Goal: Task Accomplishment & Management: Use online tool/utility

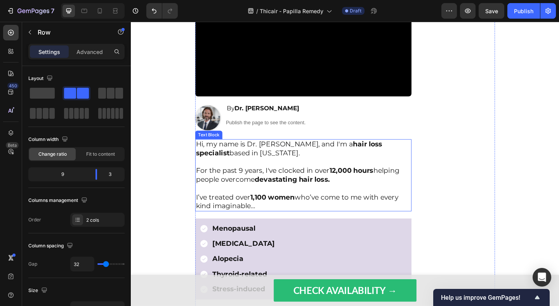
scroll to position [237, 0]
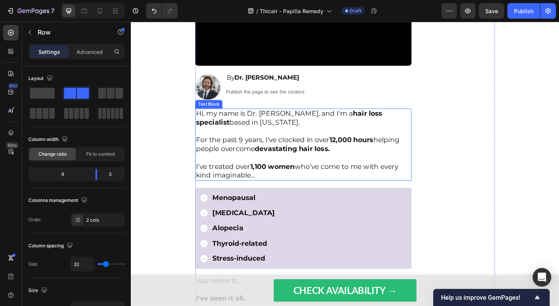
click at [294, 124] on p "Hi, my name is Dr. [PERSON_NAME], and I'm a hair loss specialist based in [US_S…" at bounding box center [319, 126] width 234 height 19
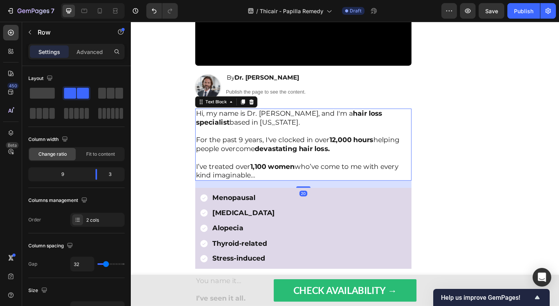
click at [294, 124] on p "Hi, my name is Dr. [PERSON_NAME], and I'm a hair loss specialist based in [US_S…" at bounding box center [319, 126] width 234 height 19
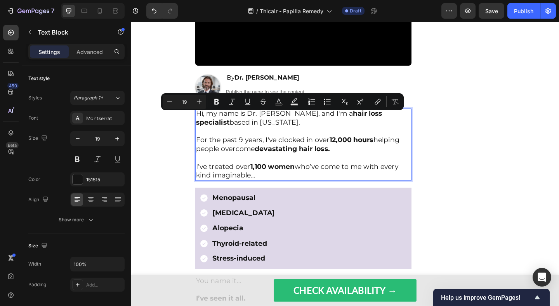
click at [305, 124] on p "Hi, my name is Dr. [PERSON_NAME], and I'm a hair loss specialist based in [US_S…" at bounding box center [319, 126] width 234 height 19
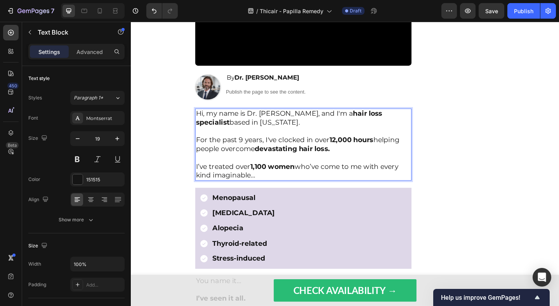
click at [300, 135] on p "Hi, my name is Dr. [PERSON_NAME], and I'm a hair loss specialist based in [US_S…" at bounding box center [319, 126] width 234 height 19
click at [470, 164] on div "Finally Restore Thinning Hair - Even If Nothing's Worked Before Text Block Imag…" at bounding box center [488, 94] width 78 height 522
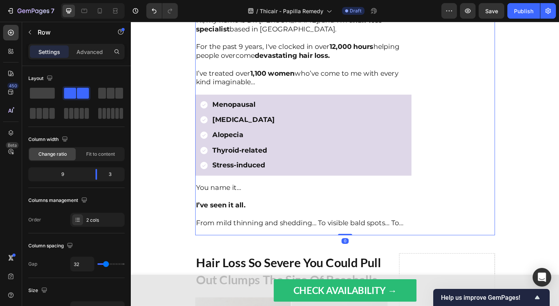
scroll to position [353, 0]
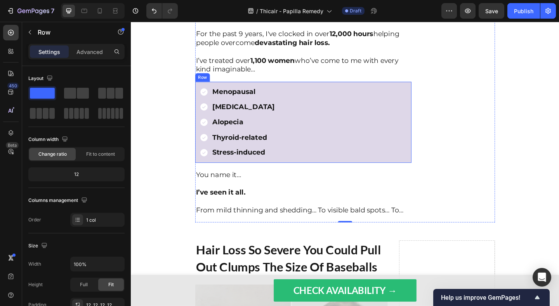
click at [404, 92] on div "Menopausal [MEDICAL_DATA] Alopecia Thyroid-related Stress-induced Item List Row" at bounding box center [318, 131] width 235 height 88
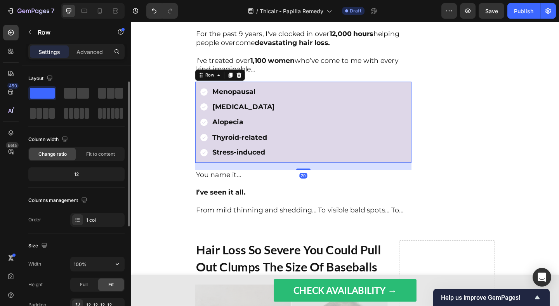
scroll to position [212, 0]
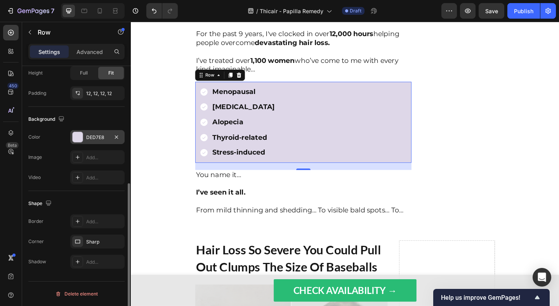
click at [94, 140] on div "DED7E8" at bounding box center [97, 137] width 23 height 7
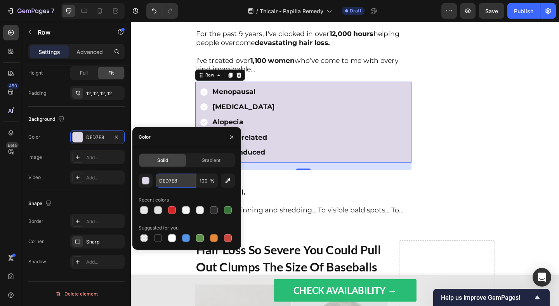
click at [184, 176] on input "DED7E8" at bounding box center [176, 181] width 40 height 14
paste input "#FBF4CB"
type input "#FBF4CB"
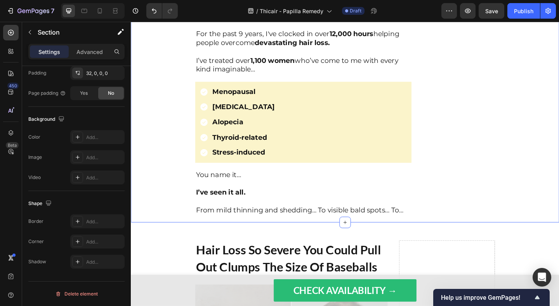
scroll to position [0, 0]
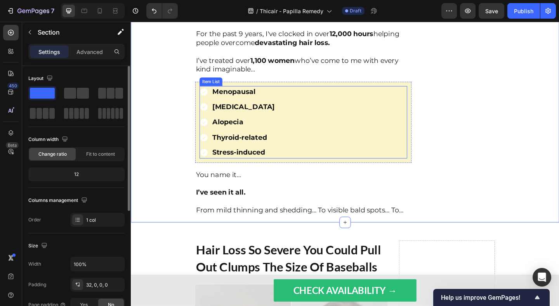
click at [216, 125] on div "Menopausal [MEDICAL_DATA] Alopecia Thyroid-related Stress-induced" at bounding box center [246, 131] width 83 height 79
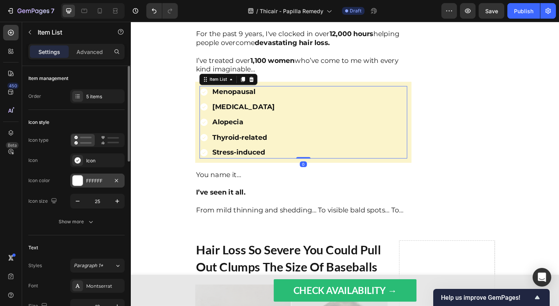
click at [77, 181] on div at bounding box center [78, 181] width 10 height 10
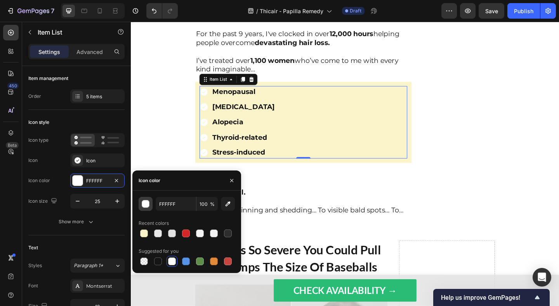
click at [144, 197] on button "button" at bounding box center [146, 204] width 14 height 14
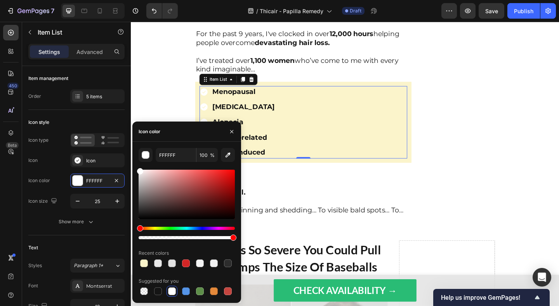
click at [157, 225] on div at bounding box center [187, 204] width 96 height 73
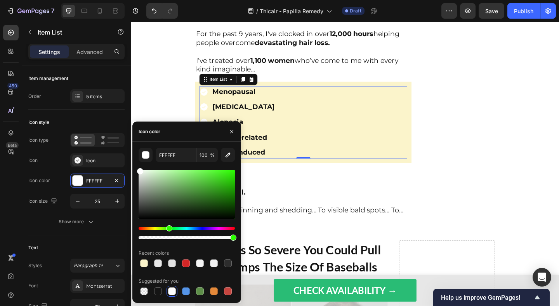
drag, startPoint x: 157, startPoint y: 226, endPoint x: 169, endPoint y: 226, distance: 12.0
click at [169, 227] on div "Hue" at bounding box center [187, 228] width 96 height 3
drag, startPoint x: 190, startPoint y: 198, endPoint x: 216, endPoint y: 185, distance: 28.8
click at [216, 185] on div at bounding box center [187, 194] width 96 height 49
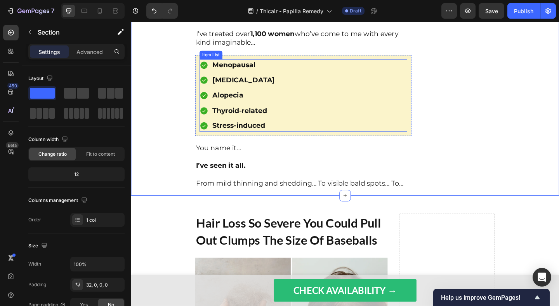
scroll to position [388, 0]
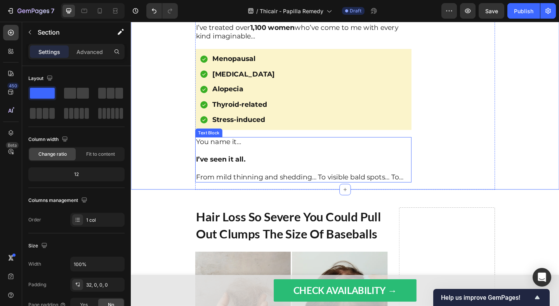
click at [321, 177] on p "I’ve seen it all." at bounding box center [319, 172] width 234 height 10
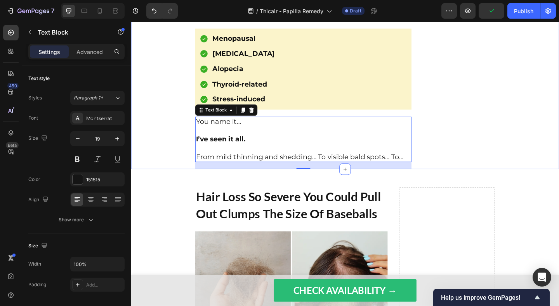
scroll to position [460, 0]
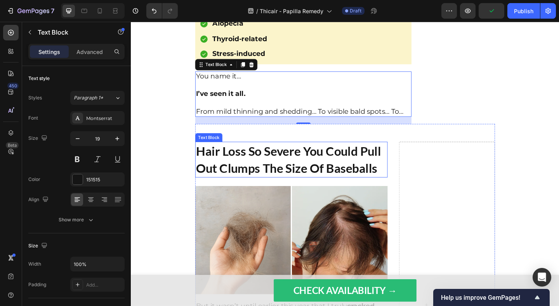
click at [238, 179] on strong "Hair Loss So Severe You Could Pull Out Clumps The Size Of Baseballs" at bounding box center [302, 171] width 201 height 35
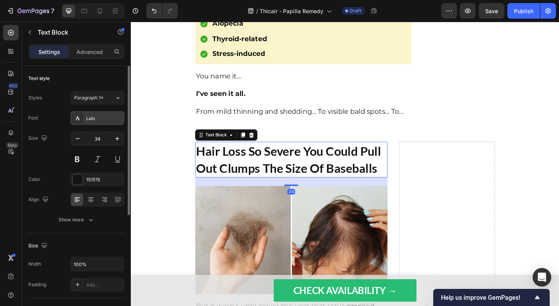
click at [101, 122] on div "Lato" at bounding box center [97, 118] width 54 height 14
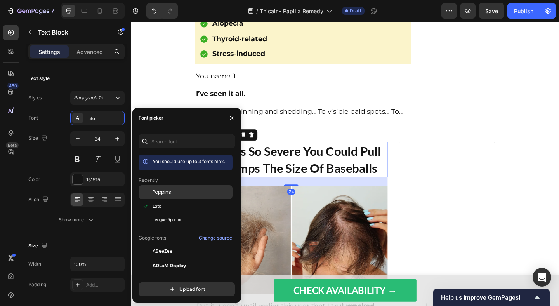
click at [159, 190] on span "Poppins" at bounding box center [162, 192] width 19 height 7
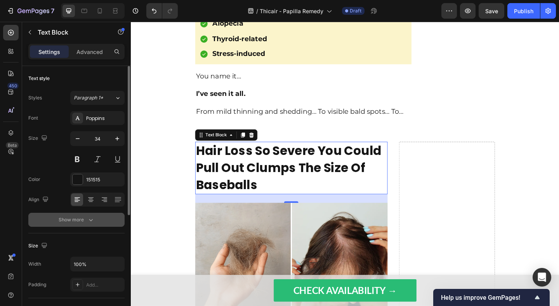
click at [87, 219] on icon "button" at bounding box center [91, 220] width 8 height 8
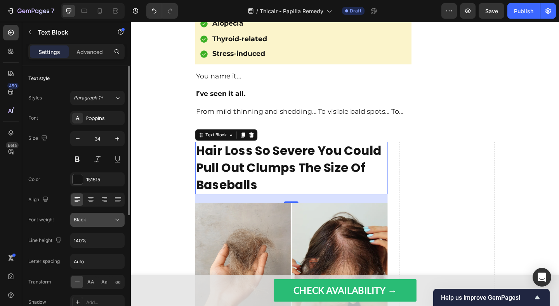
click at [92, 219] on div "Black" at bounding box center [94, 219] width 40 height 7
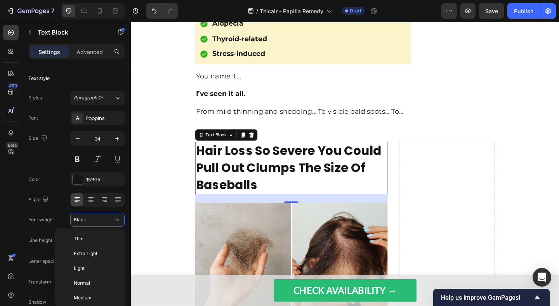
scroll to position [60, 0]
click at [92, 286] on div "Extra Bold" at bounding box center [88, 282] width 61 height 15
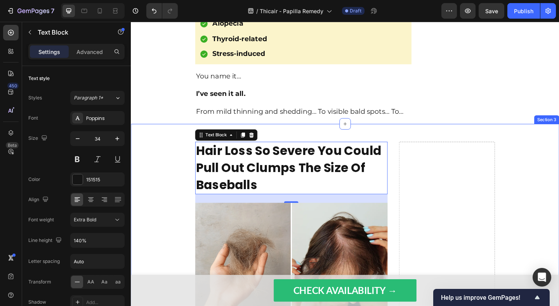
click at [207, 199] on strong "Hair Loss So Severe You Could Pull Out Clumps The Size Of Baseballs" at bounding box center [303, 181] width 202 height 56
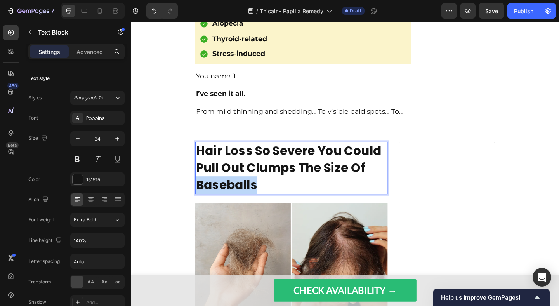
click at [207, 199] on strong "Hair Loss So Severe You Could Pull Out Clumps The Size Of Baseballs" at bounding box center [303, 181] width 202 height 56
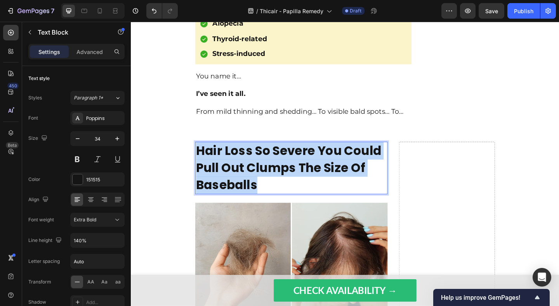
click at [207, 199] on strong "Hair Loss So Severe You Could Pull Out Clumps The Size Of Baseballs" at bounding box center [303, 181] width 202 height 56
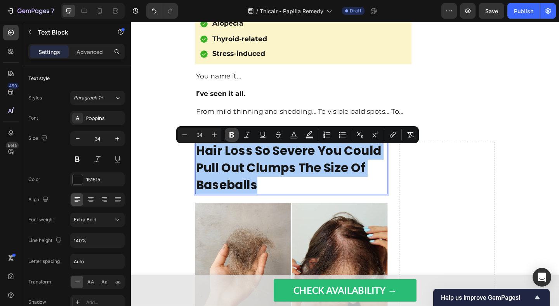
click at [226, 133] on button "Bold" at bounding box center [232, 135] width 14 height 14
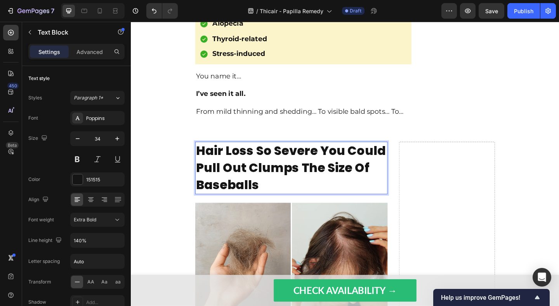
click at [215, 190] on p "Hair Loss So Severe You Could Pull Out Clumps The Size Of Baseballs" at bounding box center [306, 181] width 208 height 56
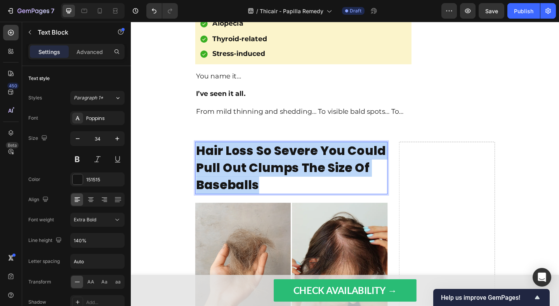
click at [215, 190] on p "Hair Loss So Severe You Could Pull Out Clumps The Size Of Baseballs" at bounding box center [306, 181] width 208 height 56
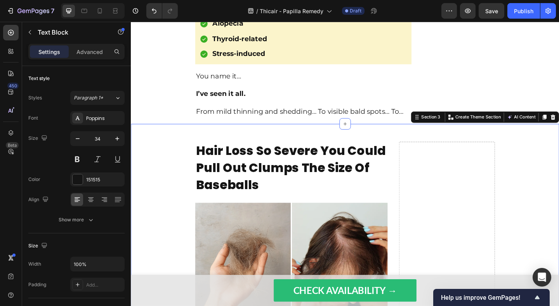
click at [212, 183] on p "Hair Loss So Severe You Could Pull Out Clumps The Size Of Baseballs" at bounding box center [306, 181] width 208 height 56
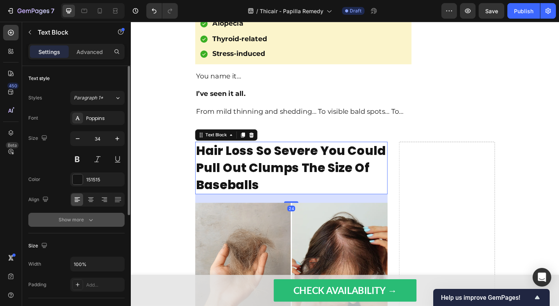
click at [100, 223] on button "Show more" at bounding box center [76, 220] width 96 height 14
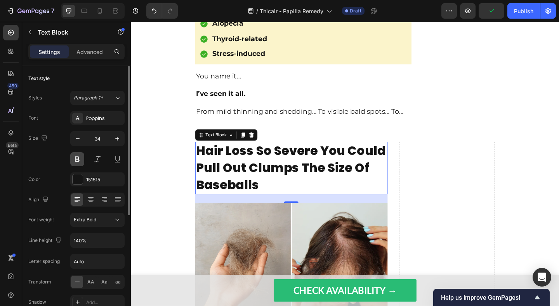
click at [74, 162] on button at bounding box center [77, 159] width 14 height 14
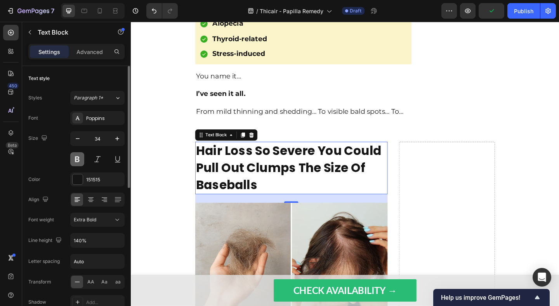
click at [74, 162] on button at bounding box center [77, 159] width 14 height 14
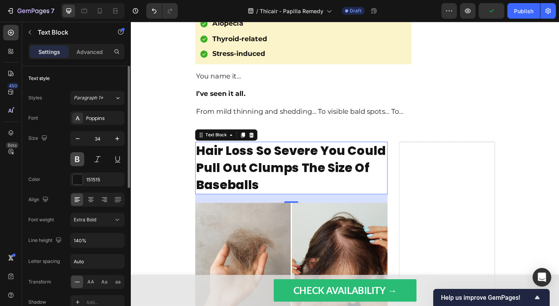
click at [74, 162] on button at bounding box center [77, 159] width 14 height 14
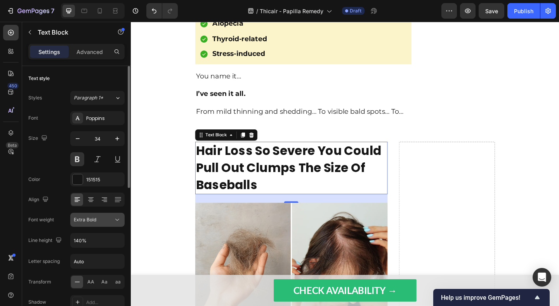
click at [91, 215] on button "Extra Bold" at bounding box center [97, 220] width 54 height 14
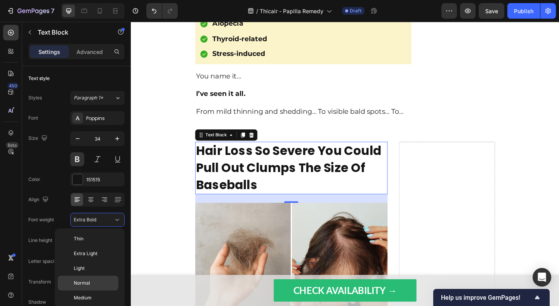
scroll to position [56, 0]
click at [92, 272] on p "Bold" at bounding box center [94, 271] width 41 height 7
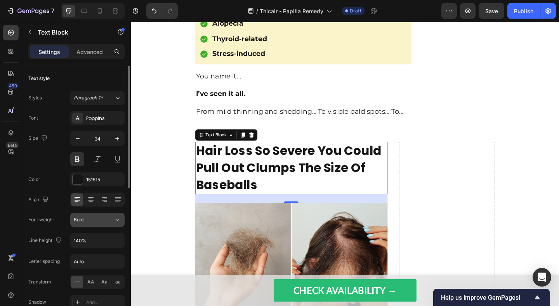
click at [98, 225] on button "Bold" at bounding box center [97, 220] width 54 height 14
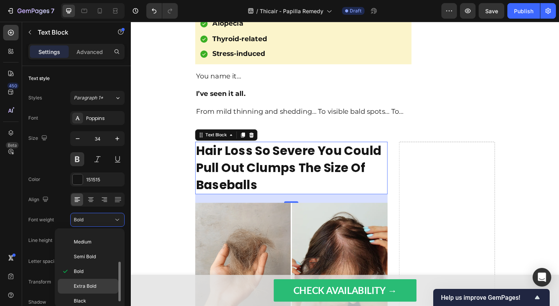
click at [90, 284] on span "Extra Bold" at bounding box center [85, 286] width 23 height 7
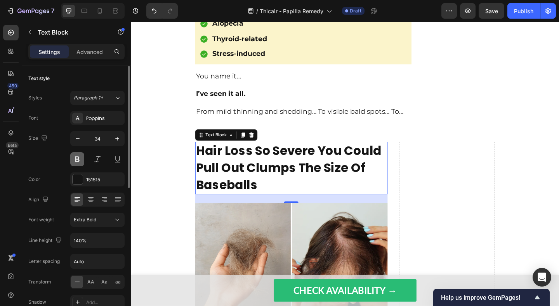
click at [78, 164] on button at bounding box center [77, 159] width 14 height 14
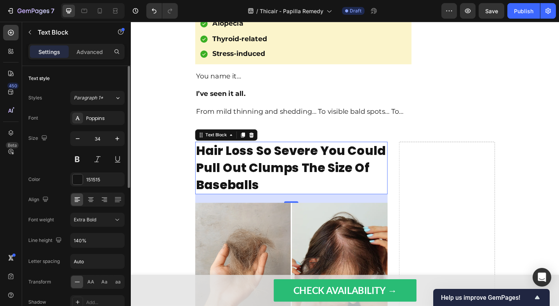
click at [62, 167] on div "Font Poppins Size 34 Color 151515 Align Font weight Extra Bold Line height 140%…" at bounding box center [76, 220] width 96 height 218
click at [98, 220] on div "Extra Bold" at bounding box center [94, 219] width 40 height 7
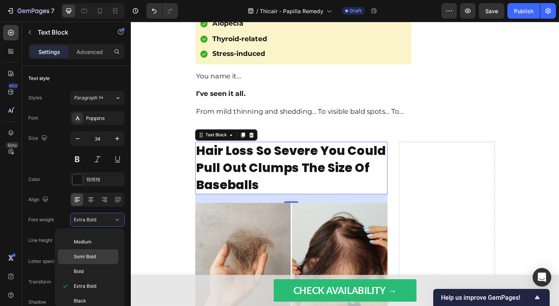
click at [91, 259] on span "Semi Bold" at bounding box center [85, 256] width 22 height 7
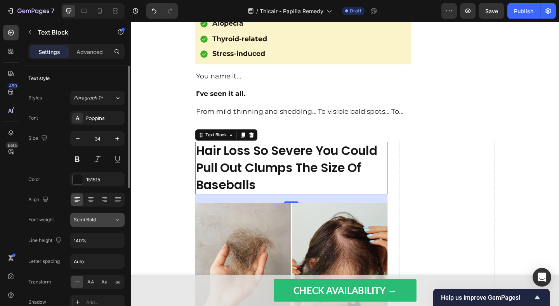
click at [93, 223] on span "Semi Bold" at bounding box center [85, 219] width 22 height 7
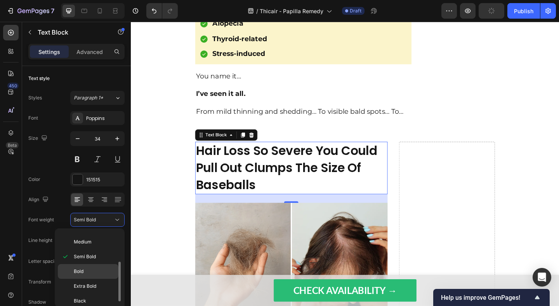
click at [91, 272] on p "Bold" at bounding box center [94, 271] width 41 height 7
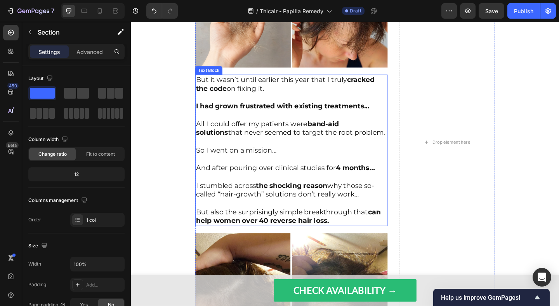
scroll to position [767, 0]
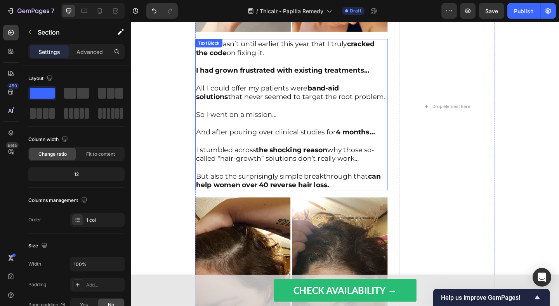
click at [304, 174] on p "I stumbled across the shocking reason why those so-called “hair-growth” solutio…" at bounding box center [306, 166] width 208 height 19
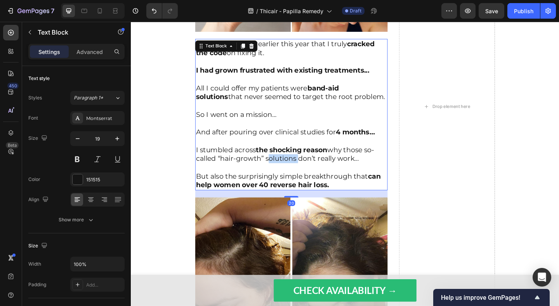
click at [304, 174] on p "I stumbled across the shocking reason why those so-called “hair-growth” solutio…" at bounding box center [306, 166] width 208 height 19
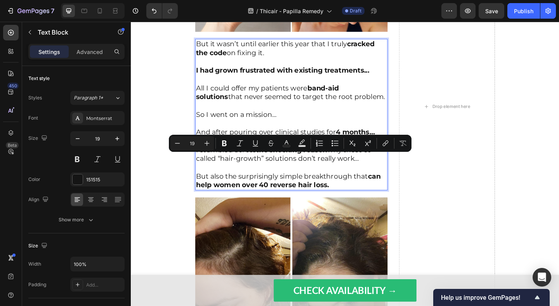
click at [353, 193] on p "But also the surprisingly simple breakthrough that can help women over 40 rever…" at bounding box center [306, 194] width 208 height 19
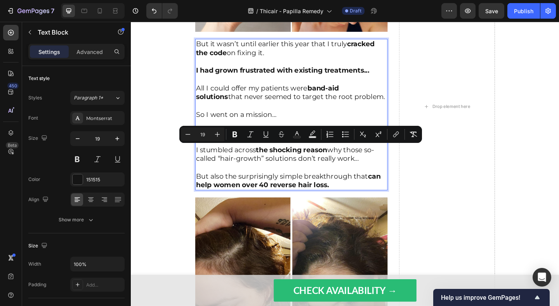
drag, startPoint x: 355, startPoint y: 197, endPoint x: 202, endPoint y: 162, distance: 157.2
click at [201, 162] on div "But it wasn’t until earlier this year that I truly cracked the code on fixing i…" at bounding box center [305, 122] width 209 height 165
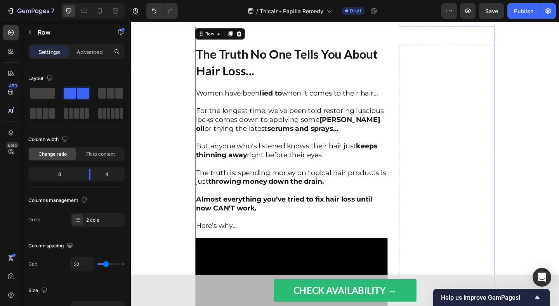
scroll to position [1021, 0]
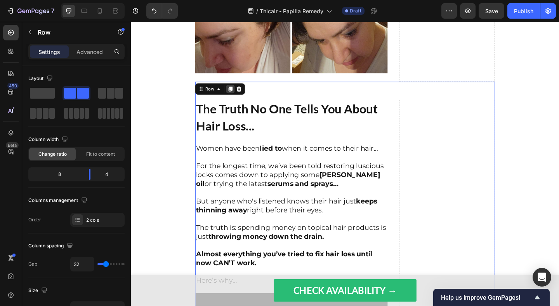
click at [241, 97] on div at bounding box center [239, 94] width 9 height 9
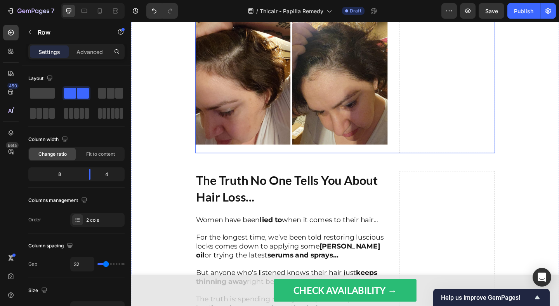
scroll to position [1056, 0]
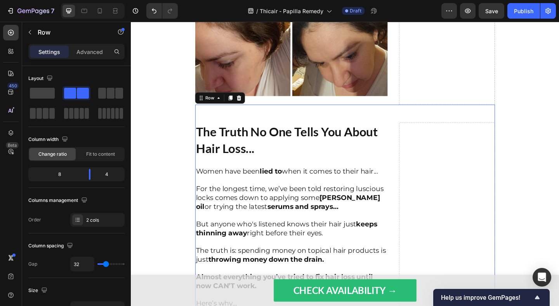
scroll to position [1003, 0]
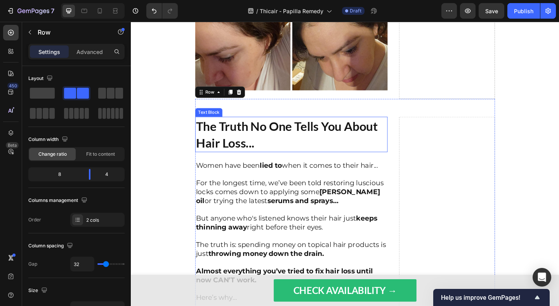
click at [280, 140] on strong "The Truth No One Tells You About Hair Loss..." at bounding box center [301, 144] width 198 height 35
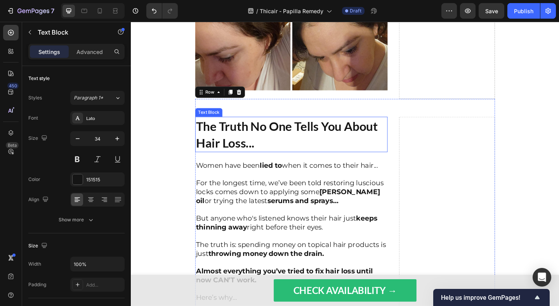
click at [280, 140] on strong "The Truth No One Tells You About Hair Loss..." at bounding box center [301, 144] width 198 height 35
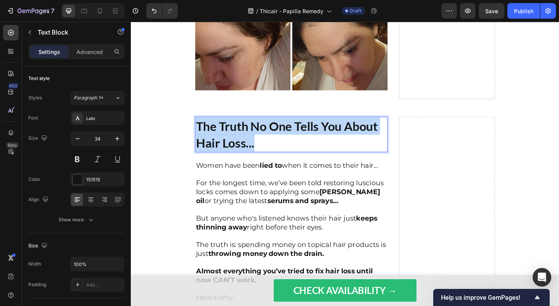
click at [280, 140] on strong "The Truth No One Tells You About Hair Loss..." at bounding box center [301, 144] width 198 height 35
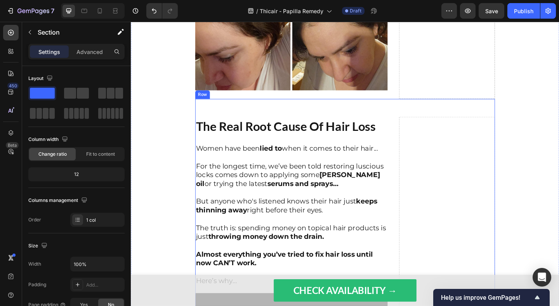
click at [219, 143] on p "The Real Root Cause Of Hair Loss" at bounding box center [306, 135] width 208 height 19
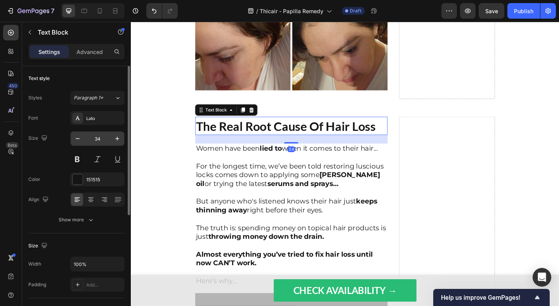
click at [107, 135] on input "34" at bounding box center [98, 139] width 26 height 14
click at [103, 122] on div "Lato" at bounding box center [97, 118] width 54 height 14
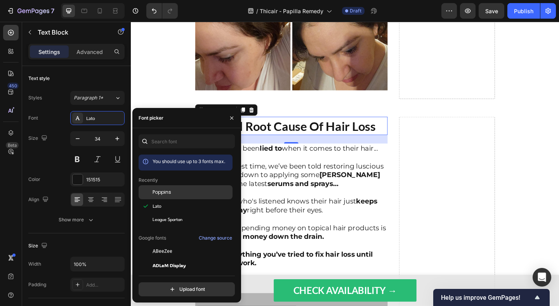
click at [173, 193] on div "Poppins" at bounding box center [192, 192] width 78 height 7
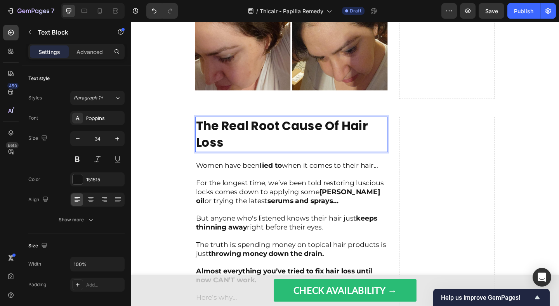
click at [268, 155] on p "The Real Root Cause Of Hair Loss" at bounding box center [306, 144] width 208 height 37
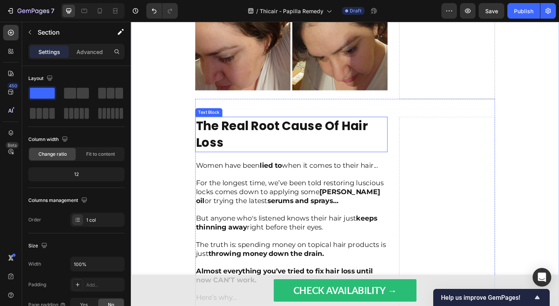
click at [231, 144] on strong "The Real Root Cause Of Hair Loss" at bounding box center [295, 143] width 187 height 37
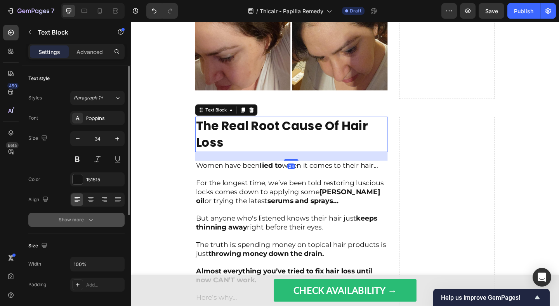
click at [69, 216] on div "Show more" at bounding box center [77, 220] width 36 height 8
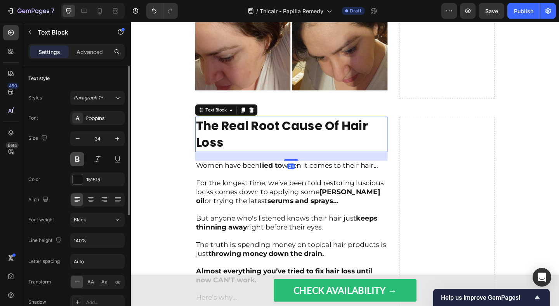
click at [74, 157] on button at bounding box center [77, 159] width 14 height 14
click at [96, 217] on div "Black" at bounding box center [94, 219] width 40 height 7
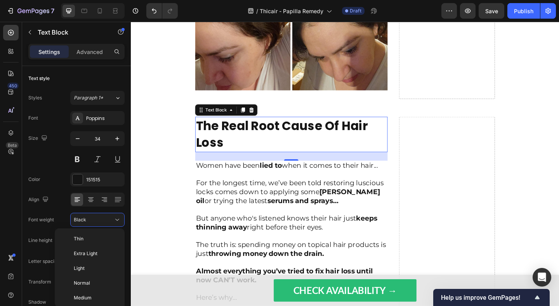
scroll to position [60, 0]
click at [90, 278] on span "Extra Bold" at bounding box center [85, 281] width 23 height 7
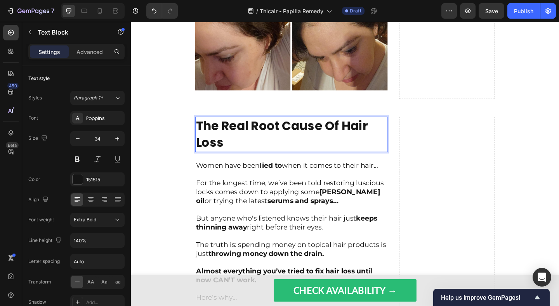
click at [209, 149] on strong "The Real Root Cause Of Hair Loss" at bounding box center [295, 143] width 187 height 37
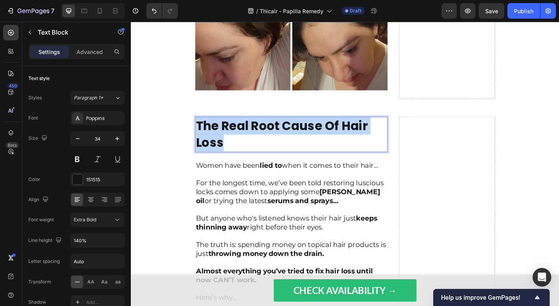
click at [209, 149] on strong "The Real Root Cause Of Hair Loss" at bounding box center [295, 143] width 187 height 37
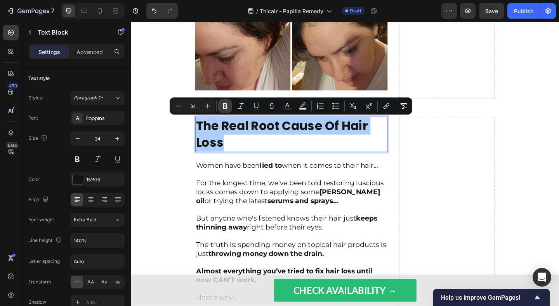
click at [222, 106] on icon "Editor contextual toolbar" at bounding box center [225, 106] width 8 height 8
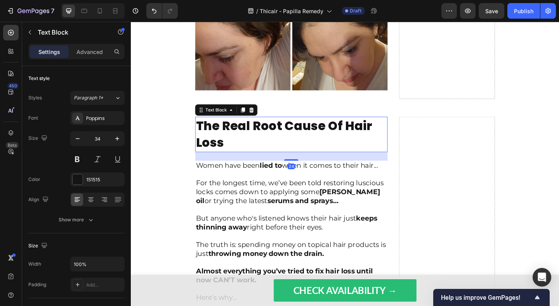
click at [215, 143] on p "The Real Root Cause Of Hair Loss" at bounding box center [306, 144] width 208 height 37
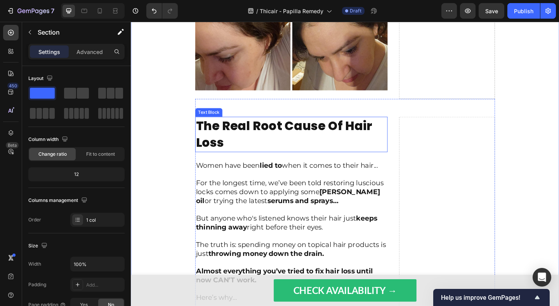
click at [215, 145] on p "The Real Root Cause Of Hair Loss" at bounding box center [306, 144] width 208 height 37
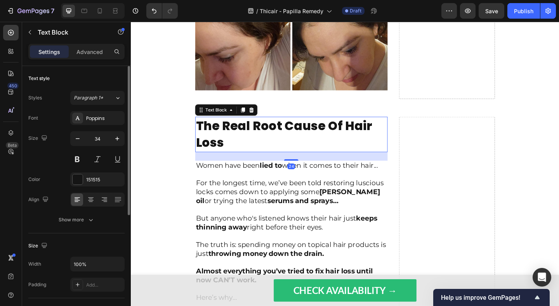
click at [102, 210] on div "Font Poppins Size 34 Color 151515 Align Show more" at bounding box center [76, 169] width 96 height 116
click at [101, 218] on button "Show more" at bounding box center [76, 220] width 96 height 14
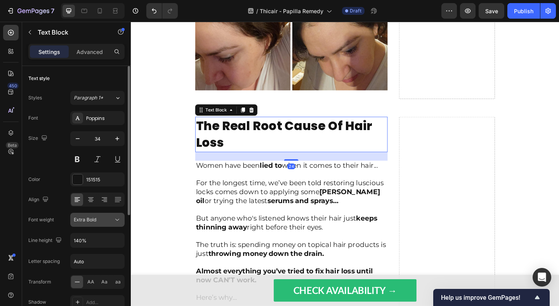
click at [94, 218] on span "Extra Bold" at bounding box center [85, 220] width 23 height 6
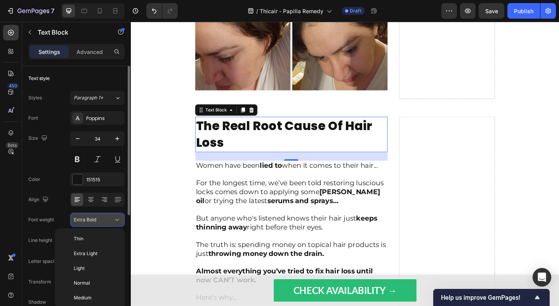
scroll to position [56, 0]
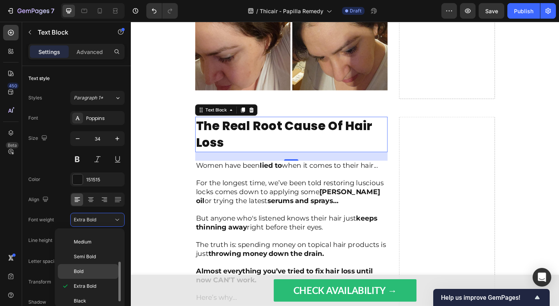
click at [88, 272] on p "Bold" at bounding box center [94, 271] width 41 height 7
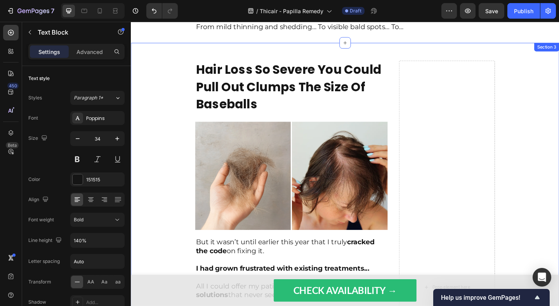
scroll to position [551, 0]
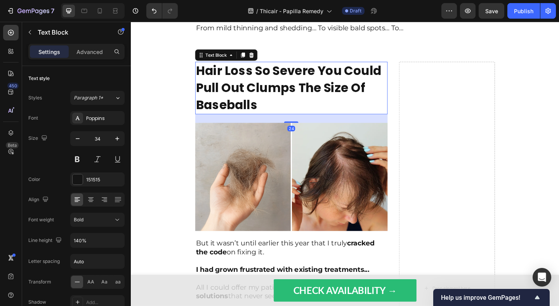
click at [222, 97] on p "Hair Loss So Severe You Could Pull Out Clumps The Size Of Baseballs" at bounding box center [306, 94] width 208 height 56
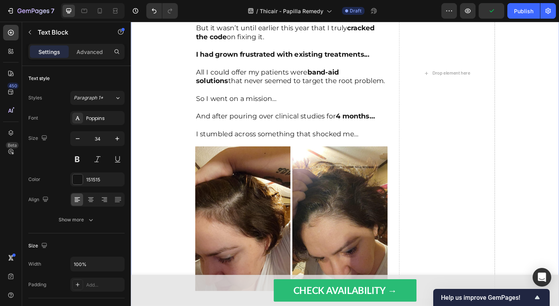
scroll to position [800, 0]
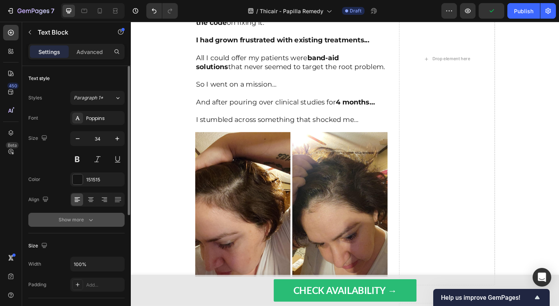
click at [101, 214] on button "Show more" at bounding box center [76, 220] width 96 height 14
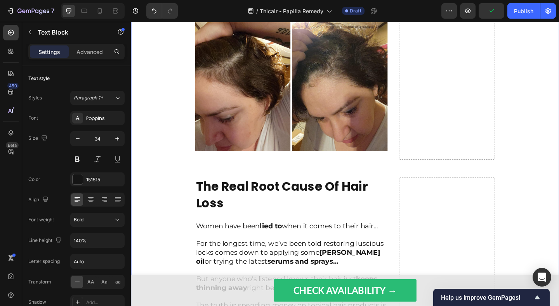
scroll to position [948, 0]
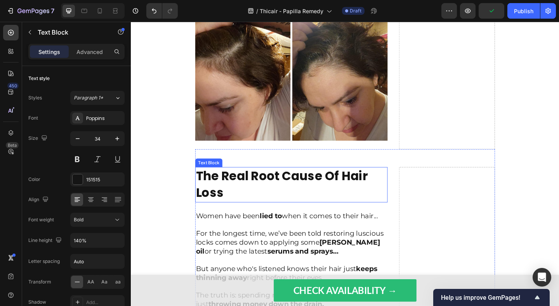
click at [213, 211] on p "The Real Root Cause Of Hair Loss" at bounding box center [306, 199] width 208 height 37
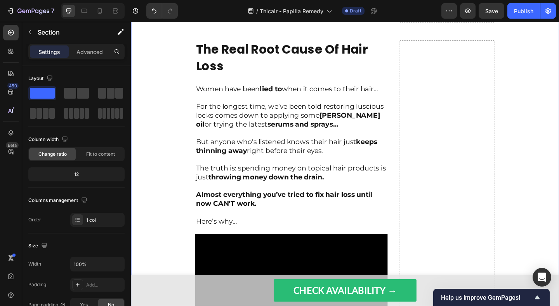
scroll to position [1033, 0]
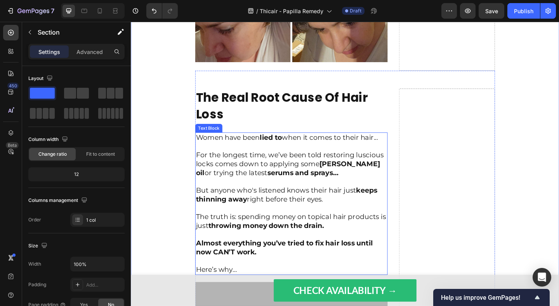
click at [242, 162] on p "For the longest time, we’ve been told restoring luscious locks comes down to ap…" at bounding box center [306, 176] width 208 height 29
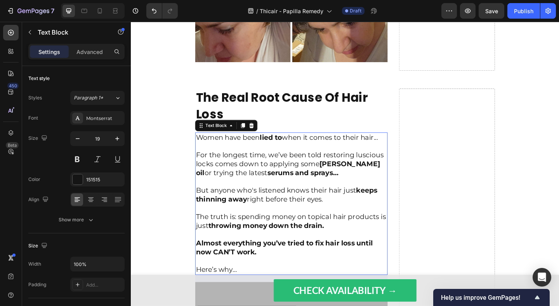
click at [242, 162] on p "For the longest time, we’ve been told restoring luscious locks comes down to ap…" at bounding box center [306, 176] width 208 height 29
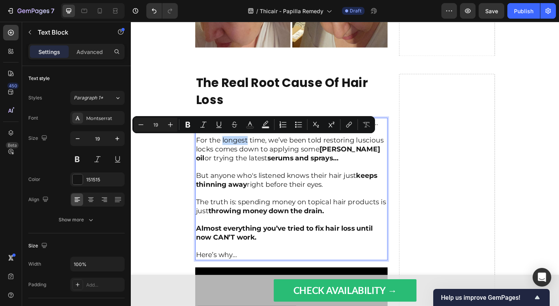
scroll to position [1058, 0]
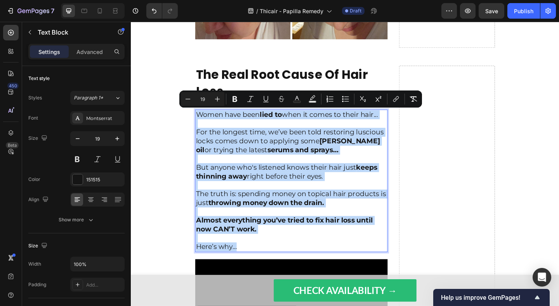
drag, startPoint x: 252, startPoint y: 265, endPoint x: 202, endPoint y: 120, distance: 153.9
click at [202, 120] on div "Women have been lied to when it comes to their hair... For the longest time, we…" at bounding box center [305, 194] width 209 height 155
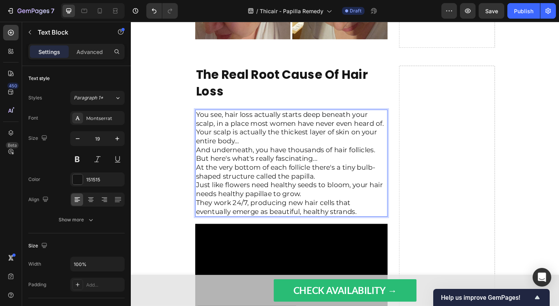
click at [407, 134] on p "You see, hair loss actually starts deep beneath your scalp, in a place most wom…" at bounding box center [306, 175] width 208 height 115
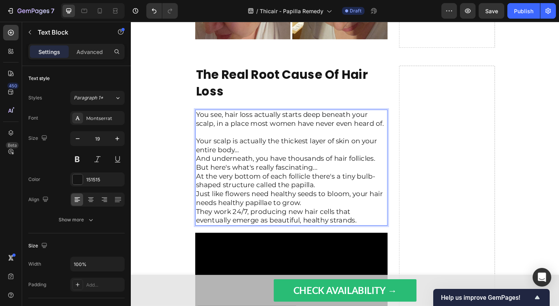
click at [373, 161] on p "⁠⁠⁠⁠⁠⁠⁠ Your scalp is actually the thickest layer of skin on your entire body… …" at bounding box center [306, 190] width 208 height 106
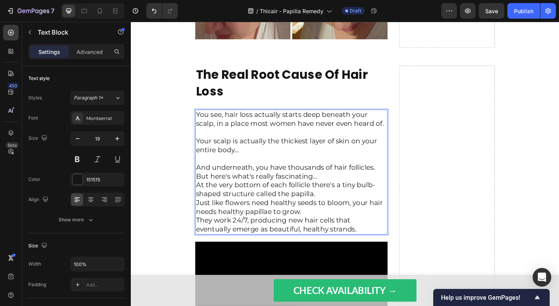
click at [364, 190] on p "⁠⁠⁠⁠⁠⁠⁠ And underneath, you have thousands of hair follicles. But here's what's…" at bounding box center [306, 209] width 208 height 86
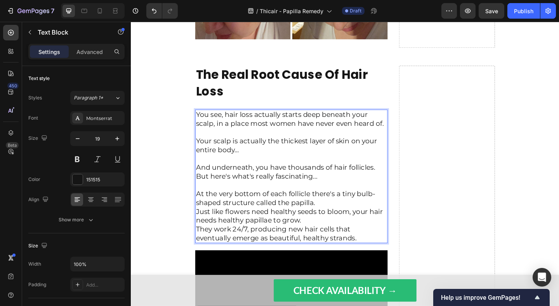
click at [365, 223] on p "⁠⁠⁠⁠⁠⁠⁠ At the very bottom of each follicle there's a tiny bulb-shaped structur…" at bounding box center [306, 228] width 208 height 67
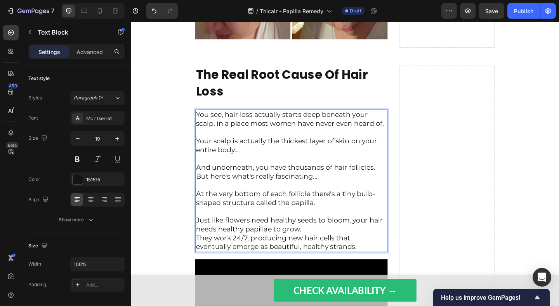
click at [353, 249] on p "⁠⁠⁠⁠⁠⁠⁠ Just like flowers need healthy seeds to bloom, your hair needs healthy …" at bounding box center [306, 248] width 208 height 48
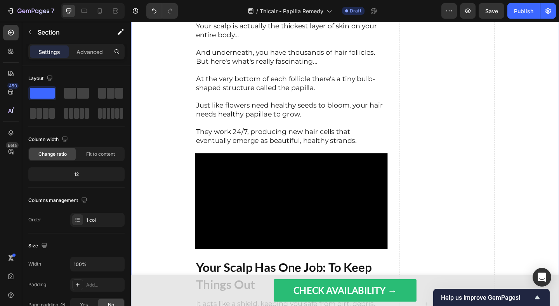
scroll to position [1185, 0]
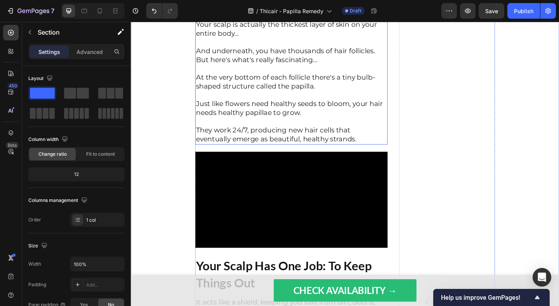
click at [257, 133] on p "⁠⁠⁠⁠⁠⁠⁠ They work 24/7, producing new hair cells that eventually emerge as beau…" at bounding box center [306, 140] width 208 height 29
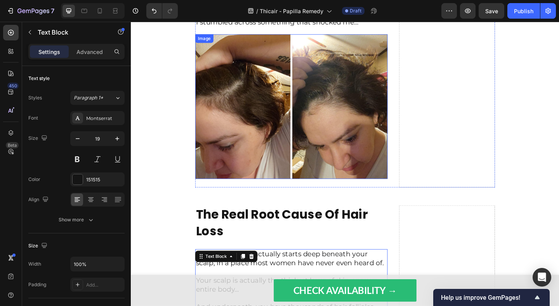
click at [250, 105] on img at bounding box center [305, 113] width 209 height 157
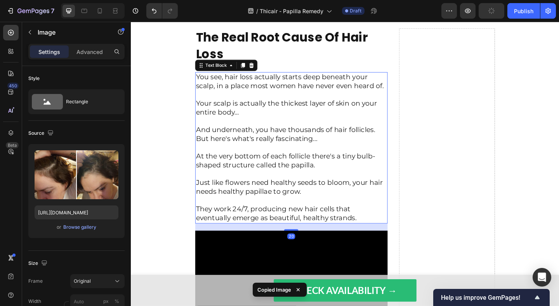
click at [258, 146] on p "And underneath, you have thousands of hair follicles. But here's what's really …" at bounding box center [306, 139] width 208 height 29
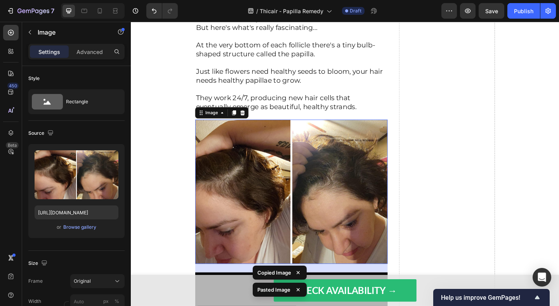
scroll to position [1299, 0]
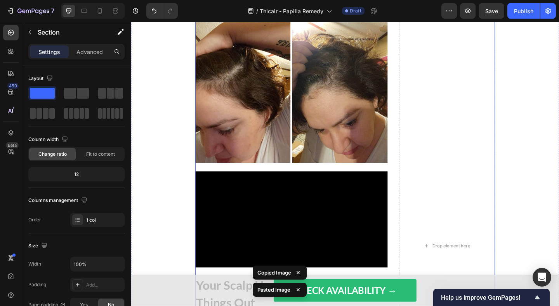
scroll to position [1294, 0]
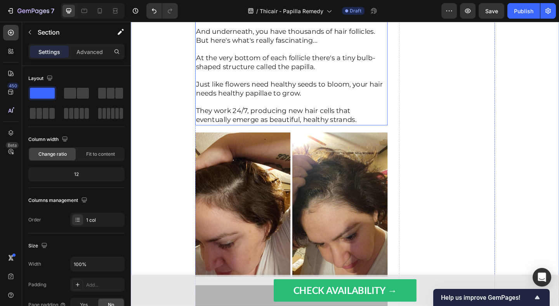
click at [281, 77] on p "Just like flowers need healthy seeds to bloom, your hair needs healthy papillae…" at bounding box center [306, 90] width 208 height 29
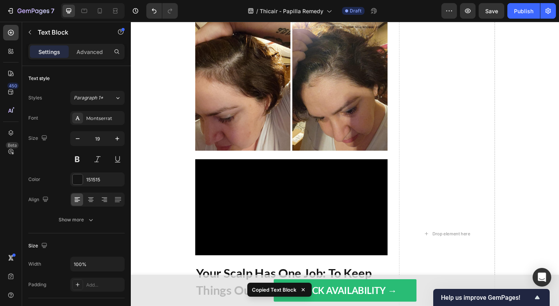
scroll to position [1380, 0]
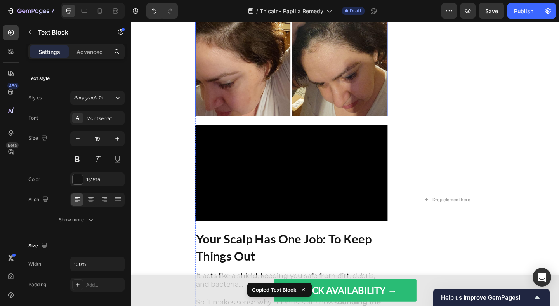
click at [280, 81] on img at bounding box center [305, 46] width 209 height 157
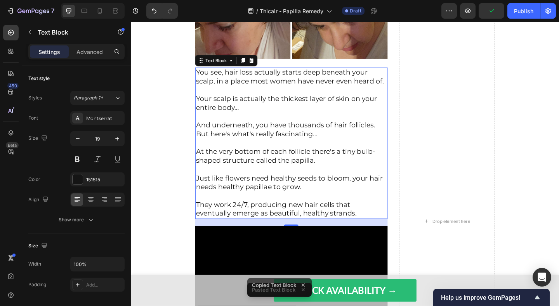
scroll to position [1453, 0]
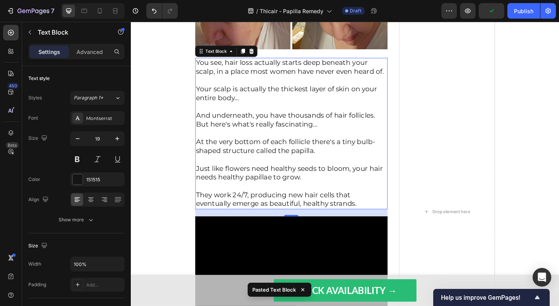
click at [302, 216] on p "They work 24/7, producing new hair cells that eventually emerge as beautiful, h…" at bounding box center [306, 210] width 208 height 29
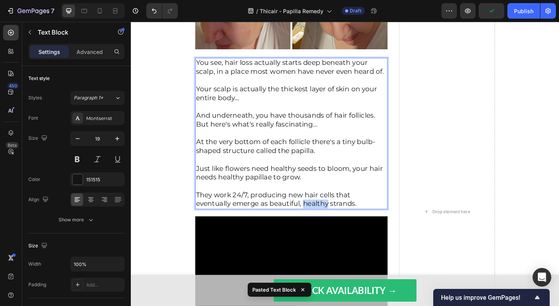
click at [302, 216] on p "They work 24/7, producing new hair cells that eventually emerge as beautiful, h…" at bounding box center [306, 210] width 208 height 29
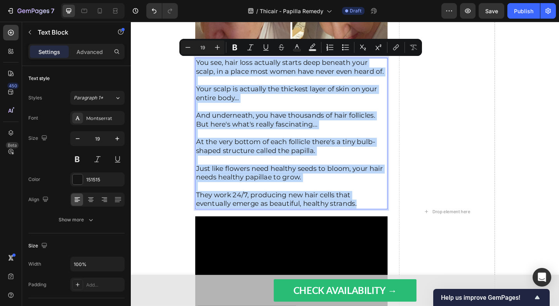
drag, startPoint x: 346, startPoint y: 218, endPoint x: 204, endPoint y: 61, distance: 212.0
click at [204, 61] on div "You see, hair loss actually starts deep beneath your scalp, in a place most wom…" at bounding box center [305, 143] width 209 height 165
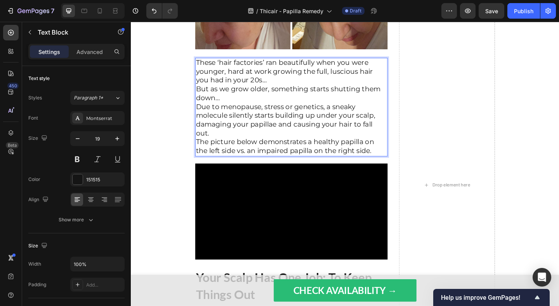
click at [252, 144] on p "These ‘hair factories’ ran beautifully when you were younger, hard at work grow…" at bounding box center [306, 115] width 208 height 106
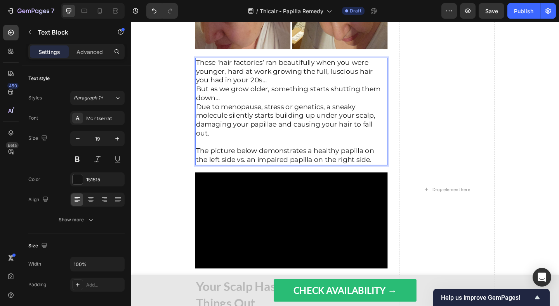
click at [257, 109] on p "These ‘hair factories’ ran beautifully when you were younger, hard at work grow…" at bounding box center [306, 105] width 208 height 86
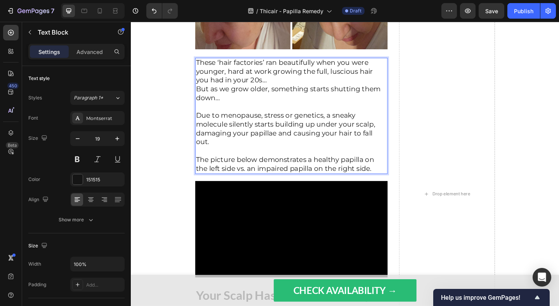
click at [273, 84] on p "These ‘hair factories’ ran beautifully when you were younger, hard at work grow…" at bounding box center [306, 86] width 208 height 48
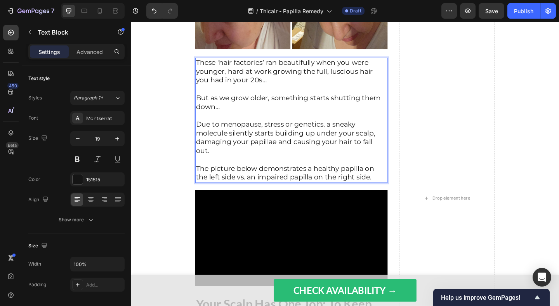
click at [345, 136] on p "Due to menopause, stress or genetics, a sneaky molecule silently starts buildin…" at bounding box center [306, 143] width 208 height 48
click at [235, 75] on p "These ‘hair factories’ ran beautifully when you were younger, hard at work grow…" at bounding box center [306, 76] width 208 height 29
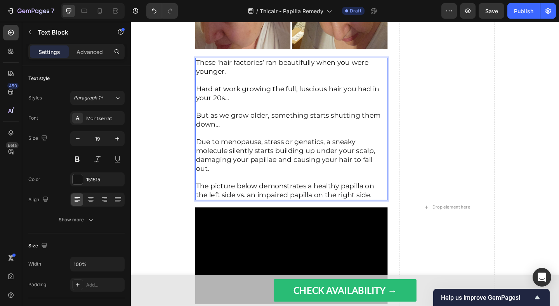
click at [270, 99] on p "Hard at work growing the full, luscious hair you had in your 20s…" at bounding box center [306, 99] width 208 height 19
click at [281, 104] on p "Hard at work growing the full, luscious hair you had in your 20s…" at bounding box center [306, 99] width 208 height 19
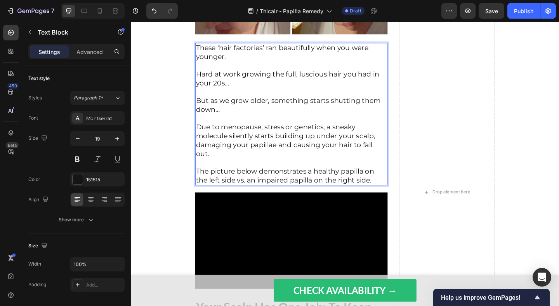
scroll to position [1470, 0]
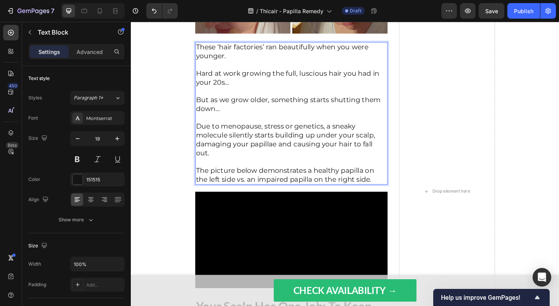
click at [261, 121] on p "But as we grow older, something starts shutting them down…" at bounding box center [306, 107] width 208 height 29
click at [262, 120] on p "But as we grow older, something starts shutting them down" at bounding box center [306, 107] width 208 height 29
click at [252, 87] on p "Hard at work growing the full, luscious hair you had in your 20s…" at bounding box center [306, 82] width 208 height 19
click at [252, 66] on p "Rich Text Editor. Editing area: main" at bounding box center [306, 69] width 208 height 10
click at [252, 57] on p "These ‘hair factories’ ran beautifully when you were younger." at bounding box center [306, 54] width 208 height 19
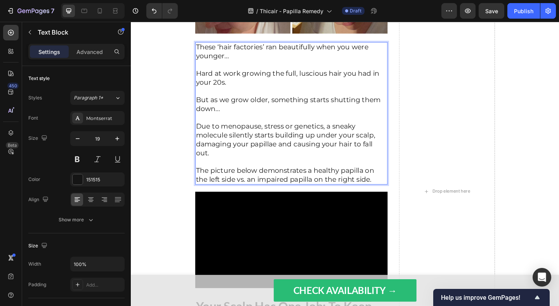
click at [257, 61] on p "These ‘hair factories’ ran beautifully when you were younger..." at bounding box center [306, 54] width 208 height 19
click at [277, 73] on p "Hard at work growing the full, luscious hair you had in your 20s." at bounding box center [306, 82] width 208 height 19
click at [277, 85] on p "Hard at work growing the full, luscious hair you had in your 20s." at bounding box center [306, 82] width 208 height 19
click at [308, 90] on p "Hard at work growing the full, luscious hair you had in your 20s." at bounding box center [306, 82] width 208 height 19
click at [328, 91] on p "Hard at work growing the full, luscious hair you had in your 20s." at bounding box center [306, 82] width 208 height 19
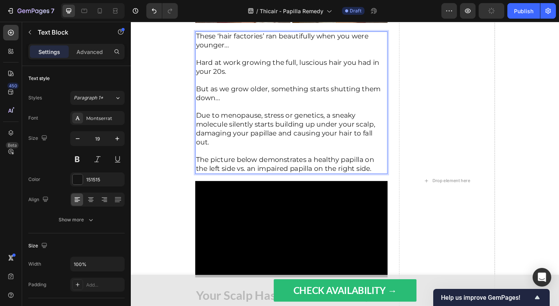
scroll to position [1492, 0]
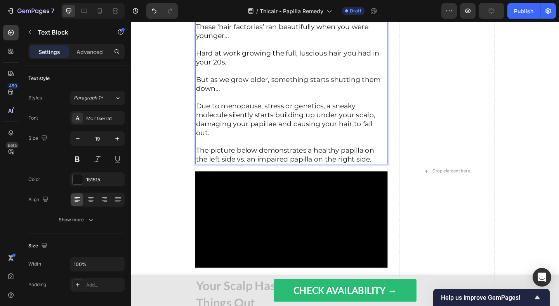
click at [309, 101] on p "Due to menopause, stress or genetics, a sneaky molecule silently starts buildin…" at bounding box center [306, 123] width 208 height 48
click at [325, 126] on p "⁠⁠⁠⁠⁠⁠⁠ Due to menopause, stress or genetics, a sneaky molecule silently starts…" at bounding box center [306, 123] width 208 height 48
click at [361, 141] on p "Due to menopause, stress or genetics, a sneaky molecule silently starts buildin…" at bounding box center [306, 123] width 208 height 48
click at [397, 125] on p "Due to menopause, stress or genetics, a sneaky molecule silently starts buildin…" at bounding box center [306, 123] width 208 height 48
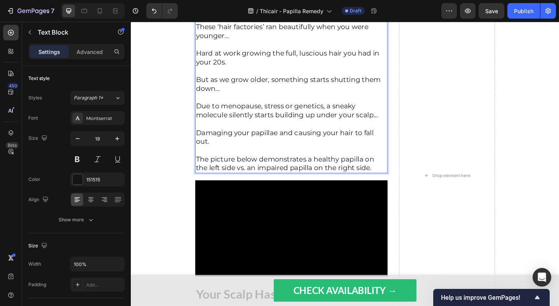
click at [298, 148] on p "Damaging your papillae and causing your hair to fall out." at bounding box center [306, 147] width 208 height 19
click at [299, 154] on p "Damaging your papillae and causing your hair to fall out." at bounding box center [306, 147] width 208 height 19
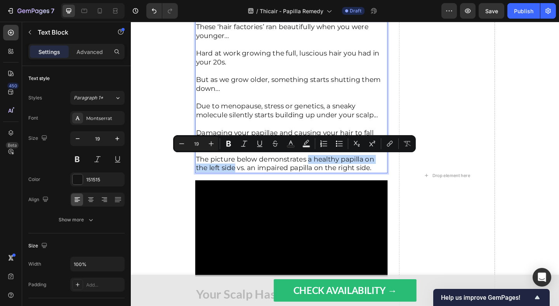
drag, startPoint x: 324, startPoint y: 172, endPoint x: 244, endPoint y: 178, distance: 79.4
click at [244, 178] on p "The picture below demonstrates a healthy papilla on the left side vs. an impair…" at bounding box center [306, 171] width 208 height 29
click at [288, 146] on rect "Editor contextual toolbar" at bounding box center [290, 147] width 7 height 2
type input "151515"
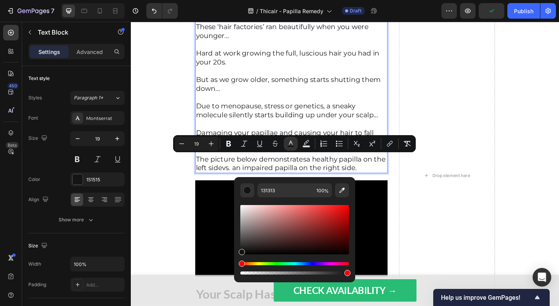
drag, startPoint x: 268, startPoint y: 264, endPoint x: 278, endPoint y: 264, distance: 9.7
click at [278, 264] on div "Hue" at bounding box center [294, 263] width 109 height 3
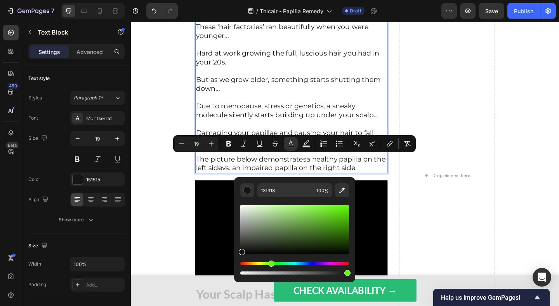
click at [270, 264] on div "Hue" at bounding box center [294, 263] width 109 height 3
drag, startPoint x: 303, startPoint y: 236, endPoint x: 321, endPoint y: 222, distance: 22.4
click at [321, 222] on div "Editor contextual toolbar" at bounding box center [294, 229] width 109 height 49
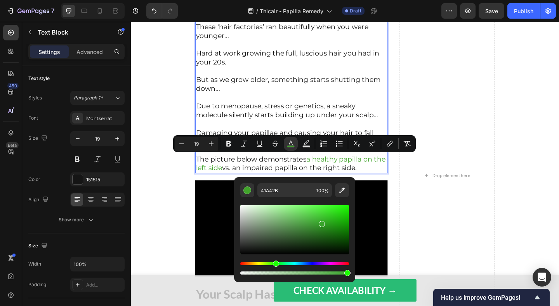
click at [275, 264] on div "Hue" at bounding box center [276, 264] width 6 height 6
type input "37A32A"
click at [228, 147] on icon "Editor contextual toolbar" at bounding box center [229, 144] width 8 height 8
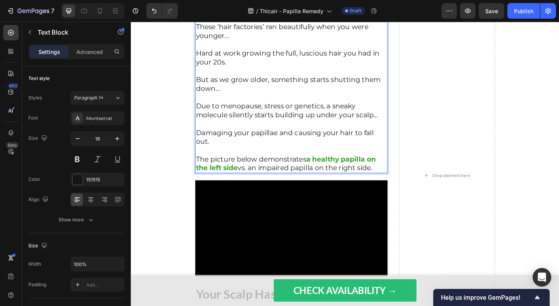
click at [311, 179] on p "The picture below demonstrates a healthy papilla on the left side vs. an impair…" at bounding box center [306, 171] width 208 height 29
click at [364, 183] on p "The picture below demonstrates a healthy papilla on the left side vs. an impair…" at bounding box center [306, 171] width 208 height 29
drag, startPoint x: 396, startPoint y: 180, endPoint x: 262, endPoint y: 180, distance: 134.0
click at [262, 180] on p "The picture below demonstrates a healthy papilla on the left side vs. an impair…" at bounding box center [306, 171] width 208 height 29
click at [272, 181] on p "The picture below demonstrates a healthy papilla on the left side vs. an impair…" at bounding box center [306, 171] width 208 height 29
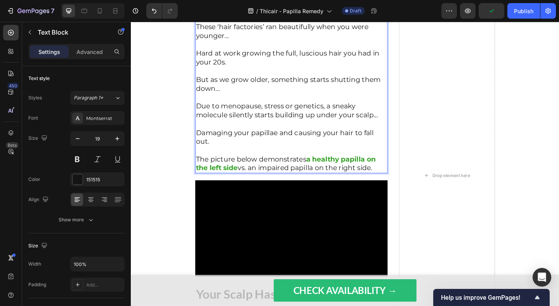
click at [270, 140] on p "Damaging your papillae and causing your hair to fall out." at bounding box center [306, 147] width 208 height 19
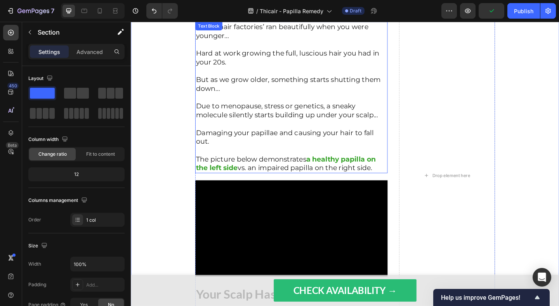
click at [266, 155] on p "Damaging your papillae and causing your hair to fall out." at bounding box center [306, 147] width 208 height 19
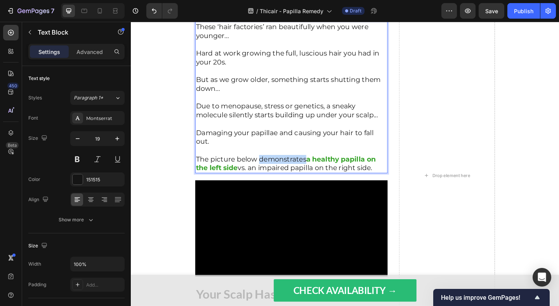
click at [284, 172] on p "The picture below demonstrates a healthy papilla on the left side vs. an impair…" at bounding box center [306, 171] width 208 height 29
drag, startPoint x: 261, startPoint y: 179, endPoint x: 401, endPoint y: 183, distance: 140.3
click at [401, 183] on p "The picture below demonstrates a healthy papilla on the left side vs. an impair…" at bounding box center [306, 171] width 208 height 29
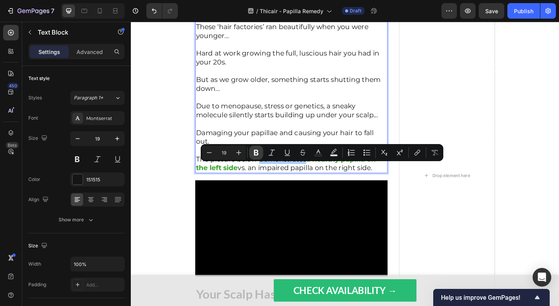
click at [259, 149] on icon "Editor contextual toolbar" at bounding box center [256, 153] width 8 height 8
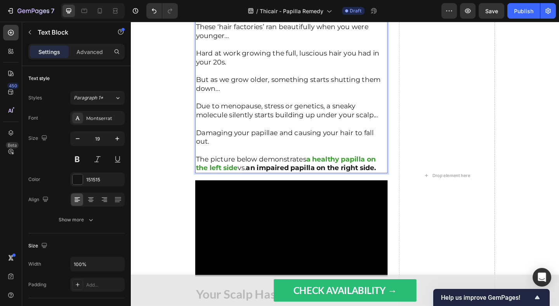
click at [328, 162] on p "The picture below demonstrates a healthy papilla on the left side vs. an impair…" at bounding box center [306, 171] width 208 height 29
click at [306, 172] on p "⁠⁠⁠⁠⁠⁠⁠ The picture below demonstrates a healthy papilla on the left side vs. a…" at bounding box center [306, 171] width 208 height 29
click at [306, 172] on p "The picture below demonstrates a healthy papilla on the left side vs. an impair…" at bounding box center [306, 171] width 208 height 29
drag, startPoint x: 406, startPoint y: 181, endPoint x: 262, endPoint y: 181, distance: 143.7
click at [262, 181] on p "The picture below demonstrates a healthy papilla on the left side vs. an impair…" at bounding box center [306, 171] width 208 height 29
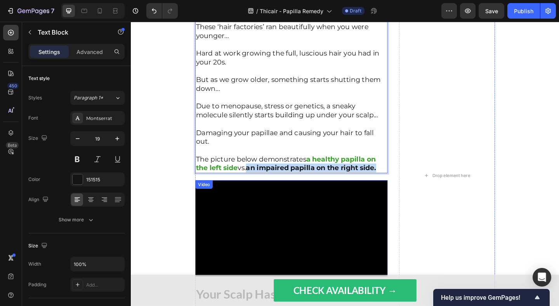
click at [298, 207] on video at bounding box center [305, 246] width 209 height 104
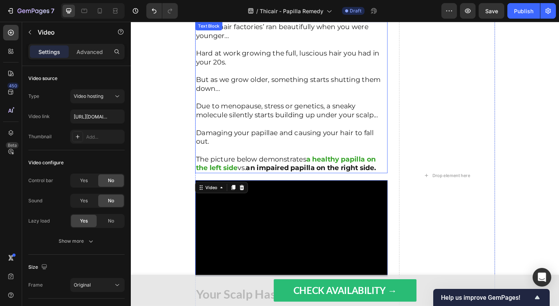
click at [330, 182] on strong "an impaired papilla on the right side." at bounding box center [327, 180] width 142 height 9
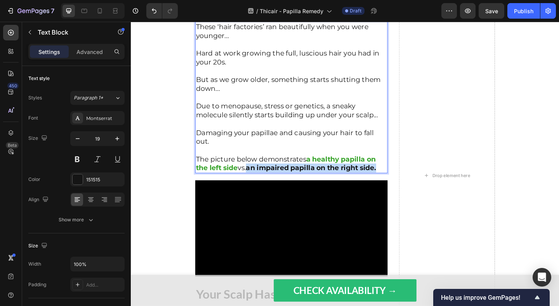
drag, startPoint x: 405, startPoint y: 180, endPoint x: 262, endPoint y: 181, distance: 142.9
click at [262, 181] on p "The picture below demonstrates a healthy papilla on the left side vs. an impair…" at bounding box center [306, 171] width 208 height 29
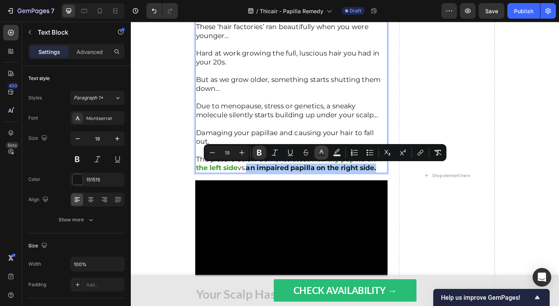
click at [320, 153] on icon "Editor contextual toolbar" at bounding box center [322, 153] width 8 height 8
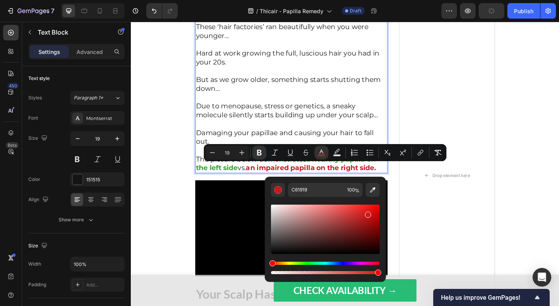
drag, startPoint x: 355, startPoint y: 218, endPoint x: 367, endPoint y: 213, distance: 13.6
click at [367, 213] on div "Editor contextual toolbar" at bounding box center [325, 229] width 109 height 49
type input "D11919"
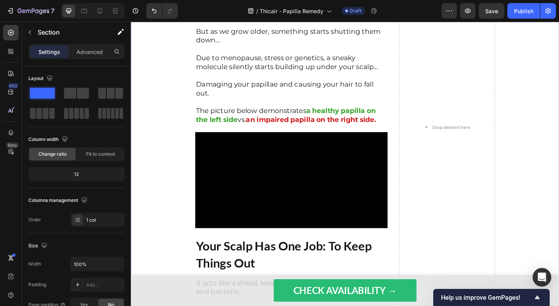
scroll to position [1578, 0]
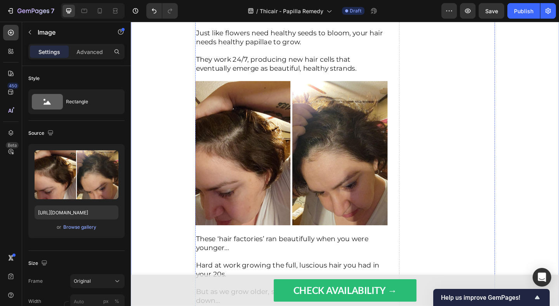
click at [268, 133] on img at bounding box center [305, 164] width 209 height 157
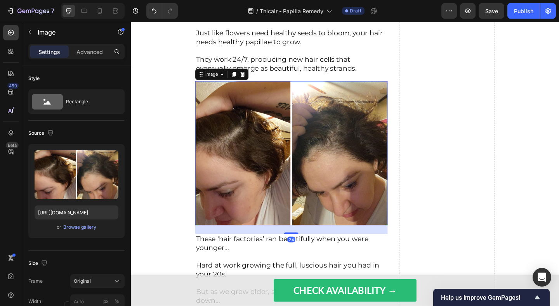
copy p "Rich Text Editor. Editing area: main"
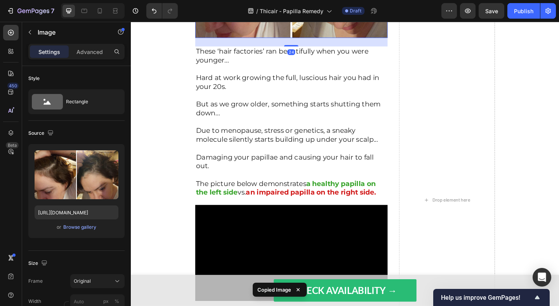
scroll to position [1514, 0]
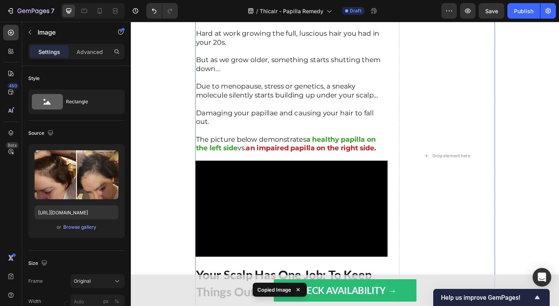
click at [265, 169] on div "The Real Root Cause Of Hair Loss Text Block You see, hair loss actually starts …" at bounding box center [305, 168] width 209 height 1108
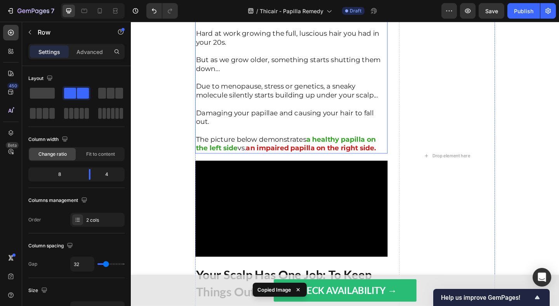
click at [266, 138] on p "The picture below demonstrates a healthy papilla on the left side vs. an impair…" at bounding box center [306, 150] width 208 height 29
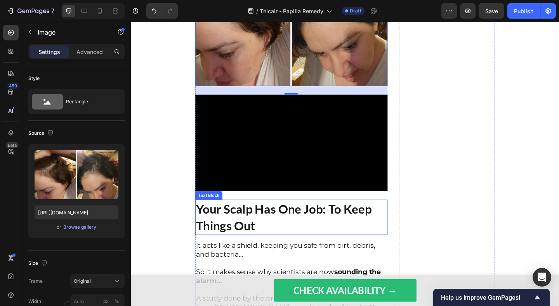
scroll to position [1779, 0]
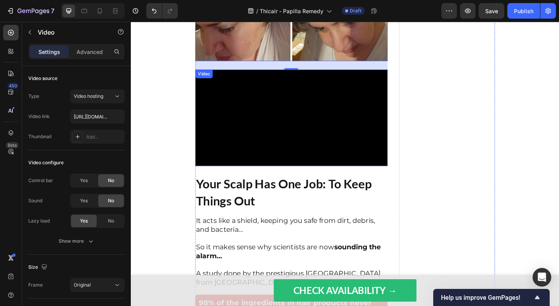
click at [271, 160] on video at bounding box center [305, 126] width 209 height 104
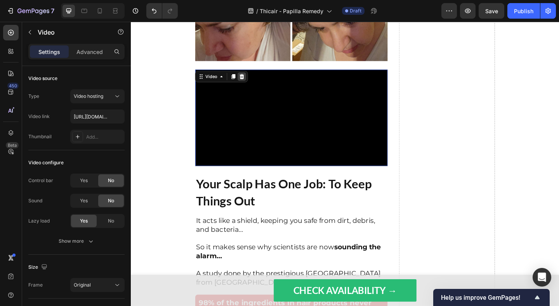
click at [254, 85] on div at bounding box center [251, 81] width 9 height 9
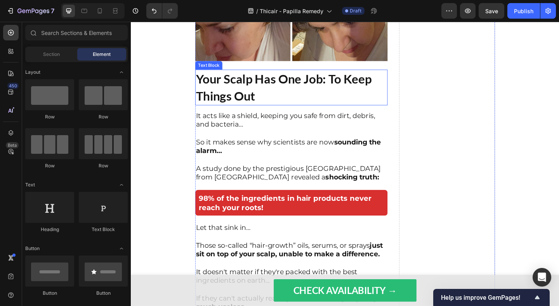
click at [257, 94] on p "your scalp has one job: to keep things out" at bounding box center [306, 93] width 208 height 37
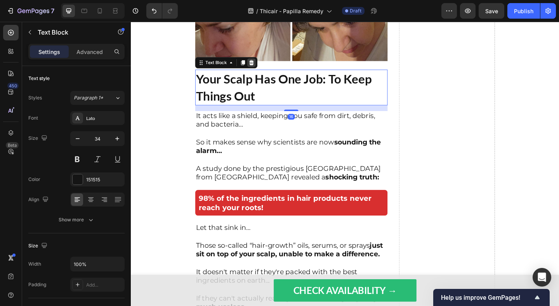
click at [261, 68] on icon at bounding box center [262, 66] width 5 height 5
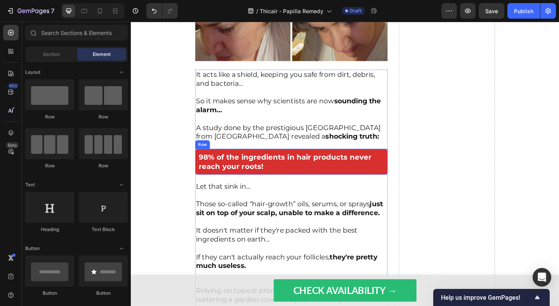
click at [205, 163] on div "98% of the ingredients in hair products never reach your roots! Text Block Row" at bounding box center [305, 174] width 209 height 28
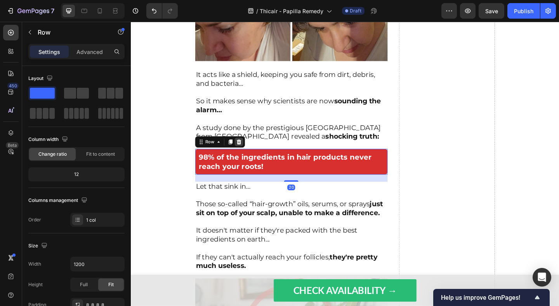
click at [250, 154] on icon at bounding box center [248, 152] width 5 height 5
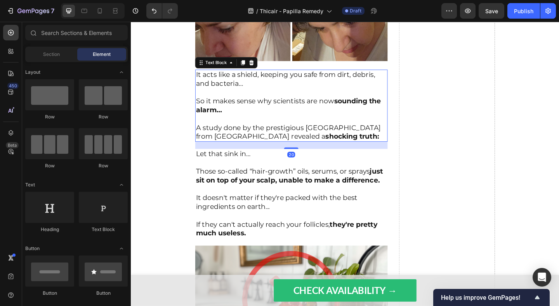
click at [247, 116] on p "So it makes sense why scientists are now sounding the alarm…" at bounding box center [306, 108] width 208 height 29
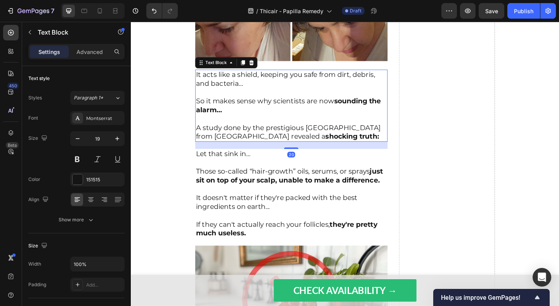
click at [247, 116] on p "So it makes sense why scientists are now sounding the alarm…" at bounding box center [306, 108] width 208 height 29
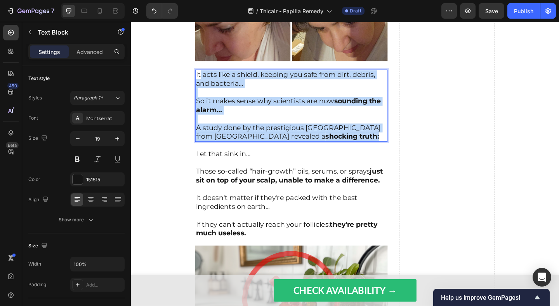
drag, startPoint x: 378, startPoint y: 145, endPoint x: 206, endPoint y: 82, distance: 183.7
click at [206, 82] on div "It acts like a shield, keeping you safe from dirt, debris, and bacteria… So it …" at bounding box center [305, 113] width 209 height 78
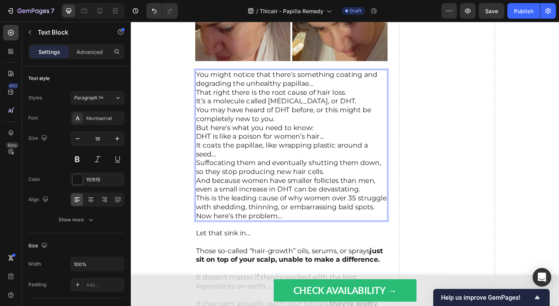
click at [398, 221] on p "You might notice that there’s something coating and degrading the unhealthy pap…" at bounding box center [306, 156] width 208 height 163
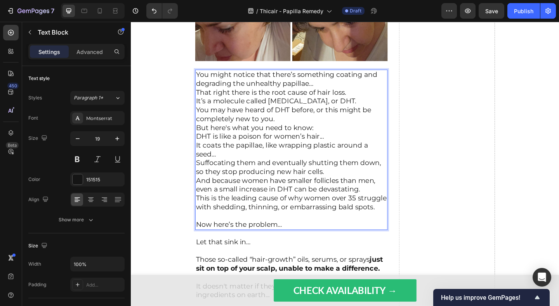
click at [360, 89] on p "You might notice that there’s something coating and degrading the unhealthy pap…" at bounding box center [306, 151] width 208 height 153
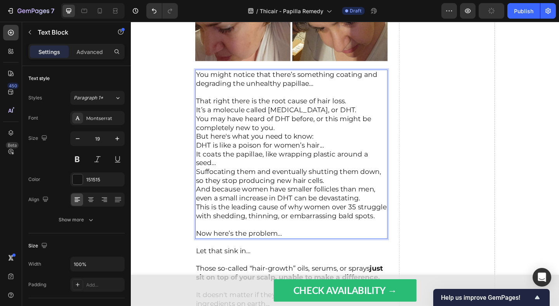
click at [370, 107] on p "⁠⁠⁠⁠⁠⁠⁠ That right there is the root cause of hair loss. It’s a molecule called…" at bounding box center [306, 166] width 208 height 144
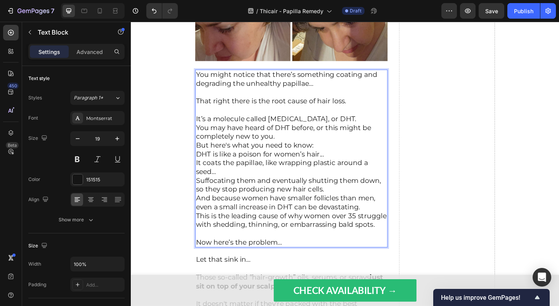
click at [390, 125] on p "⁠⁠⁠⁠⁠⁠⁠ It’s a molecule called [MEDICAL_DATA], or DHT. You may have heard of DH…" at bounding box center [306, 180] width 208 height 134
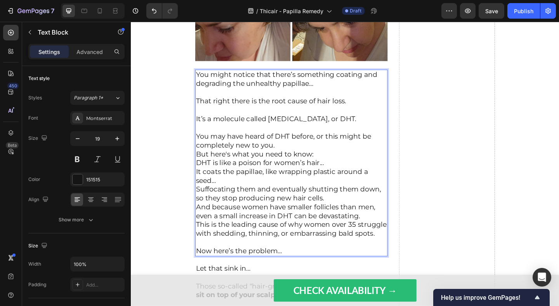
click at [371, 154] on p "⁠⁠⁠⁠⁠⁠⁠ You may have heard of DHT before, or this might be completely new to yo…" at bounding box center [306, 194] width 208 height 125
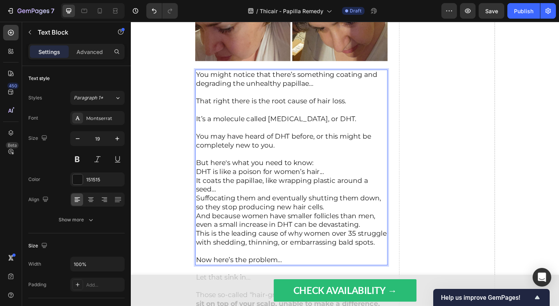
click at [361, 174] on p "⁠⁠⁠⁠⁠⁠⁠ But here's what you need to know: DHT is like a poison for women’s hair…" at bounding box center [306, 214] width 208 height 106
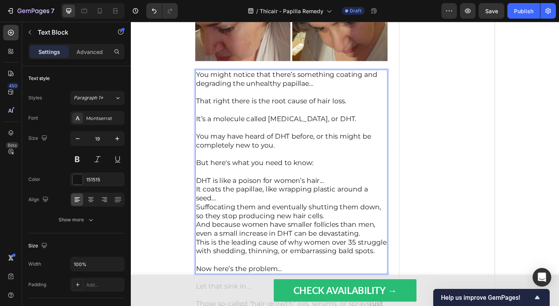
click at [357, 194] on p "⁠⁠⁠⁠⁠⁠⁠ DHT is like a poison for women’s hair... It coats the papillae, like wr…" at bounding box center [306, 228] width 208 height 96
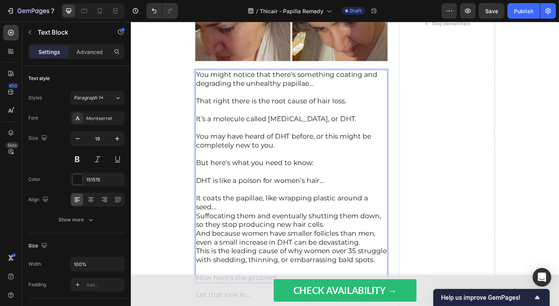
click at [347, 219] on p "⁠⁠⁠⁠⁠⁠⁠ It coats the papillae, like wrapping plastic around a seed… Suffocating…" at bounding box center [306, 242] width 208 height 86
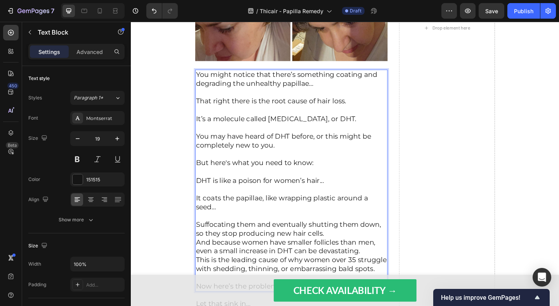
click at [379, 249] on p "⁠⁠⁠⁠⁠⁠⁠ Suffocating them and eventually shutting them down, so they stop produc…" at bounding box center [306, 261] width 208 height 67
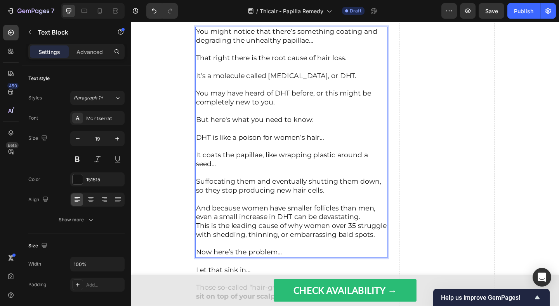
scroll to position [1837, 0]
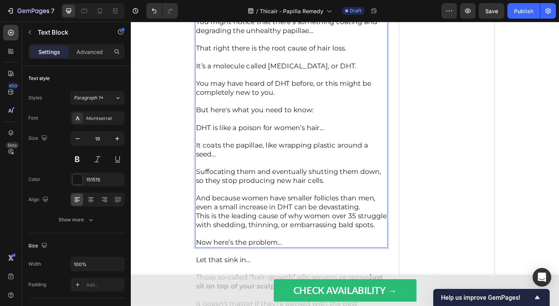
click at [386, 221] on p "⁠⁠⁠⁠⁠⁠⁠ And because women have smaller follicles than men, even a small increas…" at bounding box center [306, 224] width 208 height 48
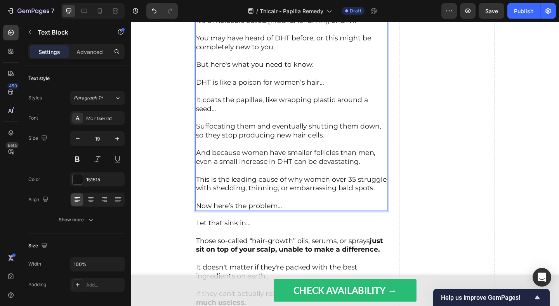
click at [184, 220] on div "Hair Loss So Severe You Could Pull Out Clumps The Size Of Baseballs Text Block …" at bounding box center [364, 114] width 466 height 2807
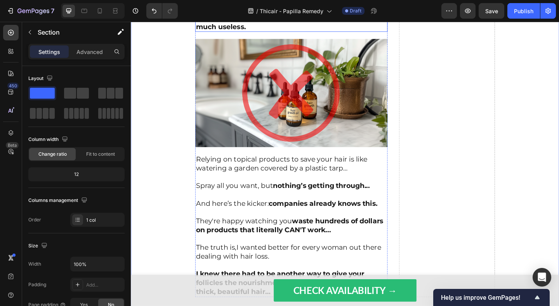
scroll to position [2185, 0]
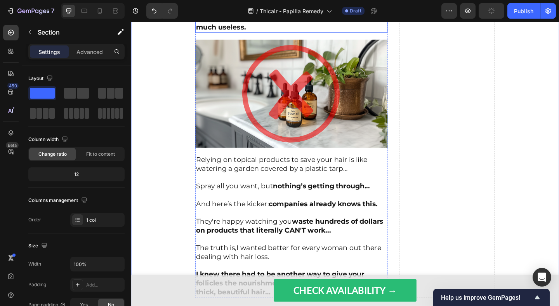
click at [249, 183] on p "Relying on topical products to save your hair is like watering a garden covered…" at bounding box center [306, 176] width 208 height 19
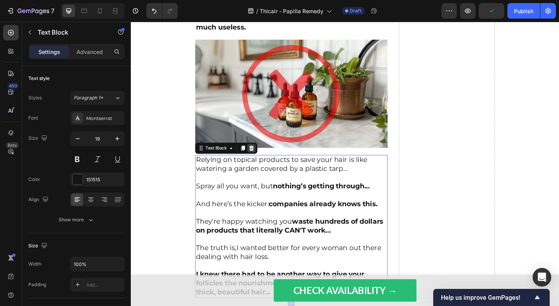
click at [261, 159] on icon at bounding box center [262, 159] width 5 height 5
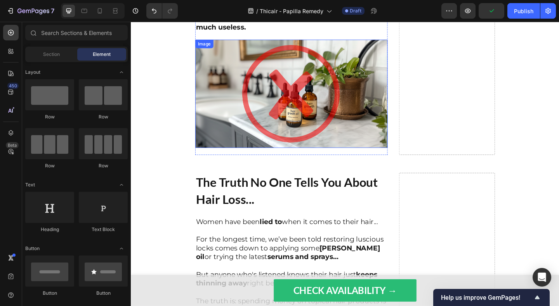
click at [259, 106] on img at bounding box center [305, 100] width 209 height 118
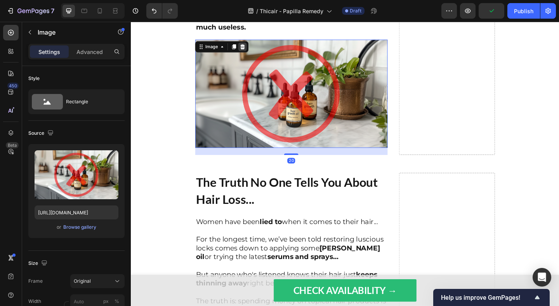
click at [252, 48] on icon at bounding box center [252, 49] width 6 height 6
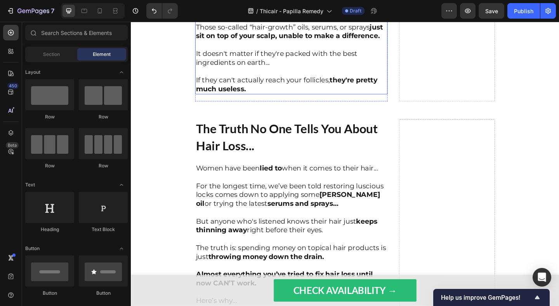
click at [270, 68] on p "It doesn't matter if they're packed with the best ingredients on earth..." at bounding box center [306, 56] width 208 height 29
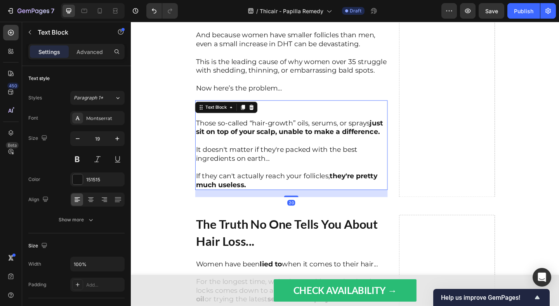
scroll to position [2012, 0]
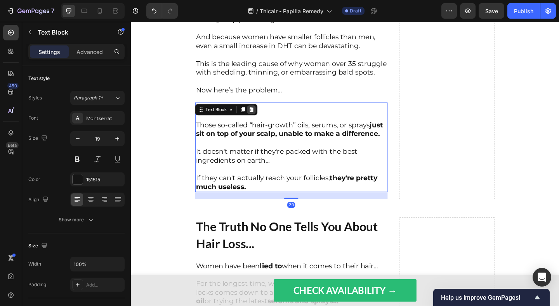
click at [264, 118] on icon at bounding box center [262, 117] width 6 height 6
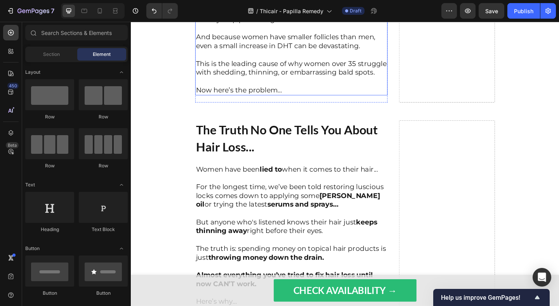
click at [311, 89] on p "Now here’s the problem…" at bounding box center [306, 91] width 208 height 19
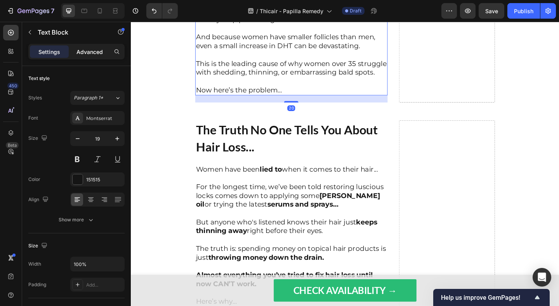
click at [98, 54] on p "Advanced" at bounding box center [90, 52] width 26 height 8
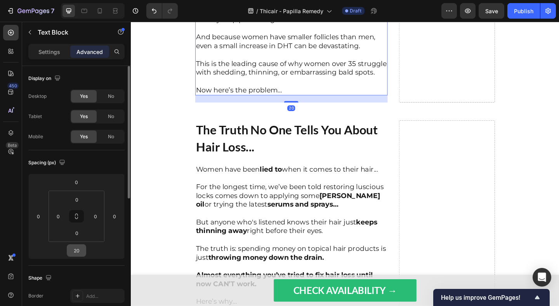
click at [82, 252] on input "20" at bounding box center [77, 251] width 16 height 12
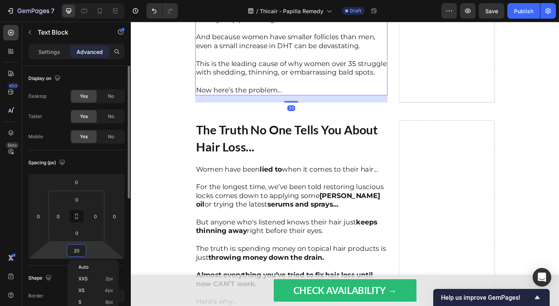
type input "0"
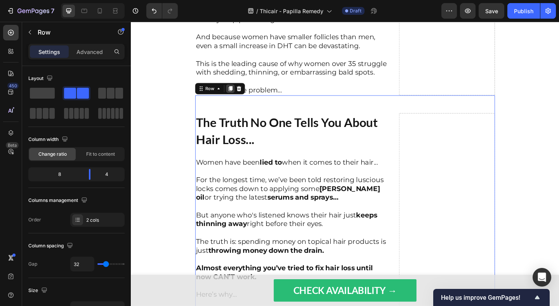
click at [239, 96] on icon at bounding box center [239, 94] width 6 height 6
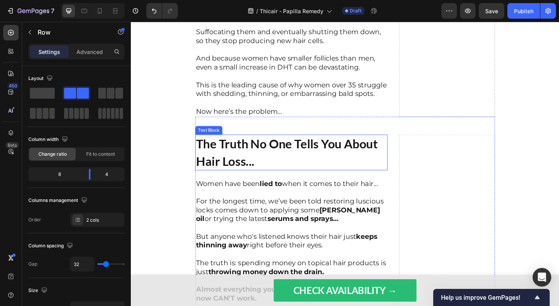
scroll to position [2004, 0]
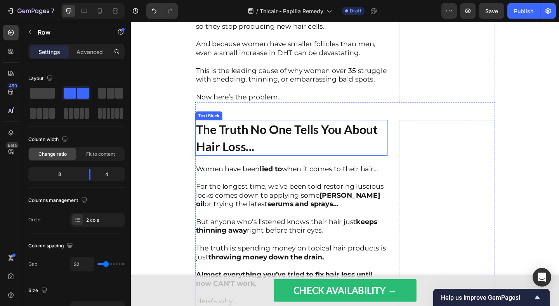
click at [247, 149] on p "The Truth No One Tells You About Hair Loss..." at bounding box center [306, 147] width 208 height 37
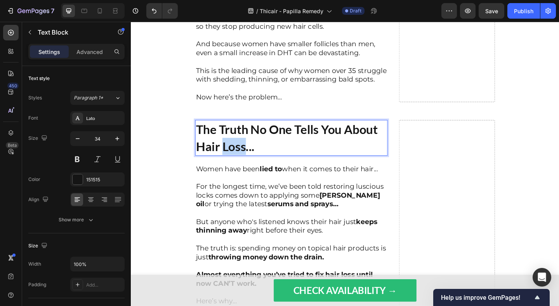
click at [247, 149] on p "The Truth No One Tells You About Hair Loss..." at bounding box center [306, 147] width 208 height 37
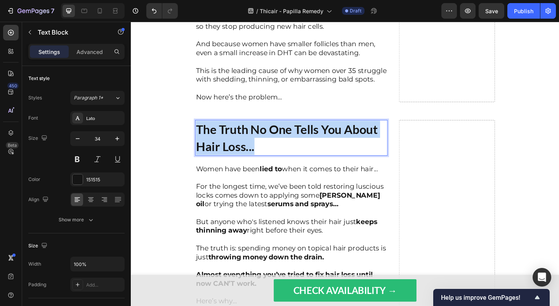
click at [247, 149] on p "The Truth No One Tells You About Hair Loss..." at bounding box center [306, 147] width 208 height 37
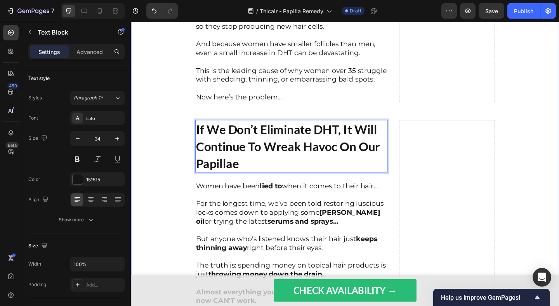
click at [188, 144] on div "Hair Loss So Severe You Could Pull Out Clumps The Size Of Baseballs Text Block …" at bounding box center [364, 256] width 466 height 3328
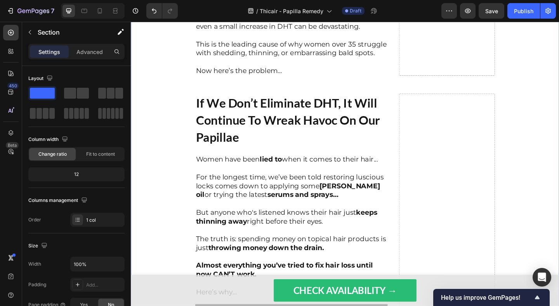
scroll to position [2096, 0]
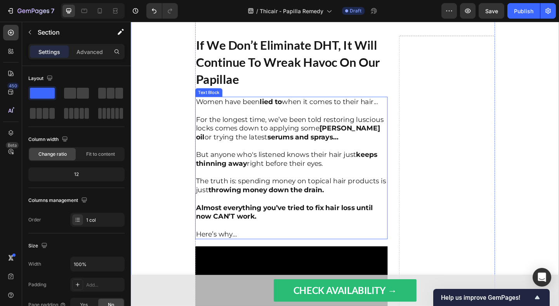
click at [239, 183] on p "The truth is: spending money on topical hair products is just throwing money do…" at bounding box center [306, 195] width 208 height 29
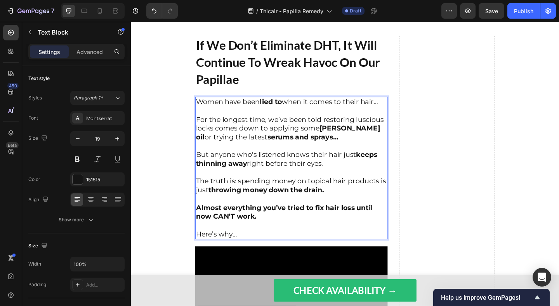
click at [239, 183] on p "The truth is: spending money on topical hair products is just throwing money do…" at bounding box center [306, 195] width 208 height 29
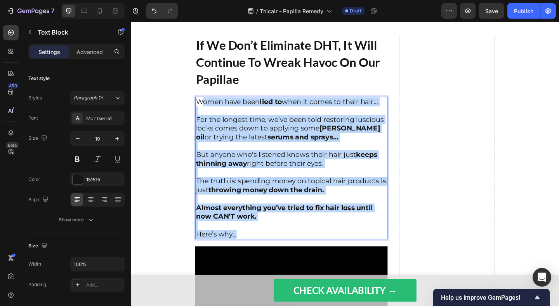
drag, startPoint x: 250, startPoint y: 251, endPoint x: 207, endPoint y: 108, distance: 149.7
click at [207, 108] on div "Women have been lied to when it comes to their hair... For the longest time, we…" at bounding box center [305, 180] width 209 height 155
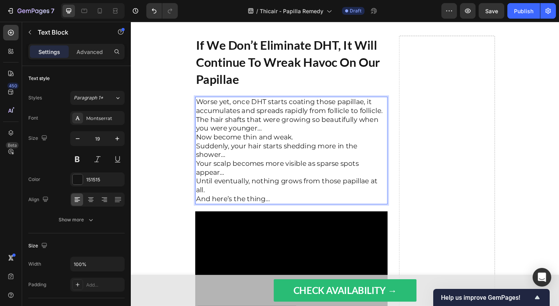
click at [284, 204] on p "Worse yet, once DHT starts coating those papillae, it accumulates and spreads r…" at bounding box center [306, 161] width 208 height 115
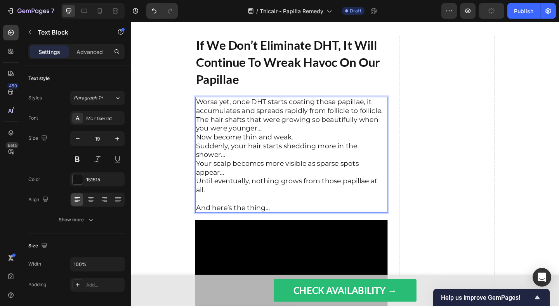
click at [285, 186] on p "Worse yet, once DHT starts coating those papillae, it accumulates and spreads r…" at bounding box center [306, 157] width 208 height 106
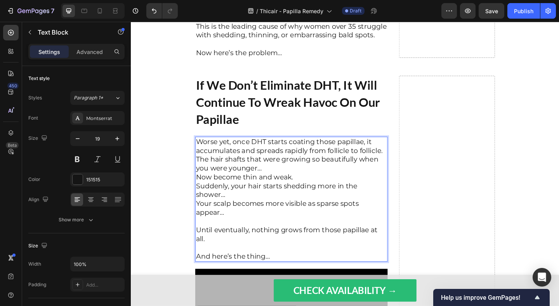
scroll to position [2056, 0]
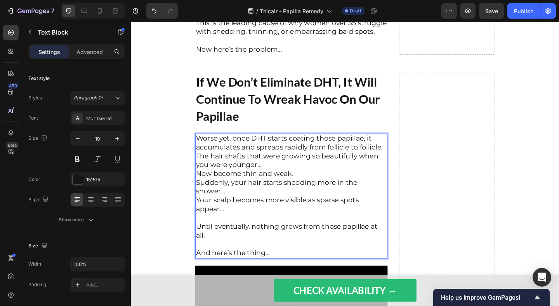
click at [271, 205] on p "Worse yet, once DHT starts coating those papillae, it accumulates and spreads r…" at bounding box center [306, 187] width 208 height 86
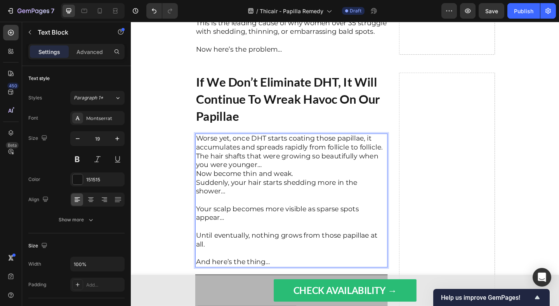
click at [318, 187] on p "Worse yet, once DHT starts coating those papillae, it accumulates and spreads r…" at bounding box center [306, 177] width 208 height 67
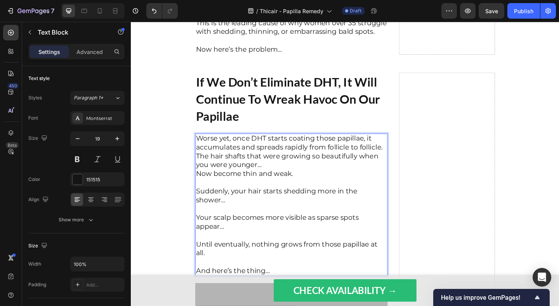
click at [313, 175] on p "Worse yet, once DHT starts coating those papillae, it accumulates and spreads r…" at bounding box center [306, 168] width 208 height 48
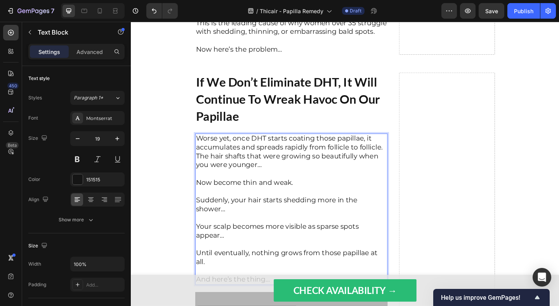
click at [406, 161] on p "Worse yet, once DHT starts coating those papillae, it accumulates and spreads r…" at bounding box center [306, 163] width 208 height 38
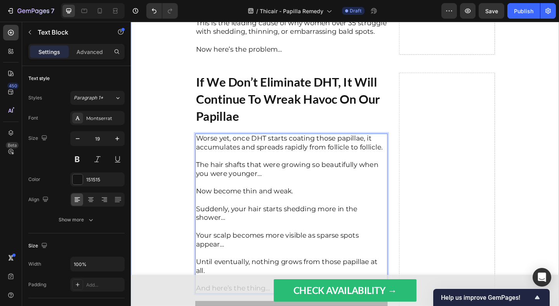
click at [187, 189] on div "Hair Loss So Severe You Could Pull Out Clumps The Size Of Baseballs Text Block …" at bounding box center [364, 214] width 466 height 3347
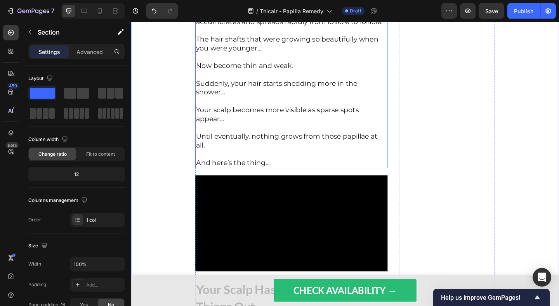
scroll to position [2202, 0]
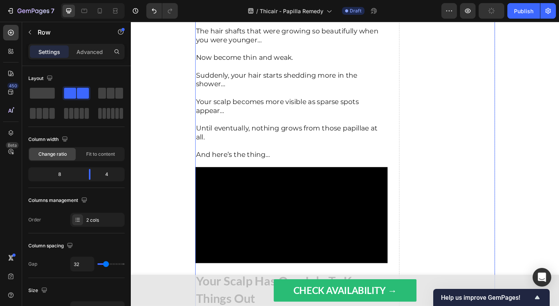
click at [276, 203] on video at bounding box center [305, 232] width 209 height 104
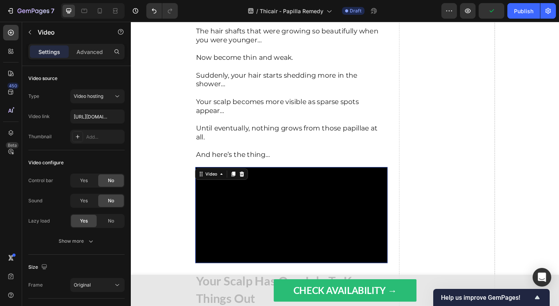
click at [250, 193] on div "Video" at bounding box center [229, 187] width 57 height 12
click at [251, 189] on icon at bounding box center [251, 187] width 5 height 5
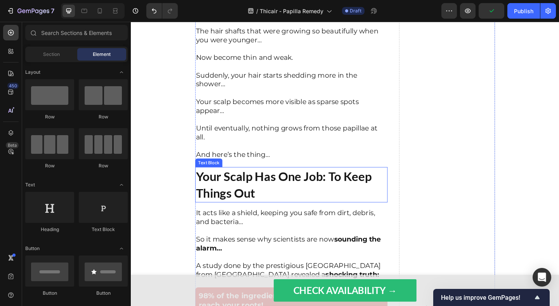
click at [249, 187] on strong "your scalp has one job: to keep things out" at bounding box center [297, 199] width 191 height 35
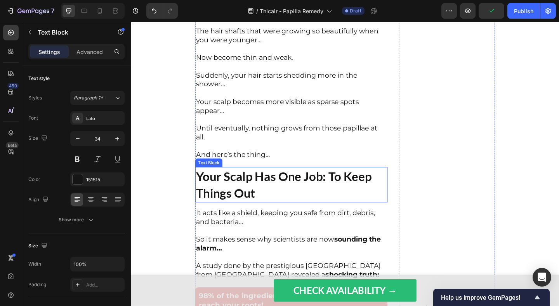
click at [249, 187] on strong "your scalp has one job: to keep things out" at bounding box center [297, 199] width 191 height 35
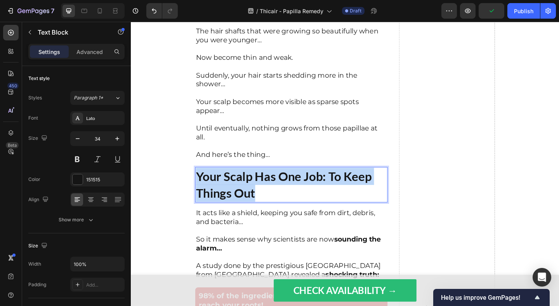
click at [249, 187] on strong "your scalp has one job: to keep things out" at bounding box center [297, 199] width 191 height 35
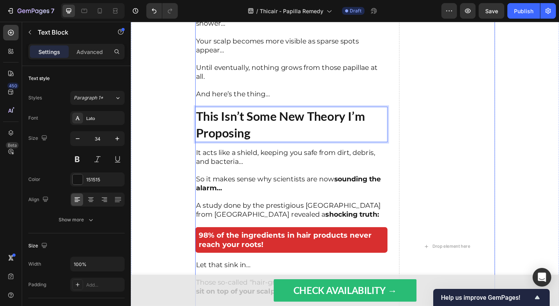
scroll to position [2279, 0]
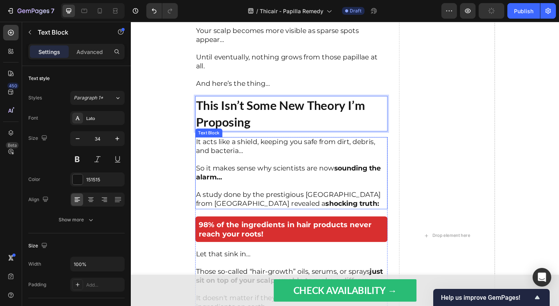
click at [234, 169] on p "So it makes sense why scientists are now sounding the alarm…" at bounding box center [306, 181] width 208 height 29
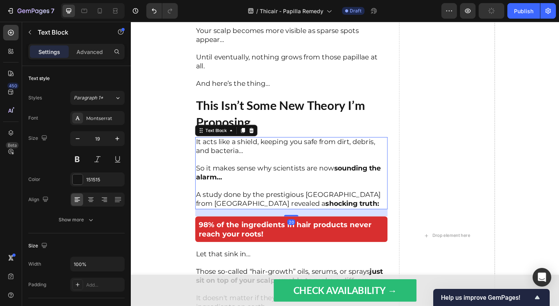
click at [234, 169] on p "So it makes sense why scientists are now sounding the alarm…" at bounding box center [306, 181] width 208 height 29
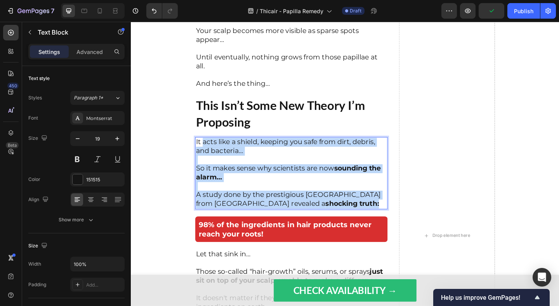
drag, startPoint x: 372, startPoint y: 218, endPoint x: 209, endPoint y: 155, distance: 175.0
click at [209, 155] on div "It acts like a shield, keeping you safe from dirt, debris, and bacteria… So it …" at bounding box center [305, 186] width 209 height 78
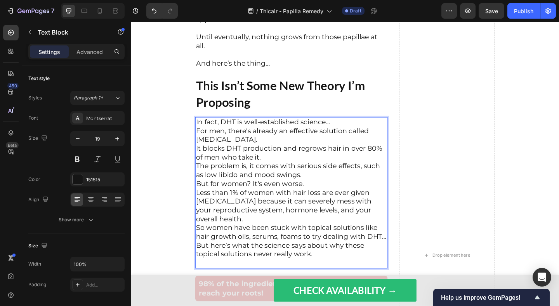
scroll to position [2302, 0]
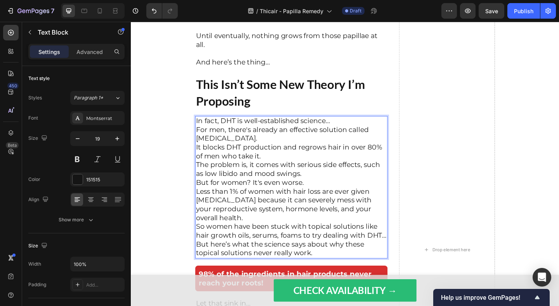
click at [358, 129] on p "In fact, DHT is well-established science… For men, there's already an effective…" at bounding box center [306, 201] width 208 height 153
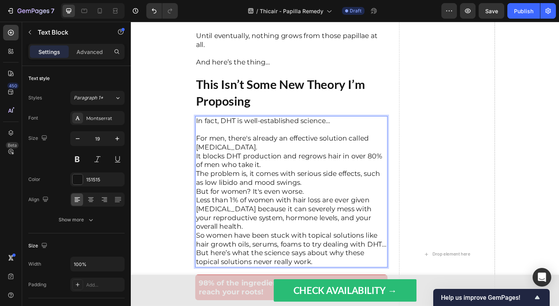
click at [335, 165] on p "⁠⁠⁠⁠⁠⁠⁠ For men, there's already an effective solution called [MEDICAL_DATA]. I…" at bounding box center [306, 211] width 208 height 153
click at [340, 157] on p "For men, there's already an effective solution called [MEDICAL_DATA]. It blocks…" at bounding box center [306, 211] width 208 height 153
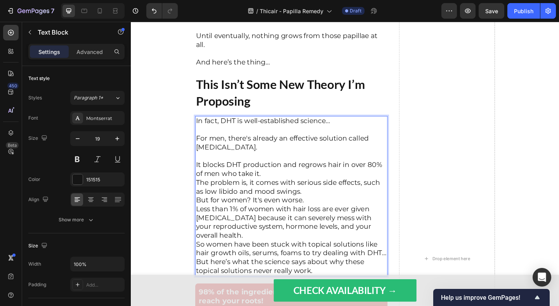
click at [329, 185] on p "⁠⁠⁠⁠⁠⁠⁠ It blocks DHT production and regrows hair in over 80% of men who take i…" at bounding box center [306, 231] width 208 height 134
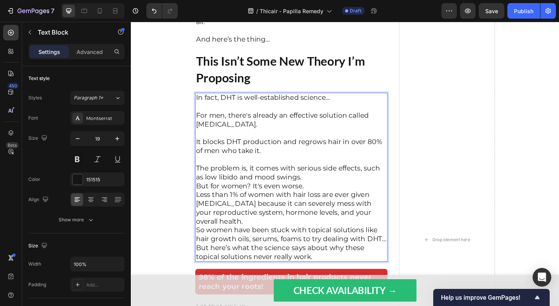
scroll to position [2344, 0]
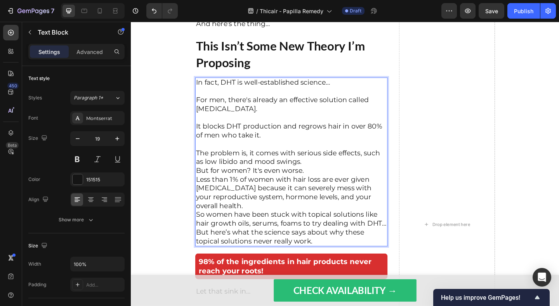
click at [327, 173] on p "⁠⁠⁠⁠⁠⁠⁠ The problem is, it comes with serious side effects, such as low libido …" at bounding box center [306, 207] width 208 height 115
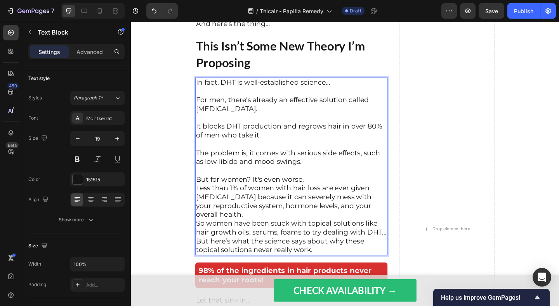
click at [329, 190] on p "⁠⁠⁠⁠⁠⁠⁠ But for women? It's even worse. Less than 1% of women with hair loss ar…" at bounding box center [306, 227] width 208 height 96
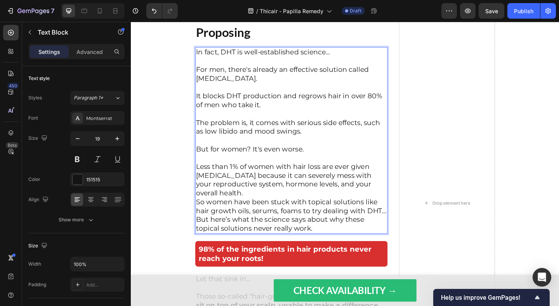
scroll to position [2378, 0]
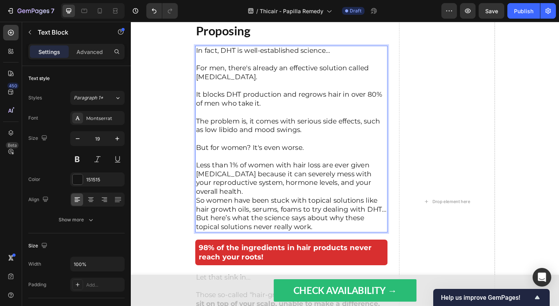
click at [377, 206] on p "⁠⁠⁠⁠⁠⁠⁠ Less than 1% of women with hair loss are ever given [MEDICAL_DATA] beca…" at bounding box center [306, 207] width 208 height 86
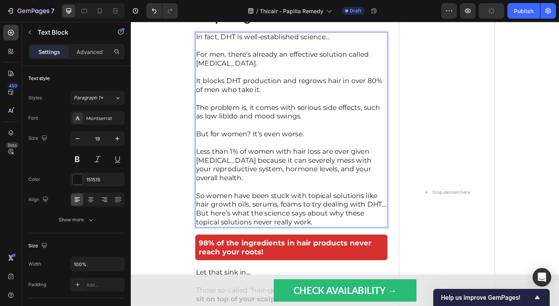
scroll to position [2395, 0]
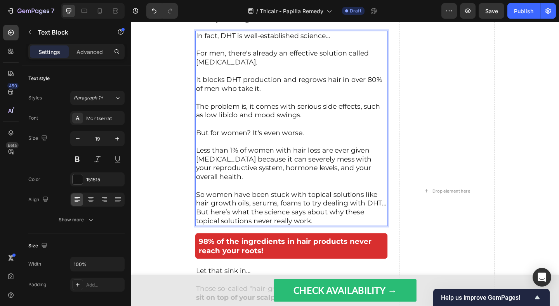
click at [408, 221] on p "⁠⁠⁠⁠⁠⁠⁠ So women have been stuck with topical solutions like hair growth oils, …" at bounding box center [306, 219] width 208 height 48
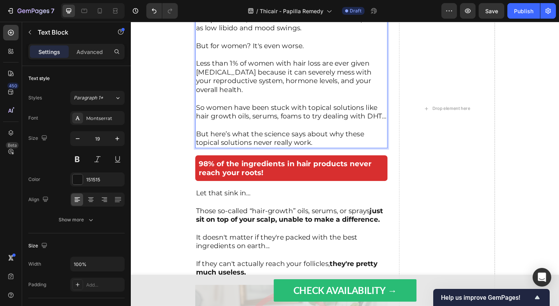
scroll to position [2534, 0]
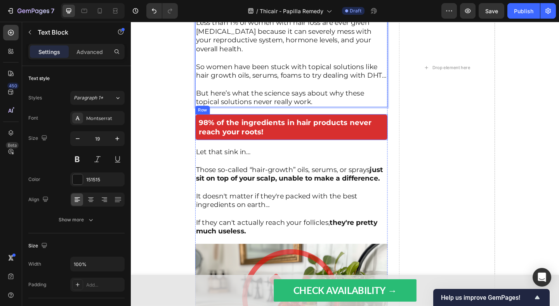
click at [202, 130] on div "98% of the ingredients in hair products never reach your roots! Text Block Row" at bounding box center [305, 136] width 209 height 28
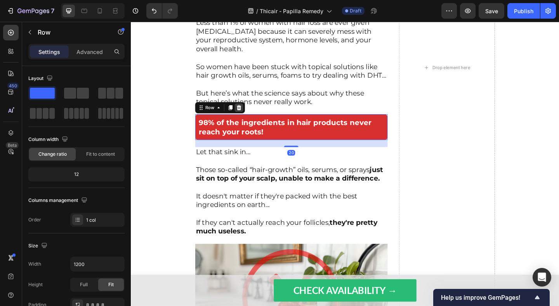
click at [248, 117] on icon at bounding box center [248, 114] width 5 height 5
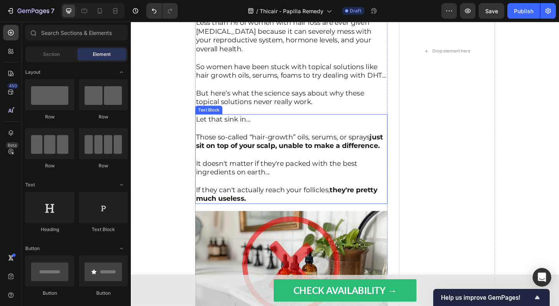
click at [210, 150] on p "Those so-called “hair-growth” oils, serums, or sprays just sit on top of your s…" at bounding box center [306, 147] width 208 height 29
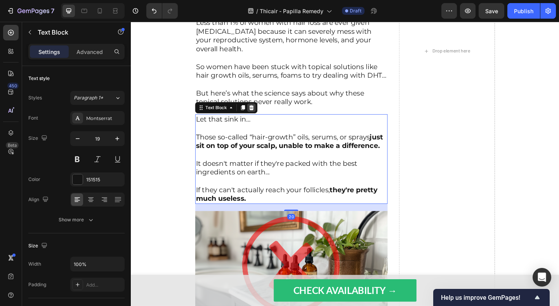
click at [261, 112] on icon at bounding box center [262, 114] width 5 height 5
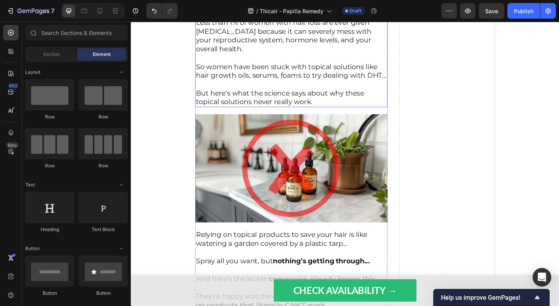
click at [254, 167] on img at bounding box center [305, 181] width 209 height 118
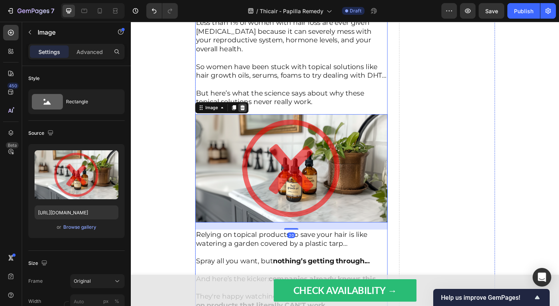
click at [251, 113] on icon at bounding box center [252, 114] width 5 height 5
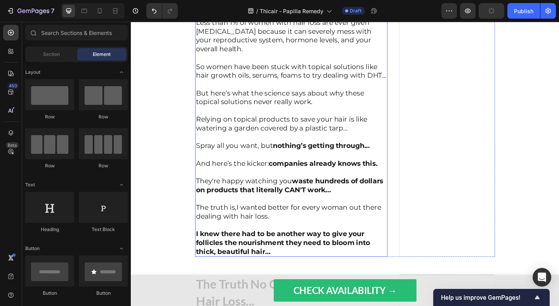
click at [270, 147] on p "Spray all you want, but nothing’s getting through... And here’s the kicker: com…" at bounding box center [306, 162] width 208 height 38
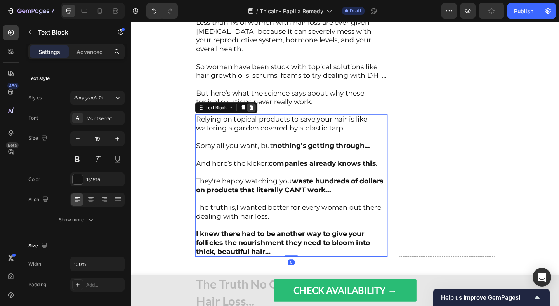
click at [263, 114] on icon at bounding box center [262, 114] width 5 height 5
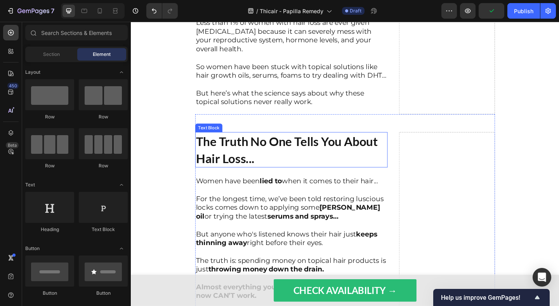
click at [345, 157] on strong "The Truth No One Tells You About Hair Loss..." at bounding box center [301, 161] width 198 height 35
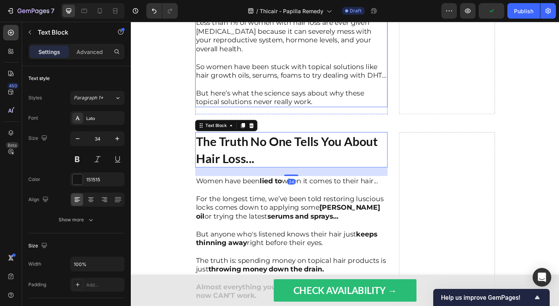
click at [290, 97] on p "⁠⁠⁠⁠⁠⁠⁠ But here’s what the science says about why these topical solutions neve…" at bounding box center [306, 99] width 208 height 29
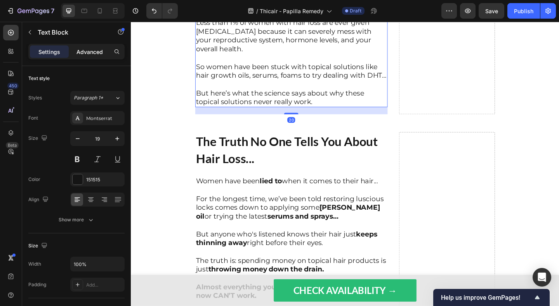
click at [79, 49] on p "Advanced" at bounding box center [90, 52] width 26 height 8
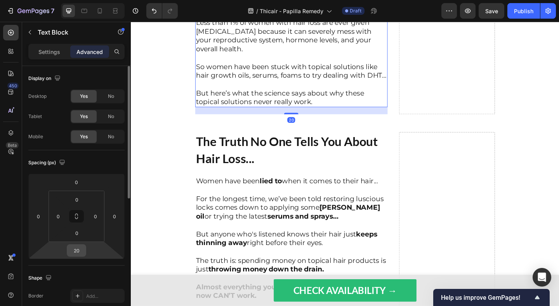
click at [78, 247] on input "20" at bounding box center [77, 251] width 16 height 12
type input "0"
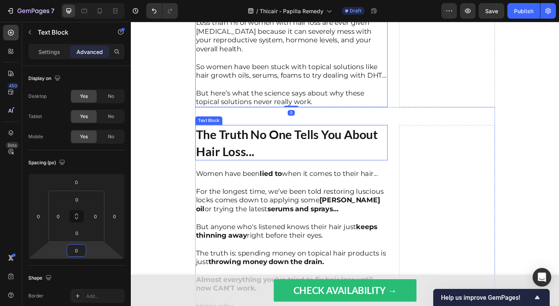
click at [292, 148] on strong "The Truth No One Tells You About Hair Loss..." at bounding box center [301, 153] width 198 height 35
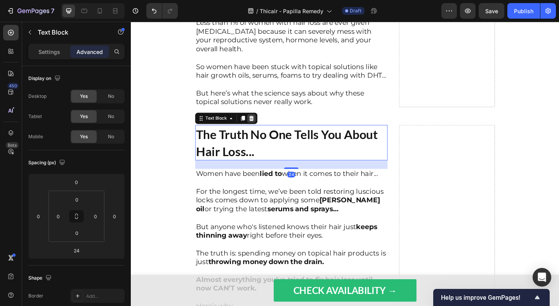
click at [264, 124] on icon at bounding box center [262, 127] width 6 height 6
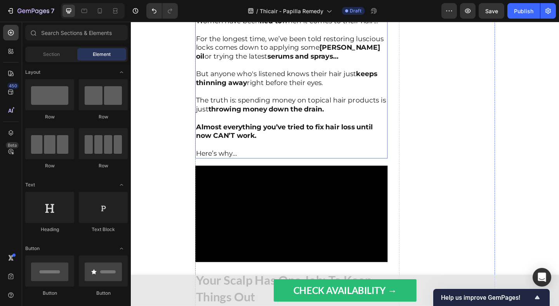
click at [259, 125] on p "Almost everything you’ve tried to fix hair loss until now CAN’T work." at bounding box center [306, 136] width 208 height 29
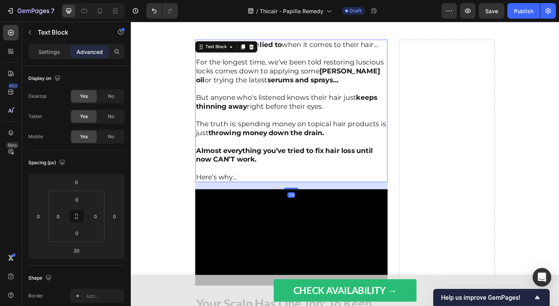
scroll to position [2601, 0]
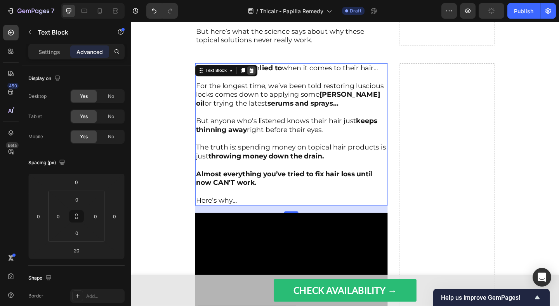
click at [262, 78] on div at bounding box center [261, 74] width 9 height 9
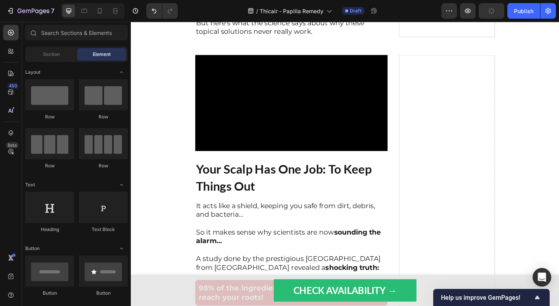
scroll to position [2614, 0]
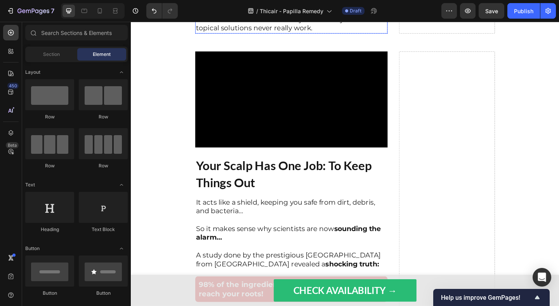
click at [253, 31] on p "⁠⁠⁠⁠⁠⁠⁠ But here’s what the science says about why these topical solutions neve…" at bounding box center [306, 19] width 208 height 29
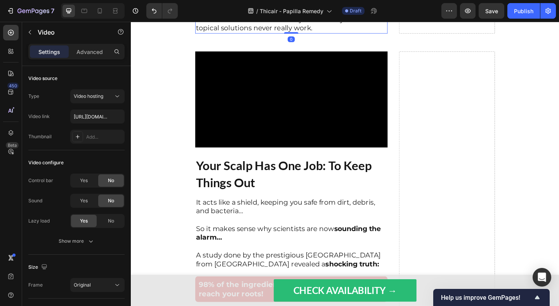
click at [252, 68] on div "Video" at bounding box center [305, 106] width 209 height 104
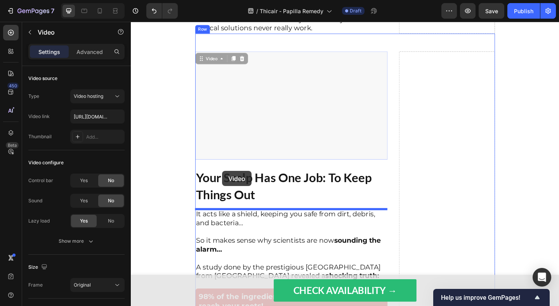
drag, startPoint x: 218, startPoint y: 63, endPoint x: 231, endPoint y: 188, distance: 126.1
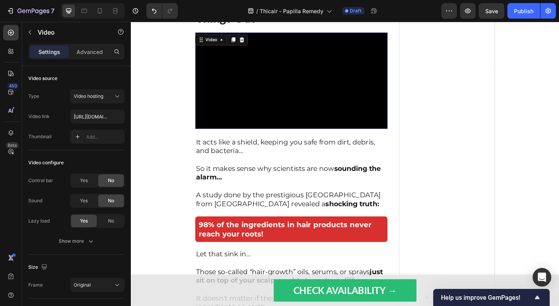
scroll to position [2688, 0]
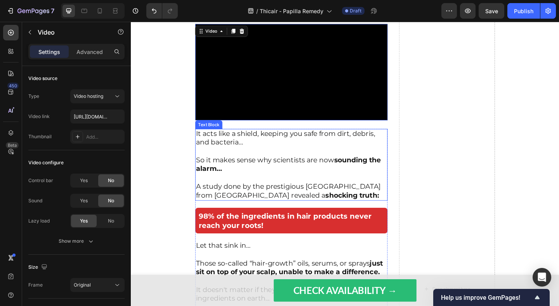
click at [285, 216] on p "A study done by the prestigious Dankook University from [GEOGRAPHIC_DATA] revea…" at bounding box center [306, 206] width 208 height 19
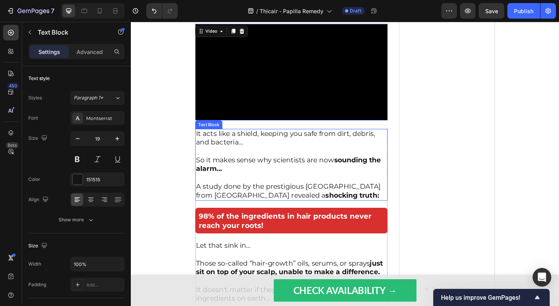
click at [285, 216] on p "A study done by the prestigious Dankook University from [GEOGRAPHIC_DATA] revea…" at bounding box center [306, 206] width 208 height 19
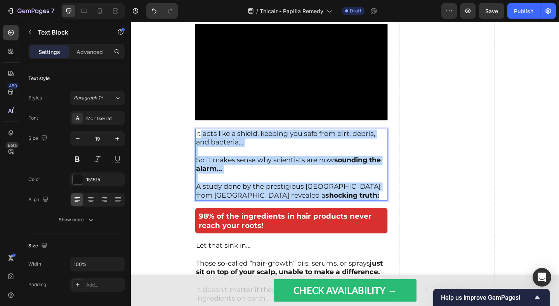
drag, startPoint x: 376, startPoint y: 223, endPoint x: 207, endPoint y: 158, distance: 180.3
click at [207, 158] on div "It acts like a shield, keeping you safe from dirt, debris, and bacteria… So it …" at bounding box center [305, 177] width 209 height 78
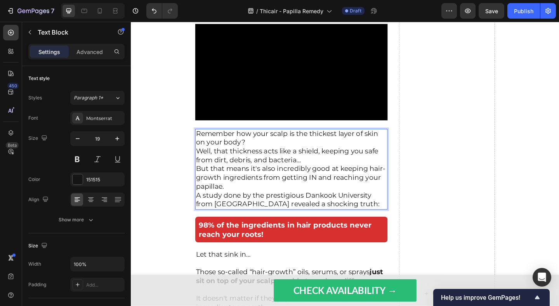
click at [264, 165] on p "Remember how your scalp is the thickest layer of skin on your body? Well, that …" at bounding box center [306, 182] width 208 height 86
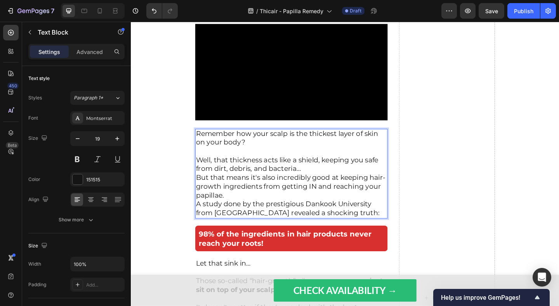
click at [326, 195] on p "⁠⁠⁠⁠⁠⁠⁠ Well, that thickness acts like a shield, keeping you safe from dirt, de…" at bounding box center [306, 196] width 208 height 77
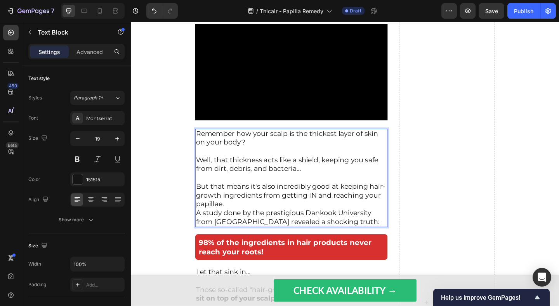
click at [320, 234] on p "⁠⁠⁠⁠⁠⁠⁠ But that means it's also incredibly good at keeping hair-growth ingredi…" at bounding box center [306, 215] width 208 height 57
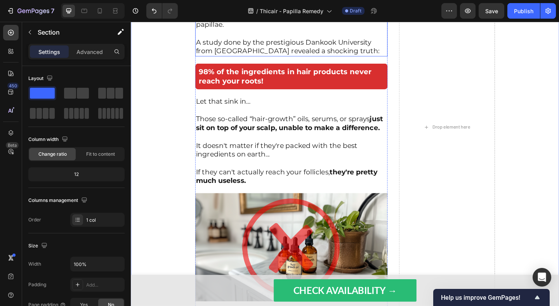
scroll to position [2914, 0]
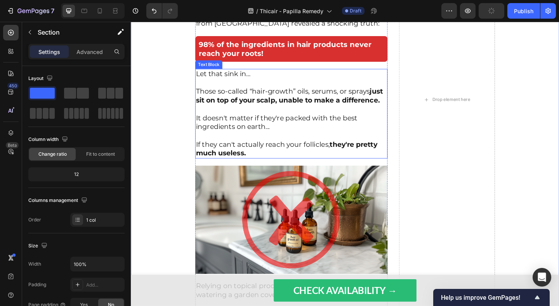
click at [276, 141] on p "It doesn't matter if they're packed with the best ingredients on earth..." at bounding box center [306, 126] width 208 height 29
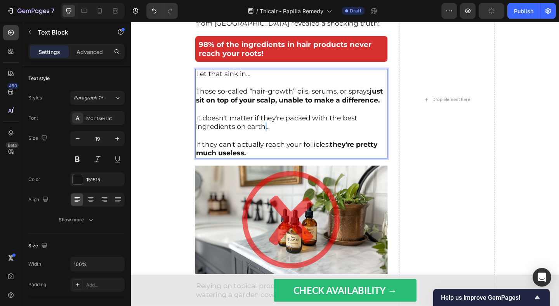
click at [276, 141] on p "It doesn't matter if they're packed with the best ingredients on earth..." at bounding box center [306, 126] width 208 height 29
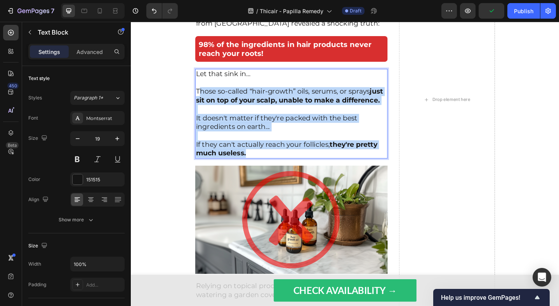
drag, startPoint x: 265, startPoint y: 180, endPoint x: 205, endPoint y: 112, distance: 90.5
click at [205, 112] on div "Let that sink in… Those so-called “hair-growth” oils, serums, or sprays just si…" at bounding box center [305, 121] width 209 height 97
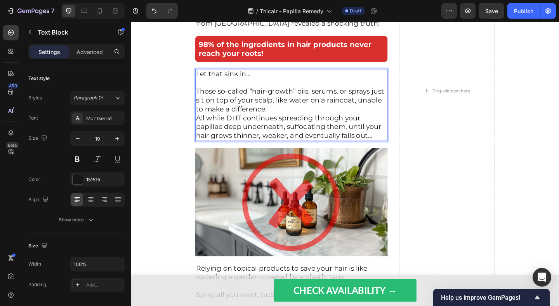
click at [302, 129] on p "Those so-called “hair-growth” oils, serums, or sprays just sit on top of your s…" at bounding box center [306, 116] width 208 height 67
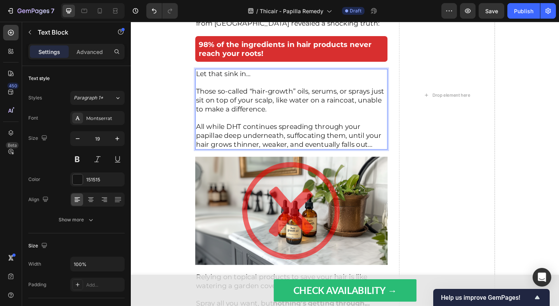
click at [301, 160] on p "⁠⁠⁠⁠⁠⁠⁠ All while DHT continues spreading through your papillae deep underneath…" at bounding box center [306, 141] width 208 height 38
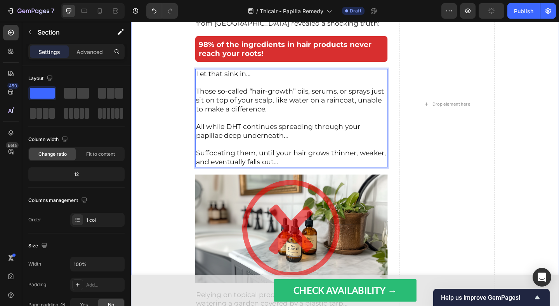
click at [321, 122] on p "Those so-called “hair-growth” oils, serums, or sprays just sit on top of your s…" at bounding box center [306, 102] width 208 height 38
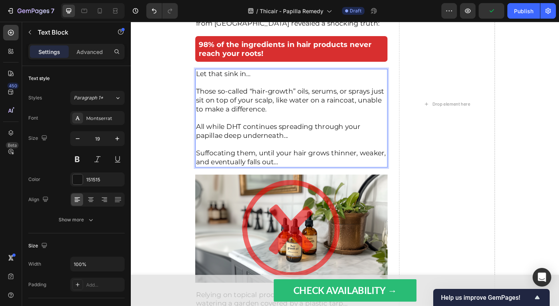
click at [346, 122] on p "Those so-called “hair-growth” oils, serums, or sprays just sit on top of your s…" at bounding box center [306, 102] width 208 height 38
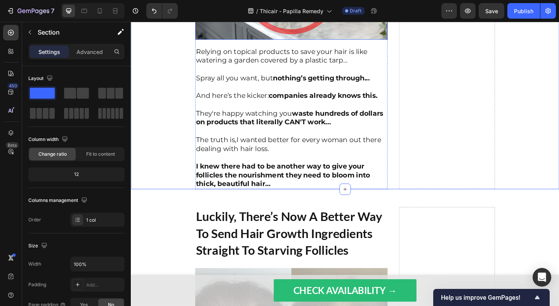
scroll to position [3181, 0]
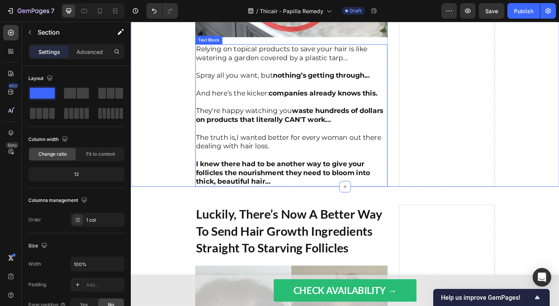
click at [271, 162] on p "The truth is, I wanted better for every woman out there dealing with hair loss." at bounding box center [306, 147] width 208 height 29
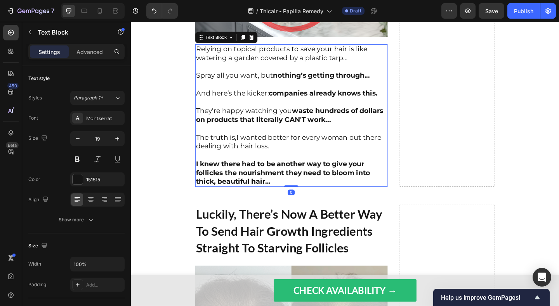
click at [280, 200] on strong "I knew there had to be another way to give your follicles the nourishment they …" at bounding box center [297, 186] width 190 height 28
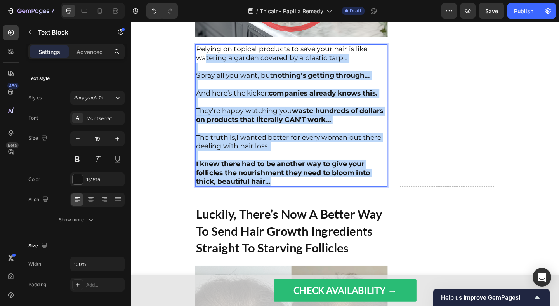
drag, startPoint x: 288, startPoint y: 205, endPoint x: 210, endPoint y: 72, distance: 154.7
click at [210, 72] on div "Relying on topical products to save your hair is like watering a garden covered…" at bounding box center [305, 123] width 209 height 155
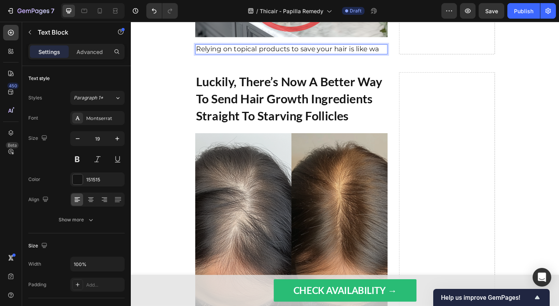
click at [218, 57] on p "Relying on topical products to save your hair is like wa" at bounding box center [306, 52] width 208 height 10
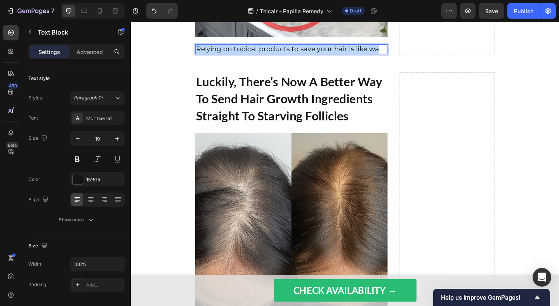
click at [218, 57] on p "Relying on topical products to save your hair is like wa" at bounding box center [306, 52] width 208 height 10
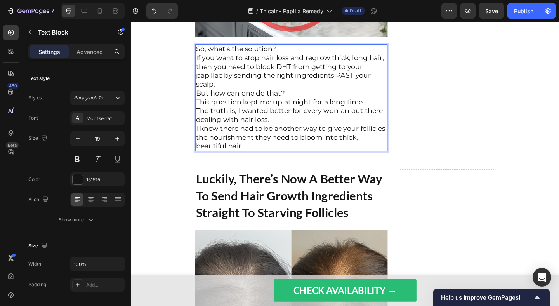
click at [302, 67] on p "So, what’s the solution? If you want to stop hair loss and regrow thick, long h…" at bounding box center [306, 104] width 208 height 115
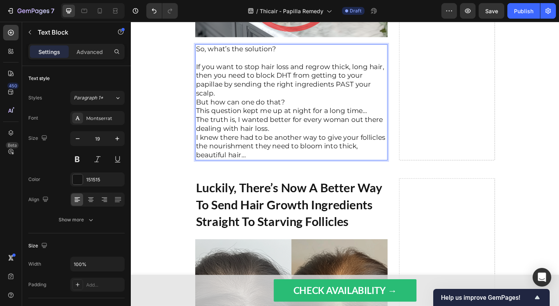
click at [369, 114] on p "⁠⁠⁠⁠⁠⁠⁠ If you want to stop hair loss and regrow thick, long hair, then you nee…" at bounding box center [306, 113] width 208 height 115
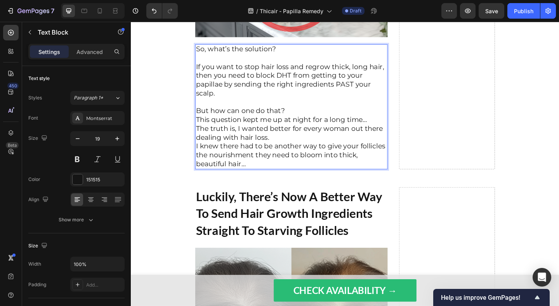
click at [360, 126] on p "⁠⁠⁠⁠⁠⁠⁠ But how can one do that? This question kept me up at night for a long t…" at bounding box center [306, 142] width 208 height 77
click at [372, 131] on p "⁠⁠⁠⁠⁠⁠⁠ But how can one do that? This question kept me up at night for a long t…" at bounding box center [306, 142] width 208 height 77
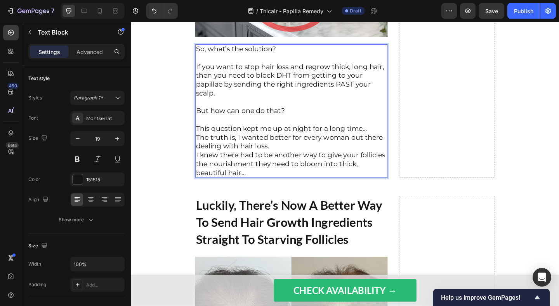
click at [391, 150] on p "⁠⁠⁠⁠⁠⁠⁠ This question kept me up at night for a long time… The truth is, I want…" at bounding box center [306, 157] width 208 height 67
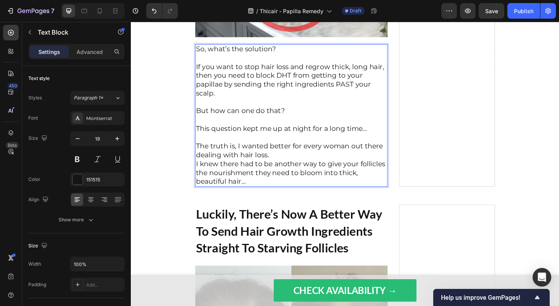
click at [337, 177] on p "⁠⁠⁠⁠⁠⁠⁠ The truth is, I wanted better for every woman out there dealing with ha…" at bounding box center [306, 171] width 208 height 57
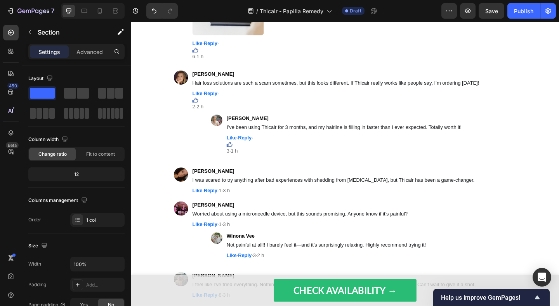
scroll to position [8233, 0]
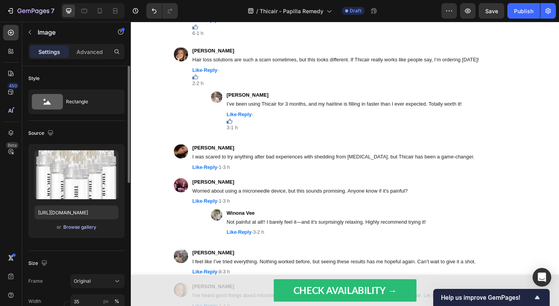
click at [85, 231] on button "Browse gallery" at bounding box center [80, 227] width 34 height 8
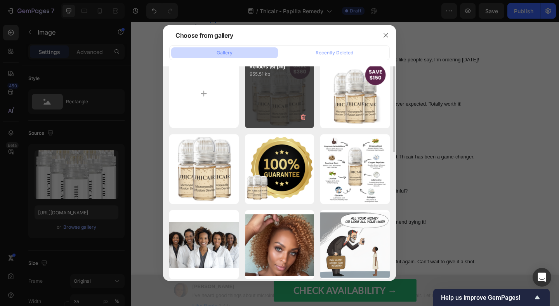
scroll to position [0, 0]
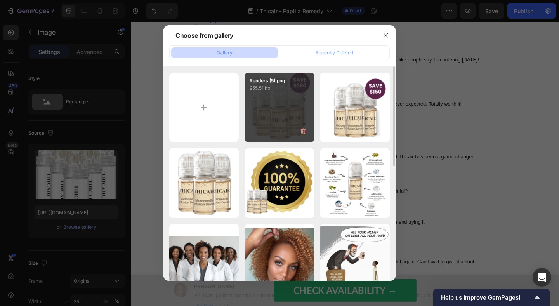
click at [289, 112] on div "Renders (5).png 955.51 kb" at bounding box center [280, 108] width 70 height 70
type input "[URL][DOMAIN_NAME]"
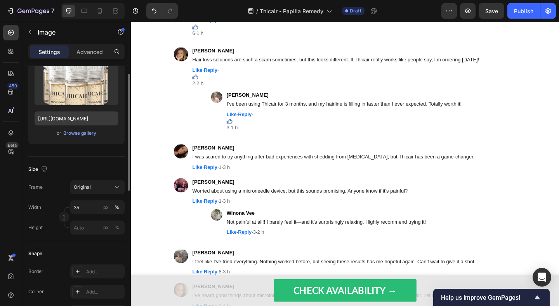
scroll to position [97, 0]
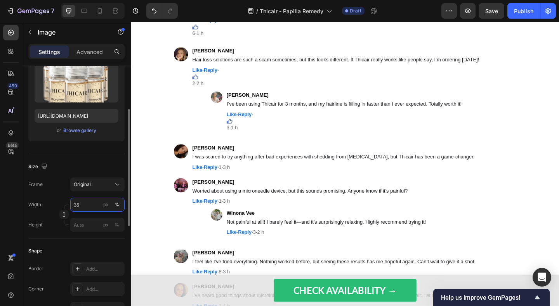
click at [86, 209] on input "35" at bounding box center [97, 205] width 54 height 14
type input "40"
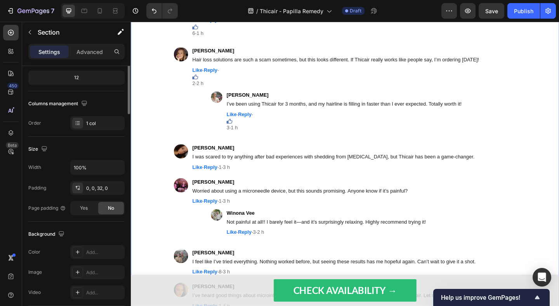
scroll to position [0, 0]
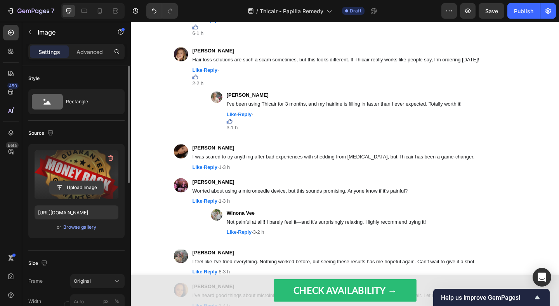
click at [92, 189] on input "file" at bounding box center [77, 187] width 54 height 13
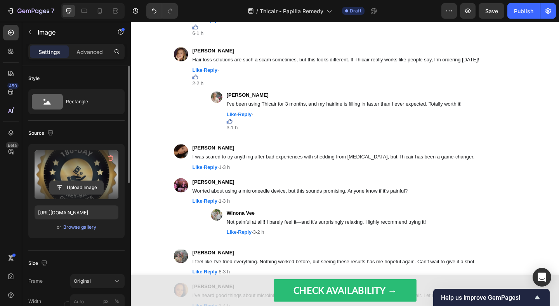
click at [93, 189] on input "file" at bounding box center [77, 187] width 54 height 13
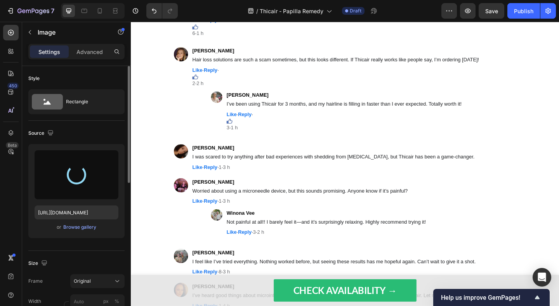
type input "[URL][DOMAIN_NAME]"
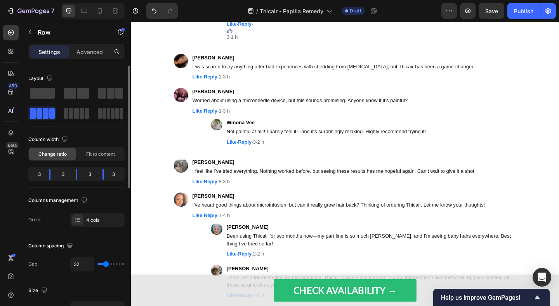
scroll to position [8331, 0]
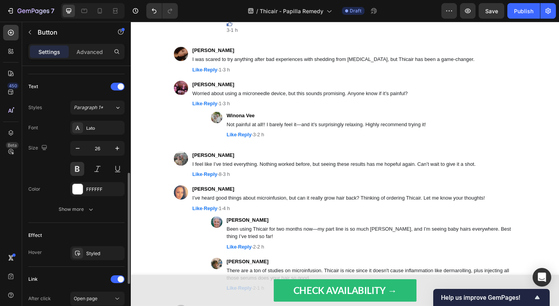
scroll to position [209, 0]
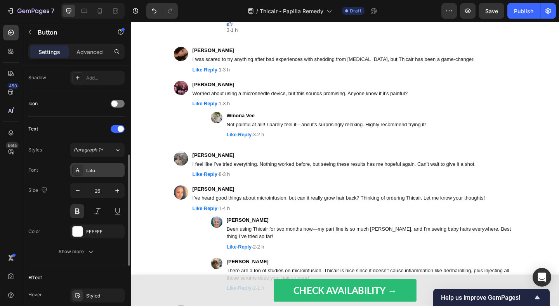
click at [99, 165] on div "Lato" at bounding box center [97, 170] width 54 height 14
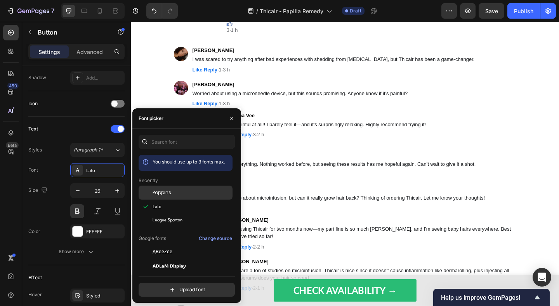
click at [166, 191] on span "Poppins" at bounding box center [162, 192] width 19 height 7
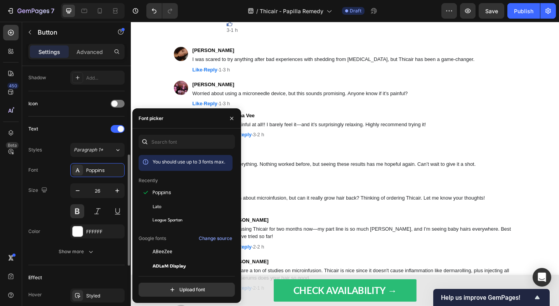
click at [43, 201] on div "Size 26" at bounding box center [76, 200] width 96 height 35
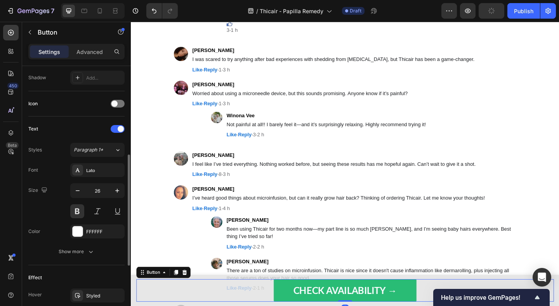
click at [96, 163] on div "Styles Paragraph 1* Font Lato Size 26 Color FFFFFF Show more" at bounding box center [76, 201] width 96 height 116
click at [96, 167] on div "Lato" at bounding box center [104, 170] width 37 height 7
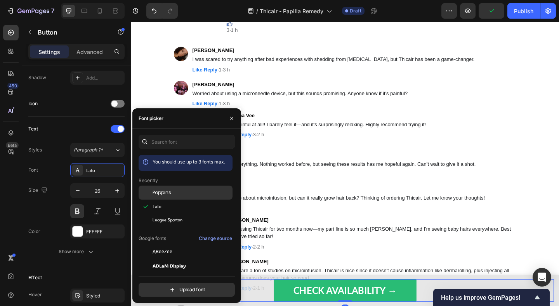
click at [150, 191] on div at bounding box center [146, 193] width 14 height 14
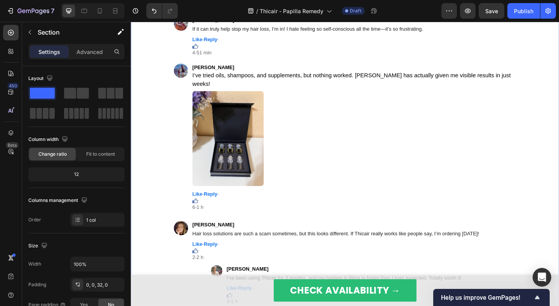
scroll to position [8099, 0]
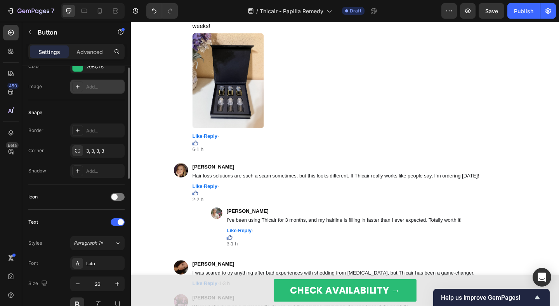
scroll to position [143, 0]
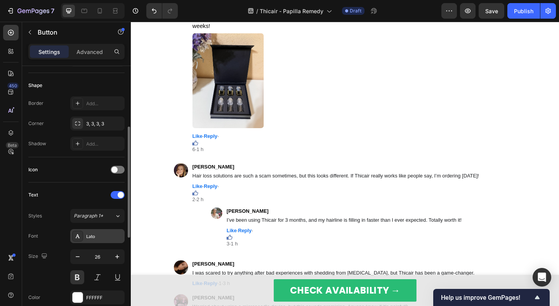
click at [89, 235] on div "Lato" at bounding box center [104, 236] width 37 height 7
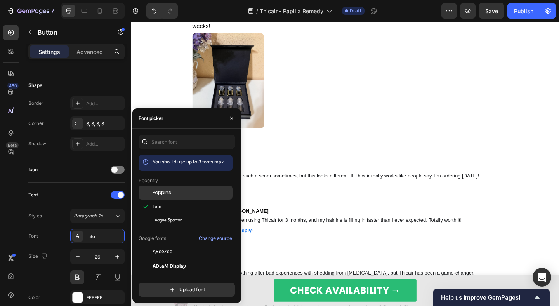
click at [165, 192] on span "Poppins" at bounding box center [162, 192] width 19 height 7
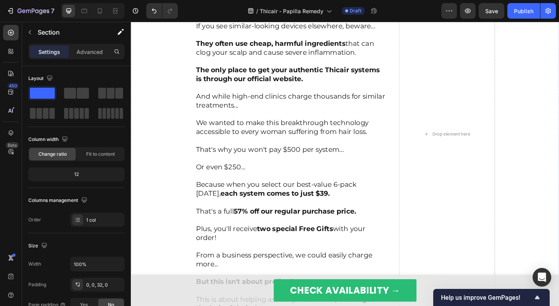
scroll to position [6947, 0]
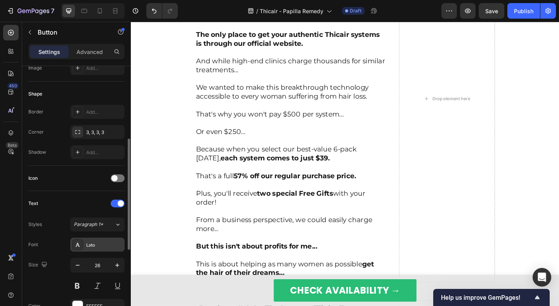
scroll to position [145, 0]
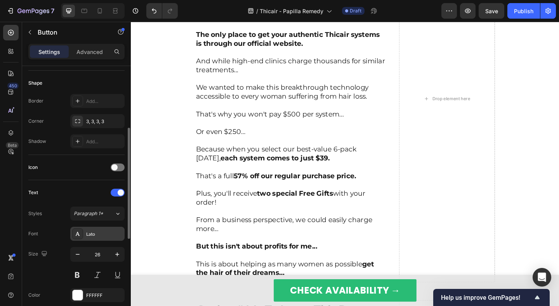
click at [90, 228] on div "Lato" at bounding box center [97, 234] width 54 height 14
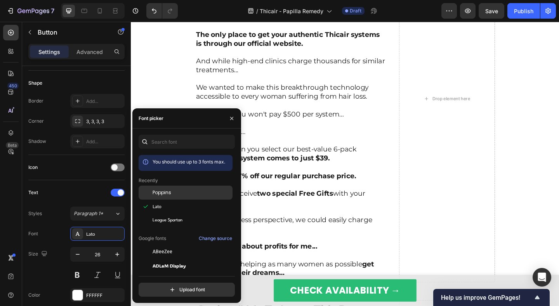
click at [158, 197] on div "Poppins" at bounding box center [186, 193] width 94 height 14
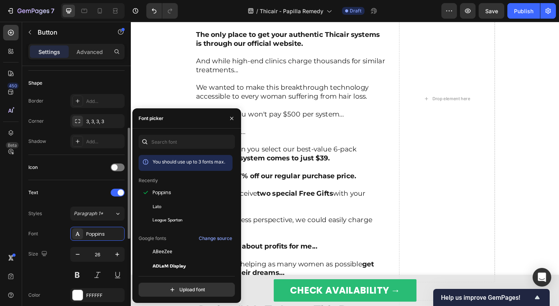
click at [54, 225] on div "Styles Paragraph 1* Font Poppins Size 26 Color FFFFFF Show more" at bounding box center [76, 265] width 96 height 116
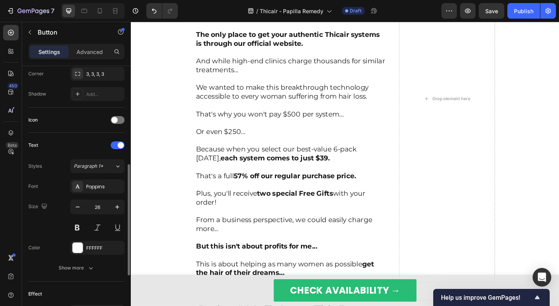
scroll to position [204, 0]
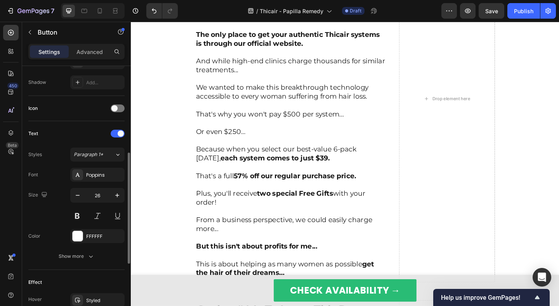
click at [87, 264] on div "Text Styles Paragraph 1* Font Poppins Size 26 Color FFFFFF Show more" at bounding box center [76, 195] width 96 height 149
click at [89, 258] on icon "button" at bounding box center [91, 256] width 8 height 8
click at [90, 258] on div "Black" at bounding box center [94, 256] width 40 height 7
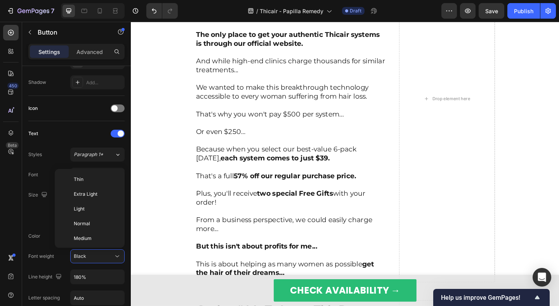
scroll to position [60, 0]
click at [93, 224] on span "Extra Bold" at bounding box center [85, 222] width 23 height 7
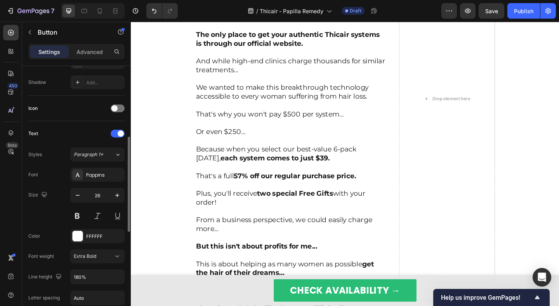
scroll to position [202, 0]
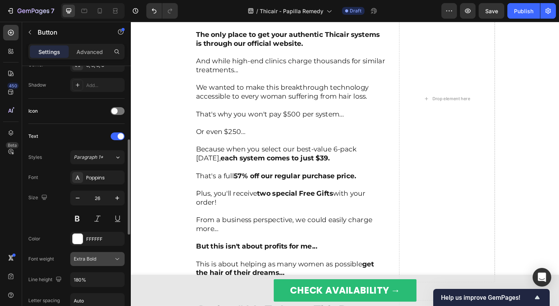
click at [84, 259] on span "Extra Bold" at bounding box center [85, 259] width 23 height 6
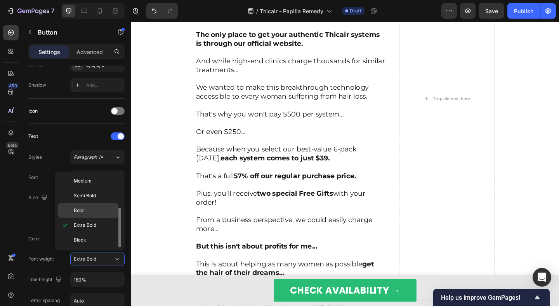
click at [83, 216] on div "Bold" at bounding box center [88, 210] width 61 height 15
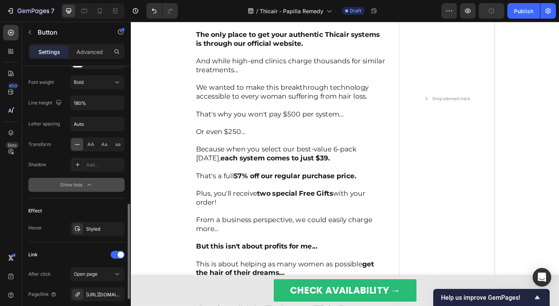
scroll to position [458, 0]
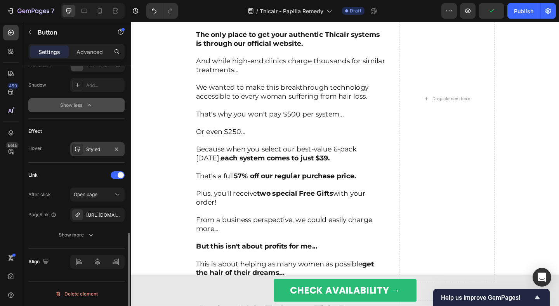
click at [78, 148] on icon at bounding box center [78, 149] width 6 height 6
click at [60, 149] on div "Hover Styled" at bounding box center [76, 149] width 96 height 14
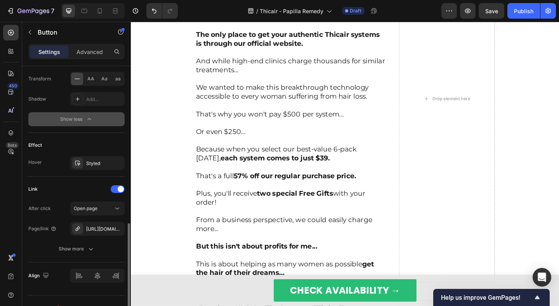
scroll to position [441, 0]
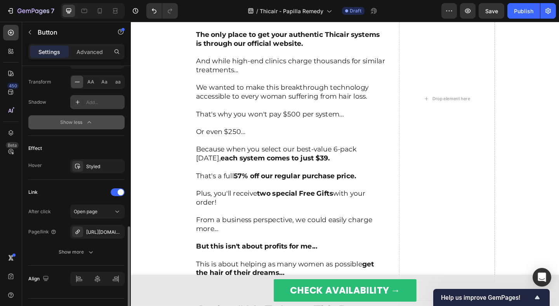
click at [75, 103] on icon at bounding box center [78, 102] width 6 height 6
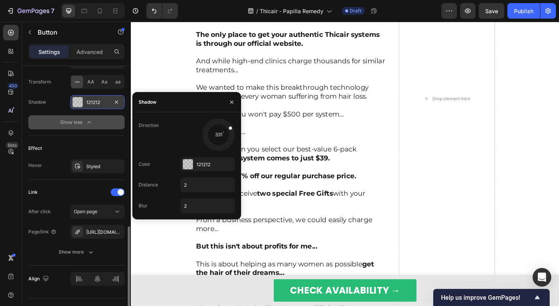
drag, startPoint x: 207, startPoint y: 145, endPoint x: 229, endPoint y: 130, distance: 26.2
click at [229, 130] on div at bounding box center [225, 130] width 17 height 12
click at [115, 101] on icon "button" at bounding box center [116, 102] width 6 height 6
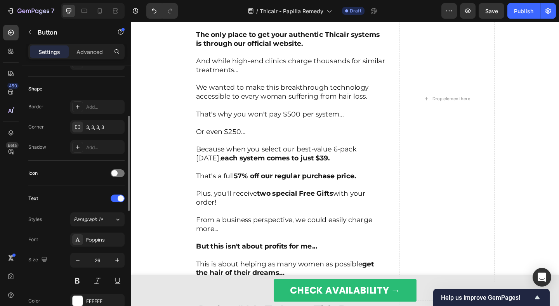
scroll to position [139, 0]
click at [78, 147] on icon at bounding box center [78, 147] width 6 height 6
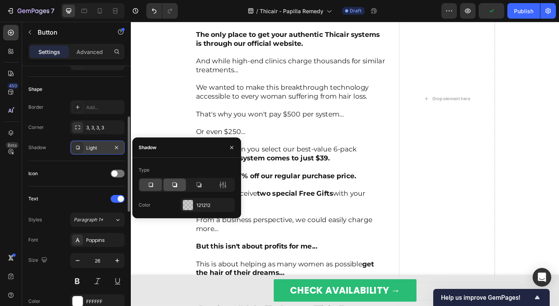
click at [174, 185] on icon at bounding box center [175, 185] width 8 height 8
click at [151, 186] on icon at bounding box center [151, 185] width 8 height 8
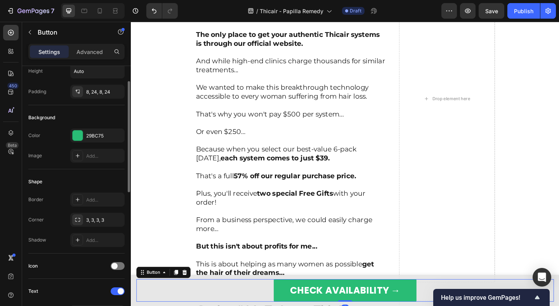
scroll to position [49, 0]
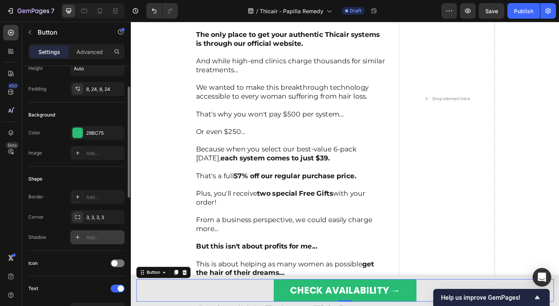
click at [77, 240] on icon at bounding box center [78, 237] width 6 height 6
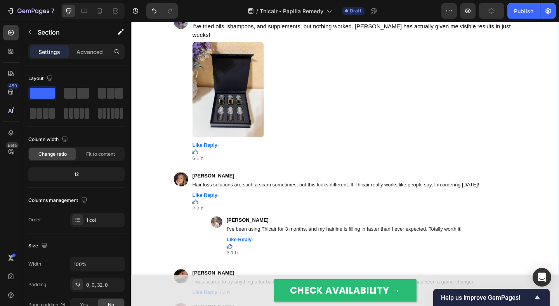
scroll to position [8101, 0]
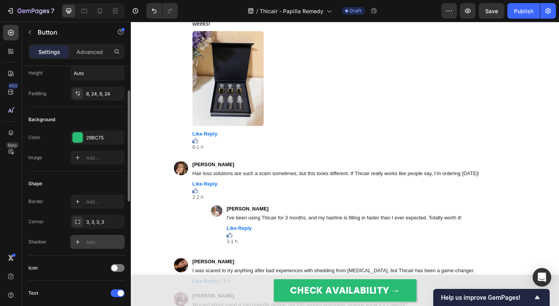
scroll to position [49, 0]
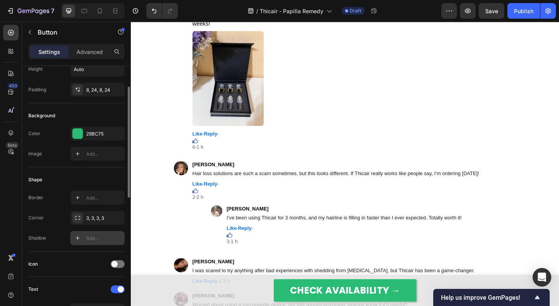
click at [77, 238] on icon at bounding box center [78, 238] width 4 height 4
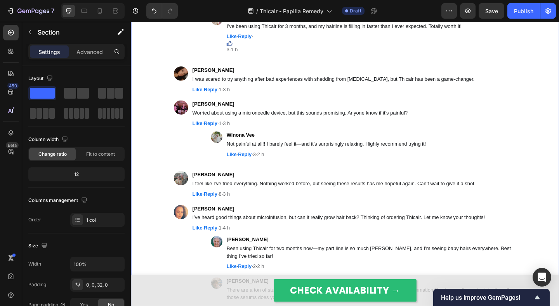
scroll to position [8319, 0]
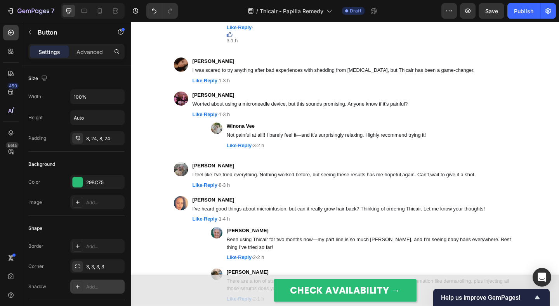
click at [77, 280] on div "Add..." at bounding box center [97, 287] width 54 height 14
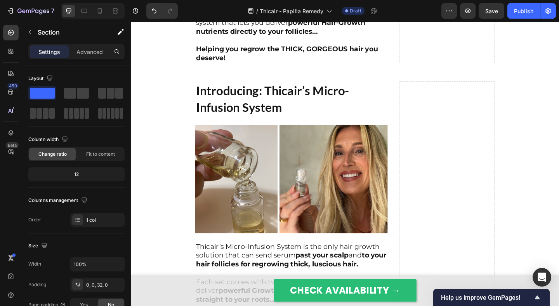
scroll to position [3794, 0]
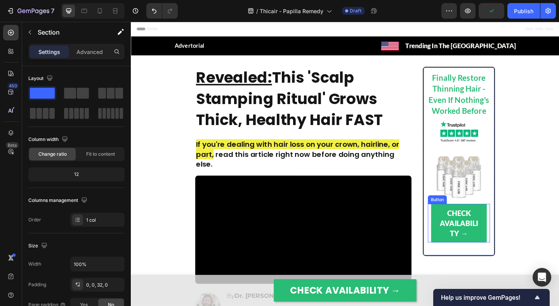
click at [463, 256] on link "Check Availability →" at bounding box center [487, 241] width 61 height 42
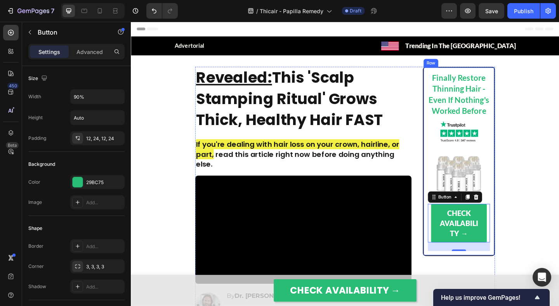
click at [468, 190] on img at bounding box center [488, 188] width 51 height 51
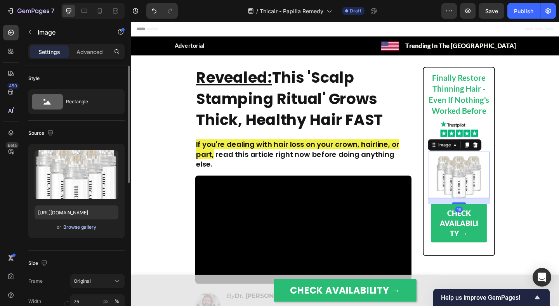
click at [81, 224] on div "Browse gallery" at bounding box center [79, 227] width 33 height 7
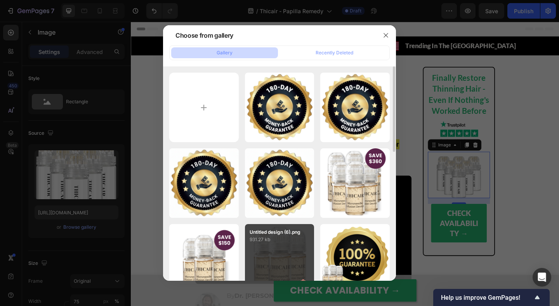
click at [275, 247] on div "Untitled design (6).png 931.27 kb" at bounding box center [280, 259] width 70 height 70
type input "https://cdn.shopify.com/s/files/1/0609/3442/2659/files/gempages_527440438852846…"
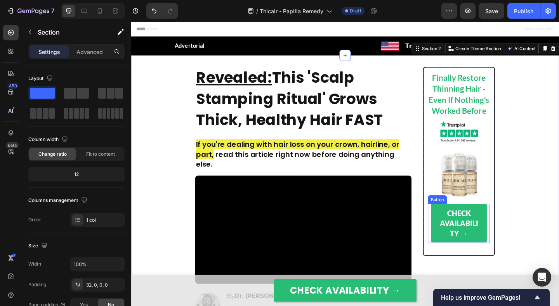
click at [460, 232] on link "Check Availability →" at bounding box center [487, 241] width 61 height 42
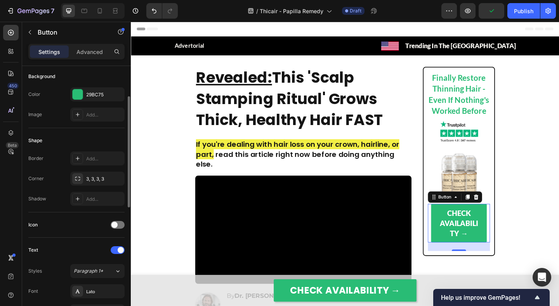
scroll to position [92, 0]
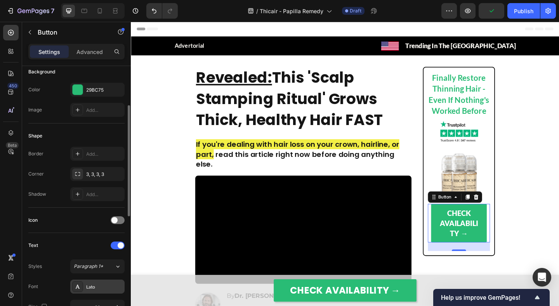
click at [93, 282] on div "Lato" at bounding box center [97, 287] width 54 height 14
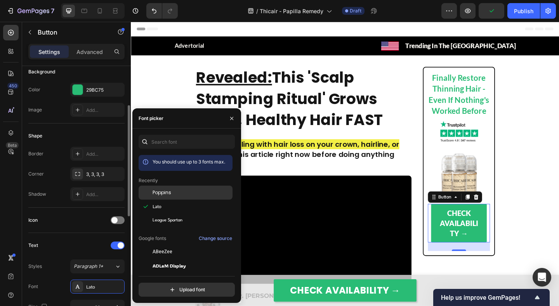
click at [153, 190] on span "Poppins" at bounding box center [162, 192] width 19 height 7
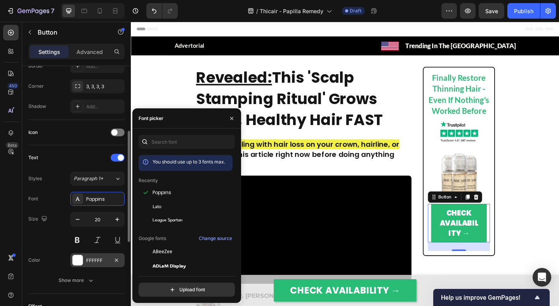
scroll to position [189, 0]
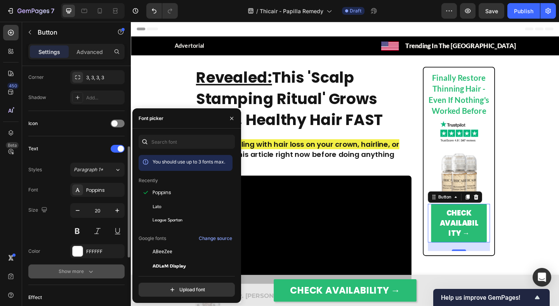
click at [80, 270] on div "Show more" at bounding box center [77, 272] width 36 height 8
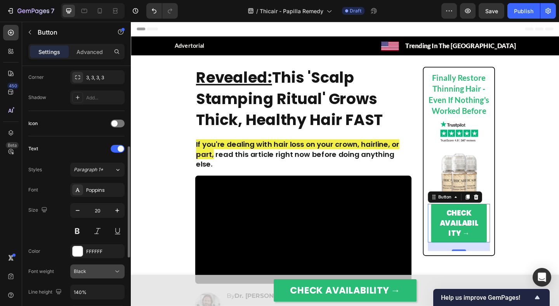
click at [86, 271] on div "Black" at bounding box center [94, 271] width 40 height 7
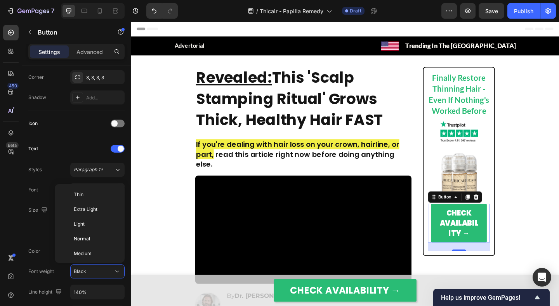
scroll to position [60, 0]
click at [88, 225] on p "Bold" at bounding box center [94, 222] width 41 height 7
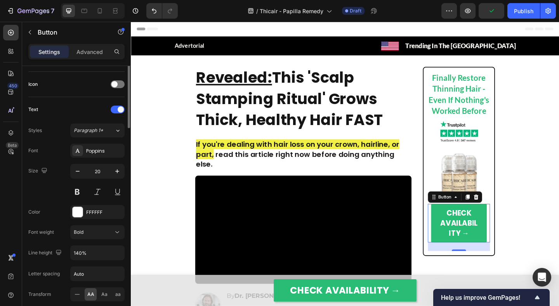
scroll to position [143, 0]
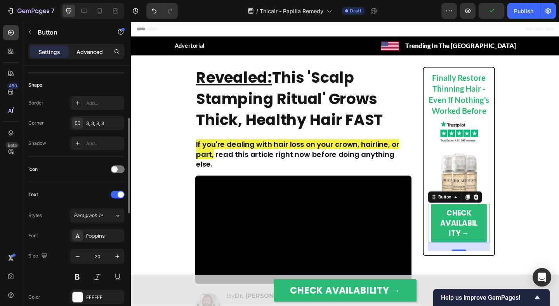
click at [79, 57] on div "Advanced" at bounding box center [89, 51] width 39 height 12
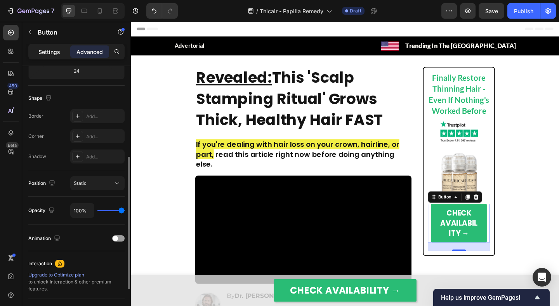
click at [49, 55] on p "Settings" at bounding box center [49, 52] width 22 height 8
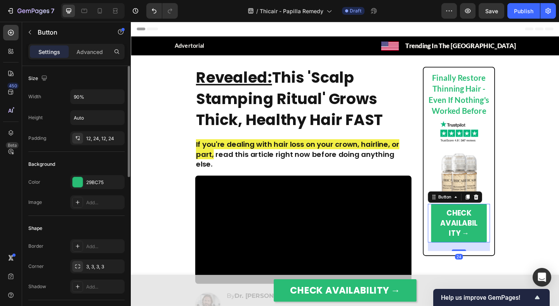
scroll to position [0, 0]
click at [78, 96] on input "90%" at bounding box center [98, 97] width 54 height 14
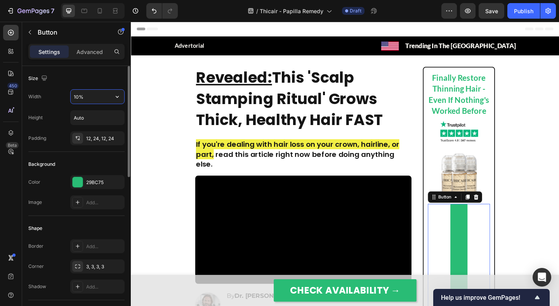
type input "100%"
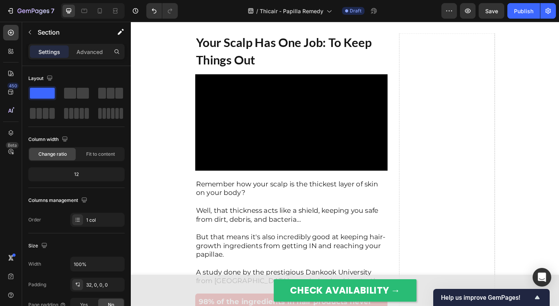
scroll to position [2034, 0]
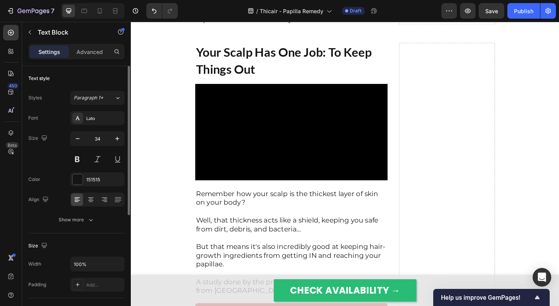
click at [81, 127] on div "Font Lato Size 34 Color 151515 Align Show more" at bounding box center [76, 169] width 96 height 116
click at [85, 115] on div "Lato" at bounding box center [97, 118] width 54 height 14
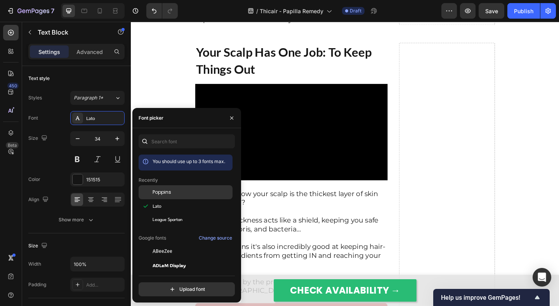
click at [150, 191] on div at bounding box center [146, 192] width 14 height 14
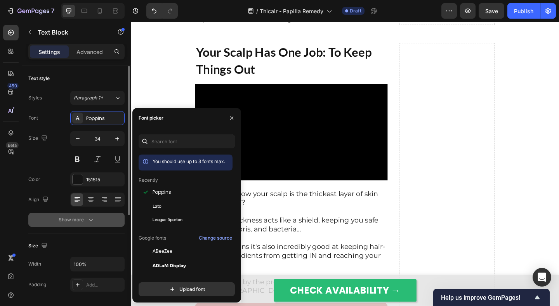
click at [95, 216] on button "Show more" at bounding box center [76, 220] width 96 height 14
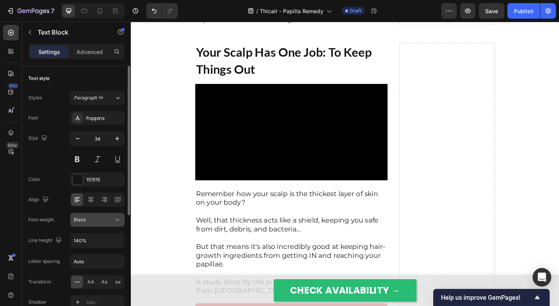
click at [92, 222] on div "Black" at bounding box center [94, 219] width 40 height 7
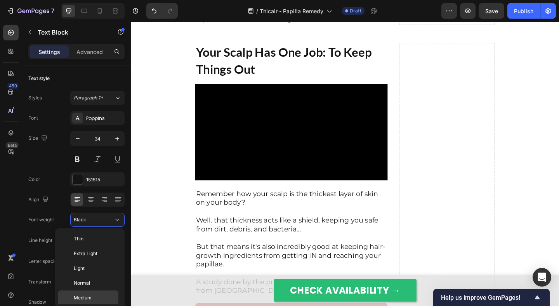
scroll to position [60, 0]
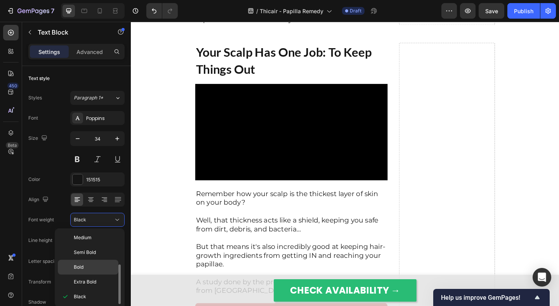
click at [87, 265] on p "Bold" at bounding box center [94, 267] width 41 height 7
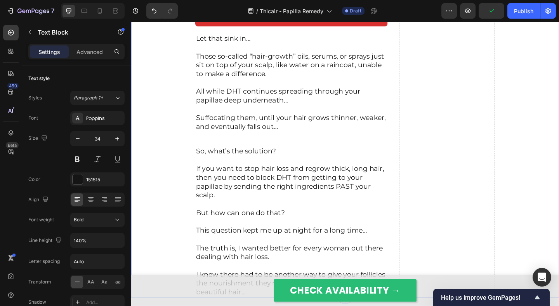
scroll to position [2283, 0]
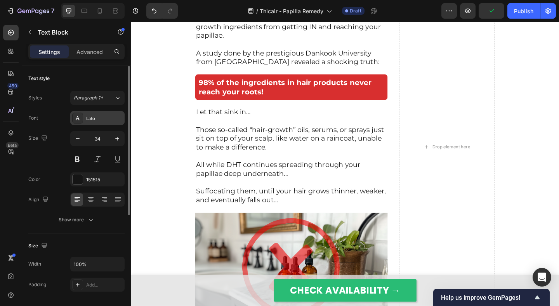
click at [104, 118] on div "Lato" at bounding box center [104, 118] width 37 height 7
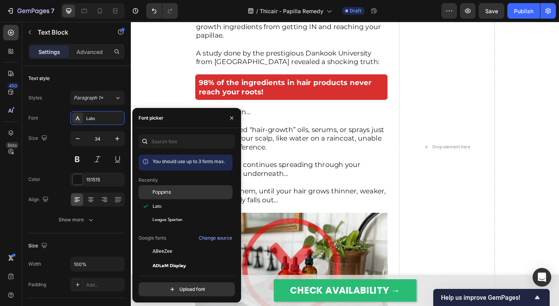
click at [159, 195] on span "Poppins" at bounding box center [162, 192] width 19 height 7
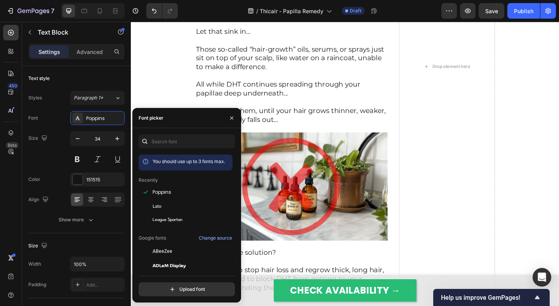
scroll to position [2418, 0]
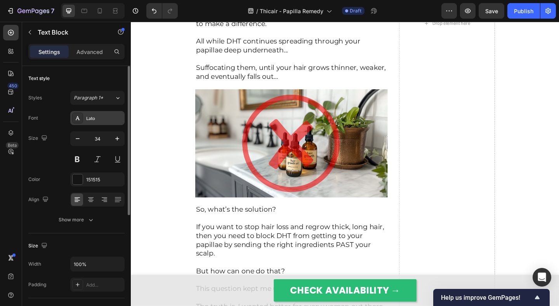
click at [93, 122] on div "Lato" at bounding box center [97, 118] width 54 height 14
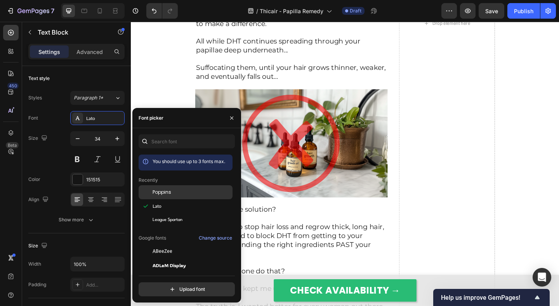
click at [179, 192] on div "Poppins" at bounding box center [192, 192] width 78 height 7
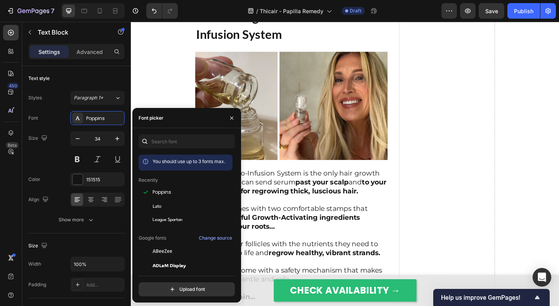
scroll to position [3255, 0]
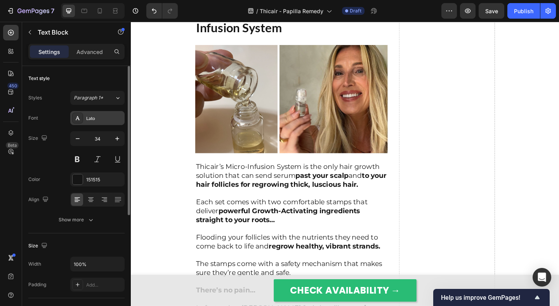
click at [89, 120] on div "Lato" at bounding box center [104, 118] width 37 height 7
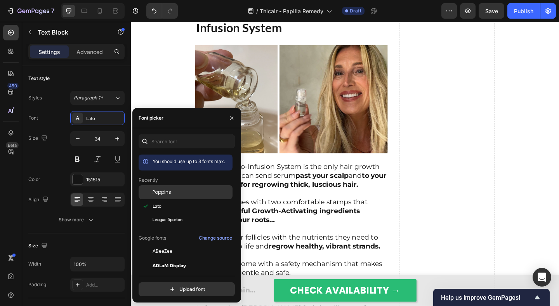
click at [166, 189] on span "Poppins" at bounding box center [162, 192] width 19 height 7
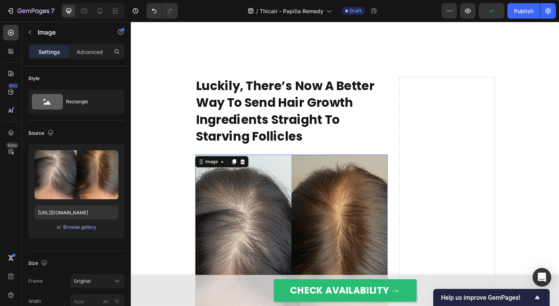
scroll to position [3342, 0]
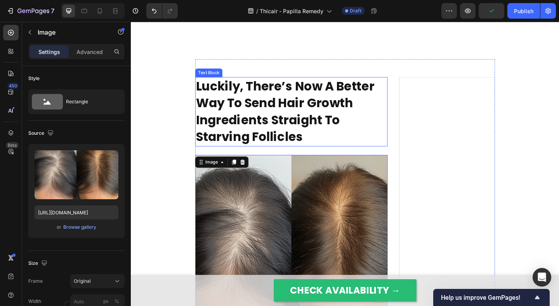
click at [299, 121] on strong "Luckily, There’s Now A Better Way To Send Hair Growth Ingredients Straight To S…" at bounding box center [299, 119] width 194 height 74
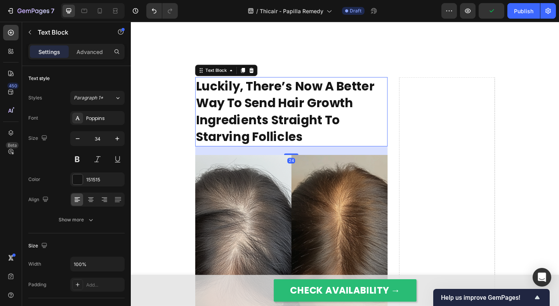
click at [310, 156] on strong "Luckily, There’s Now A Better Way To Send Hair Growth Ingredients Straight To S…" at bounding box center [299, 119] width 194 height 74
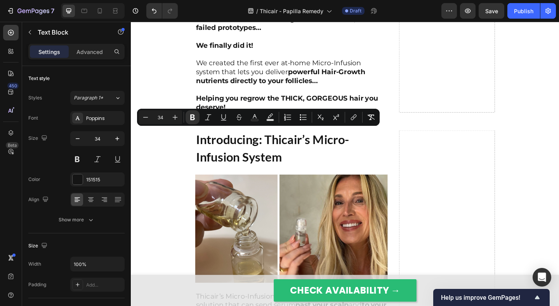
drag, startPoint x: 345, startPoint y: 150, endPoint x: 202, endPoint y: 145, distance: 143.0
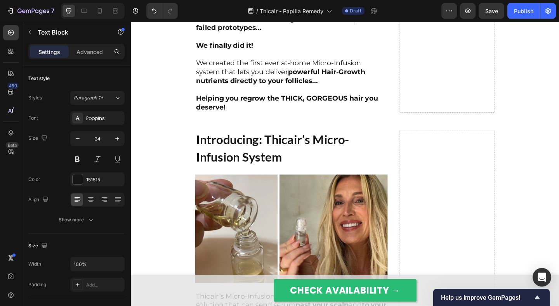
click at [177, 155] on div "Luckily, There’s Now A Better Way To Send Hair Growth Ingredients To Damaged Pa…" at bounding box center [364, 244] width 466 height 1566
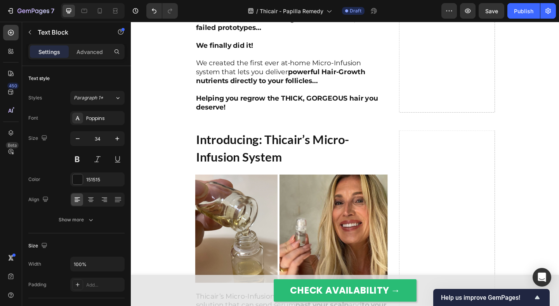
click at [182, 164] on div "Luckily, There’s Now A Better Way To Send Hair Growth Ingredients To Damaged Pa…" at bounding box center [364, 244] width 466 height 1566
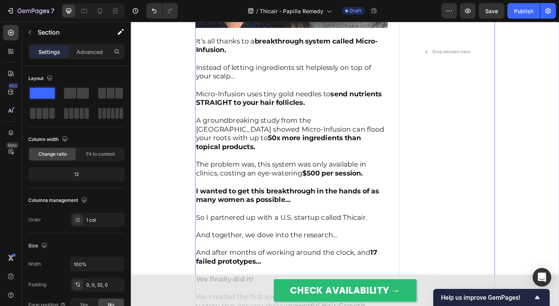
scroll to position [3696, 0]
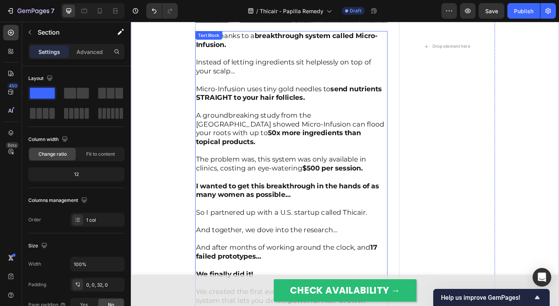
click at [298, 99] on strong "send nutrients STRAIGHT to your hair follicles." at bounding box center [303, 99] width 202 height 19
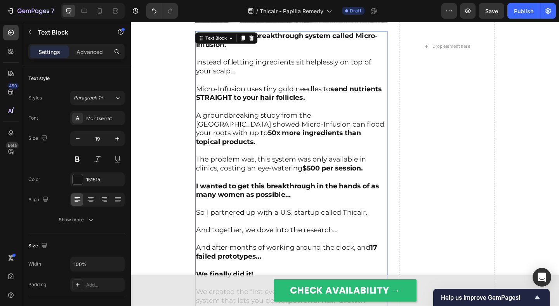
click at [341, 132] on p "A groundbreaking study from the University of Jordan showed Micro-Infusion can …" at bounding box center [306, 133] width 208 height 48
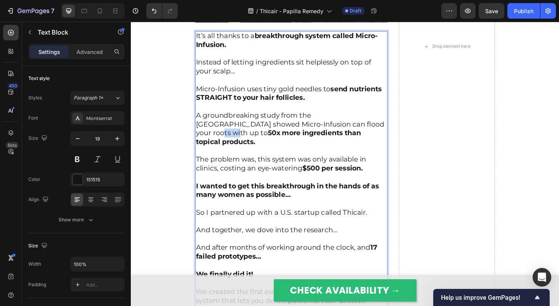
click at [341, 132] on p "A groundbreaking study from the University of Jordan showed Micro-Infusion can …" at bounding box center [306, 133] width 208 height 48
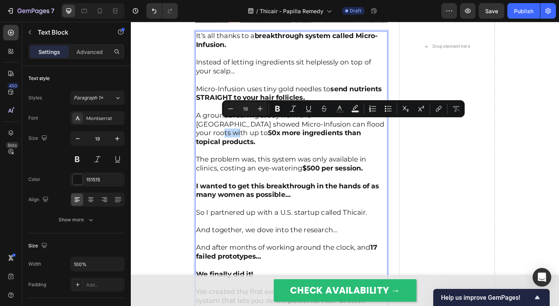
click at [347, 132] on p "A groundbreaking study from the University of Jordan showed Micro-Infusion can …" at bounding box center [306, 133] width 208 height 48
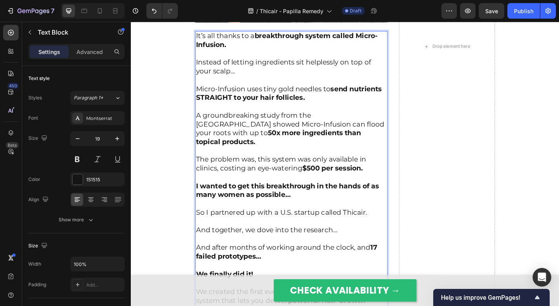
click at [347, 132] on p "A groundbreaking study from the University of Jordan showed Micro-Infusion can …" at bounding box center [306, 133] width 208 height 48
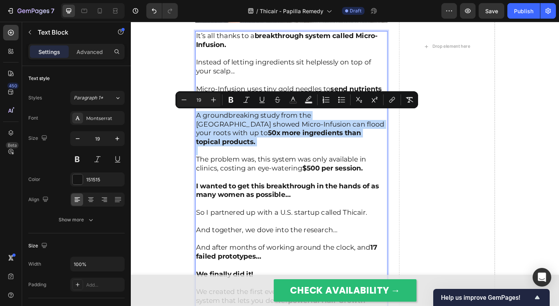
click at [348, 133] on p "A groundbreaking study from the University of Jordan showed Micro-Infusion can …" at bounding box center [306, 133] width 208 height 48
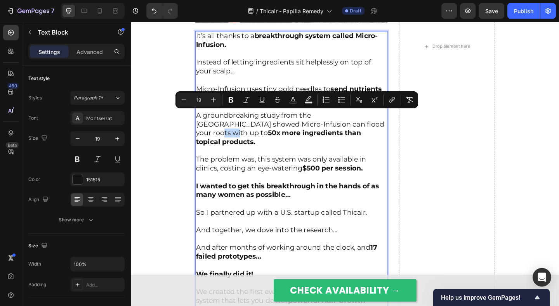
click at [348, 133] on p "A groundbreaking study from the University of Jordan showed Micro-Infusion can …" at bounding box center [306, 133] width 208 height 48
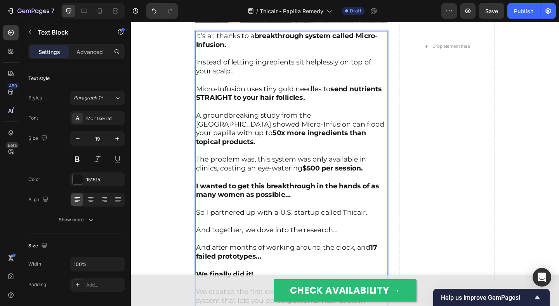
click at [370, 139] on strong "50x more ingredients than topical products." at bounding box center [294, 147] width 185 height 19
click at [402, 145] on p "A groundbreaking study from the University of Jordan showed Micro-Infusion can …" at bounding box center [306, 133] width 208 height 48
click at [372, 157] on p "The problem was, this system was only available in clinics, costing an eye-wate…" at bounding box center [306, 171] width 208 height 29
click at [325, 92] on p "Micro-Infusion uses tiny gold needles to send nutrients STRAIGHT to your hair f…" at bounding box center [306, 94] width 208 height 29
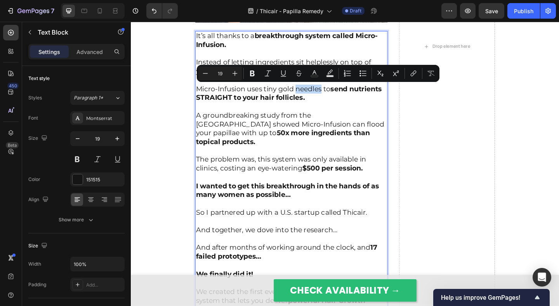
click at [309, 99] on p "Micro-Infusion uses tiny gold needles to send nutrients STRAIGHT to your hair f…" at bounding box center [306, 94] width 208 height 29
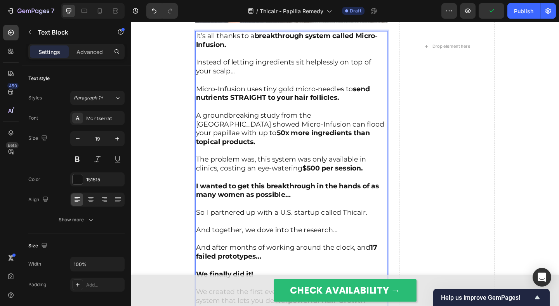
click at [348, 104] on strong "send nutrients STRAIGHT to your hair follicles." at bounding box center [297, 99] width 190 height 19
click at [355, 110] on p "A groundbreaking study from the University of Jordan showed Micro-Infusion can …" at bounding box center [306, 133] width 208 height 48
click at [368, 115] on p "⁠⁠⁠⁠⁠⁠⁠ A groundbreaking study from the University of Jordan showed Micro-Infus…" at bounding box center [306, 133] width 208 height 48
click at [368, 157] on p "The problem was, this system was only available in clinics, costing an eye-wate…" at bounding box center [306, 171] width 208 height 29
click at [377, 157] on p "⁠⁠⁠⁠⁠⁠⁠ The problem was, this system was only available in clinics, costing an …" at bounding box center [306, 171] width 208 height 29
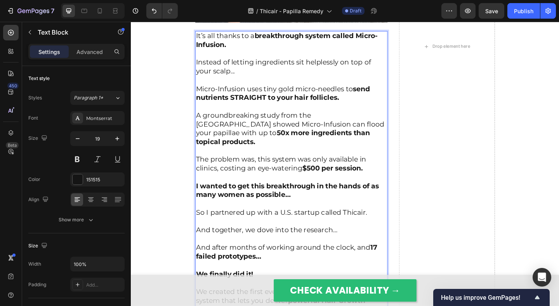
click at [358, 157] on p "⁠⁠⁠⁠⁠⁠⁠ The problem was, this system was only available in clinics, costing an …" at bounding box center [306, 171] width 208 height 29
click at [369, 186] on p "I wanted to get this breakthrough in the hands of as many women as possible…" at bounding box center [306, 200] width 208 height 29
click at [369, 186] on p "⁠⁠⁠⁠⁠⁠⁠ I wanted to get this breakthrough in the hands of as many women as poss…" at bounding box center [306, 200] width 208 height 29
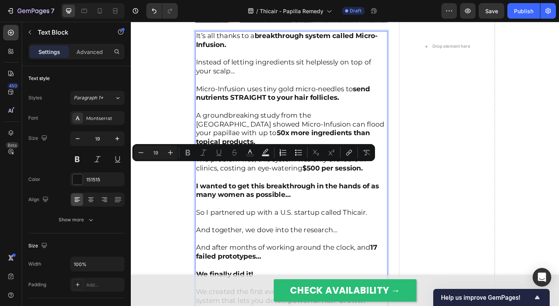
click at [383, 186] on p "I wanted to get this breakthrough in the hands of as many women as possible…" at bounding box center [306, 200] width 208 height 29
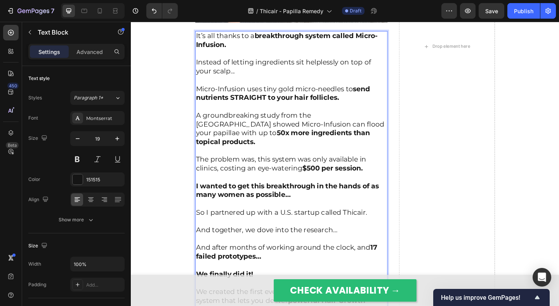
click at [367, 200] on p "⁠⁠⁠⁠⁠⁠⁠ I wanted to get this breakthrough in the hands of as many women as poss…" at bounding box center [306, 200] width 208 height 29
click at [373, 215] on p "Rich Text Editor. Editing area: main" at bounding box center [306, 220] width 208 height 10
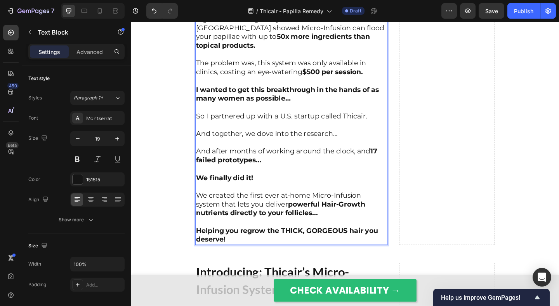
scroll to position [3820, 0]
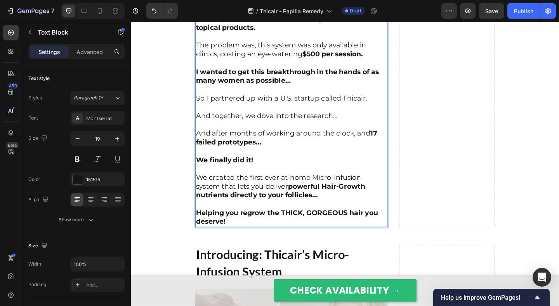
click at [321, 158] on p "We finally did it!" at bounding box center [306, 167] width 208 height 19
click at [347, 158] on p "⁠⁠⁠⁠⁠⁠⁠ We finally did it!" at bounding box center [306, 167] width 208 height 19
click at [340, 177] on p "We created the first ever at-home Micro-Infusion system that lets you deliver p…" at bounding box center [306, 196] width 208 height 38
click at [356, 177] on p "⁠⁠⁠⁠⁠⁠⁠ We created the first ever at-home Micro-Infusion system that lets you d…" at bounding box center [306, 196] width 208 height 38
click at [321, 177] on p "⁠⁠⁠⁠⁠⁠⁠ We created the first ever at-home Micro-Infusion system that lets you d…" at bounding box center [306, 196] width 208 height 38
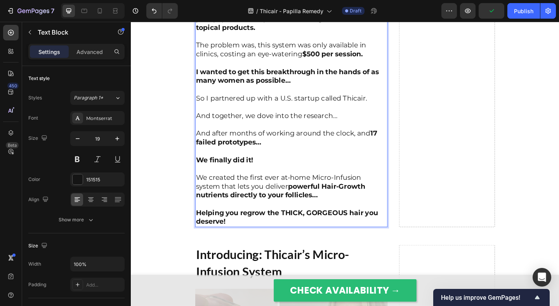
click at [321, 177] on p "⁠⁠⁠⁠⁠⁠⁠ We created the first ever at-home Micro-Infusion system that lets you d…" at bounding box center [306, 196] width 208 height 38
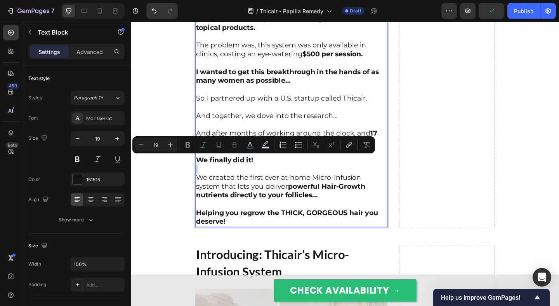
click at [335, 177] on p "We created the first ever at-home Micro-Infusion system that lets you deliver p…" at bounding box center [306, 196] width 208 height 38
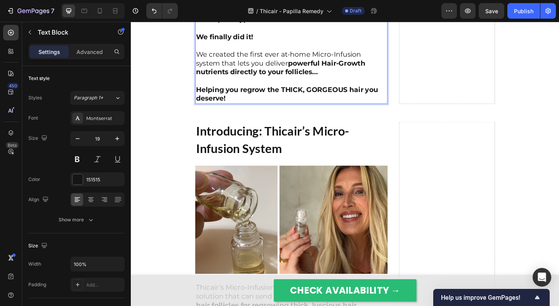
scroll to position [3977, 0]
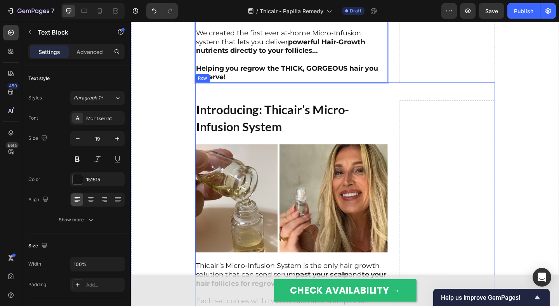
click at [280, 123] on strong "Introducing: Thicair’s Micro-Infusion System" at bounding box center [285, 126] width 167 height 35
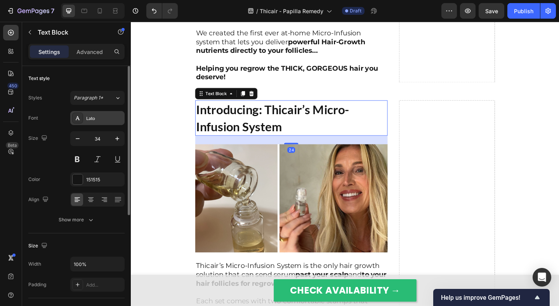
click at [106, 121] on div "Lato" at bounding box center [104, 118] width 37 height 7
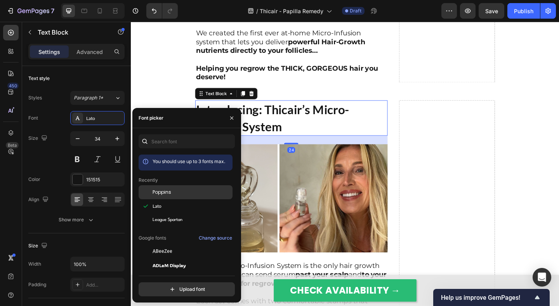
click at [163, 191] on span "Poppins" at bounding box center [162, 192] width 19 height 7
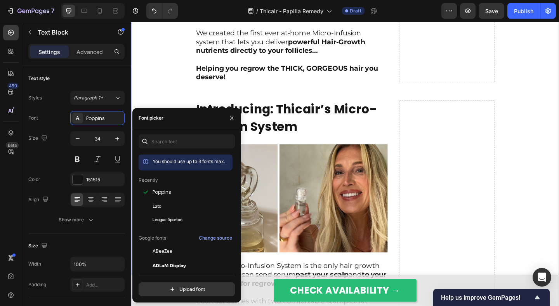
click at [176, 82] on div "Luckily, There’s Now A Better Way To Send Hair Growth Ingredients To Damaged Pa…" at bounding box center [364, 211] width 466 height 1566
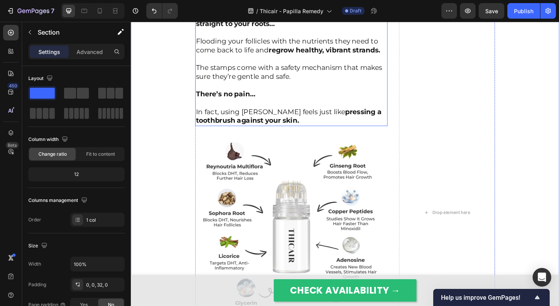
scroll to position [4314, 0]
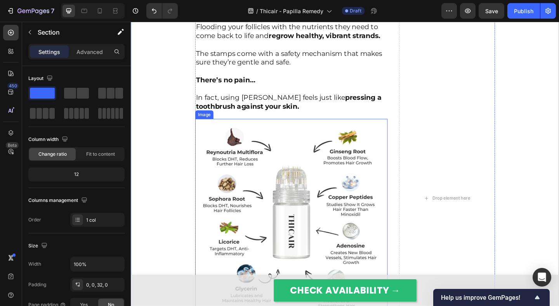
click at [304, 172] on img at bounding box center [305, 231] width 209 height 209
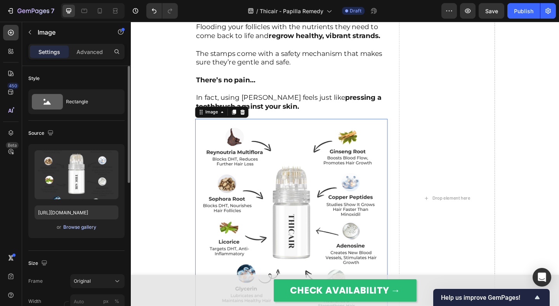
click at [90, 224] on div "Browse gallery" at bounding box center [79, 227] width 33 height 7
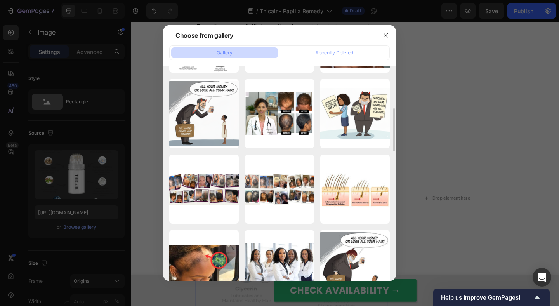
scroll to position [252, 0]
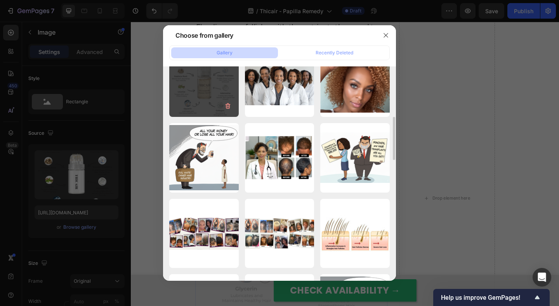
click at [197, 92] on div "Untitled design (4).png 600.79 kb" at bounding box center [204, 82] width 70 height 70
type input "https://cdn.shopify.com/s/files/1/0609/3442/2659/files/gempages_527440438852846…"
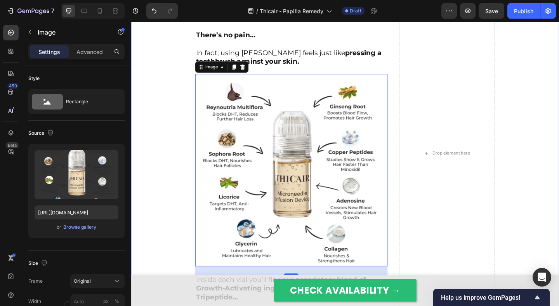
scroll to position [4370, 0]
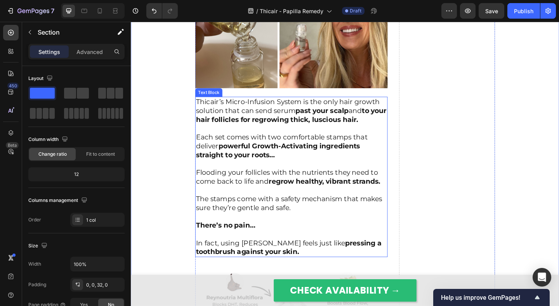
scroll to position [4154, 0]
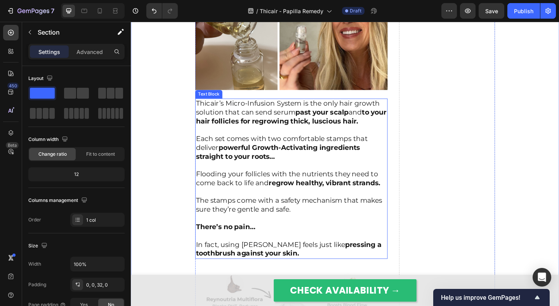
click at [306, 135] on p "Each set comes with two comfortable stamps that deliver powerful Growth-Activat…" at bounding box center [306, 154] width 208 height 38
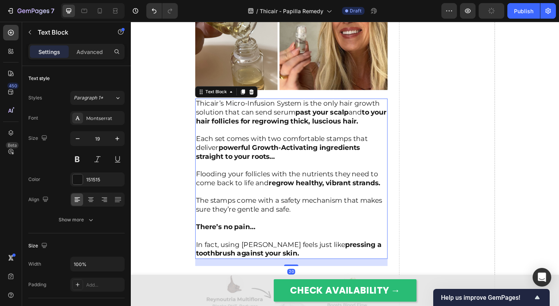
click at [247, 117] on strong "to your hair follicles for regrowing thick, luscious hair." at bounding box center [305, 125] width 207 height 19
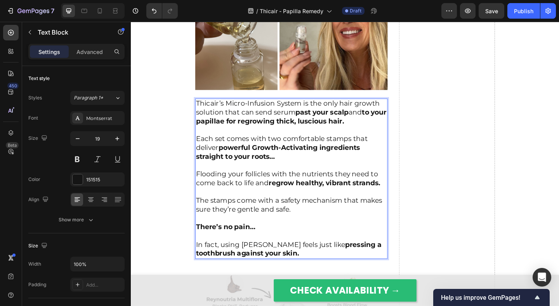
click at [254, 121] on strong "to your papillae for regrowing thick, luscious hair." at bounding box center [305, 125] width 207 height 19
click at [277, 135] on p "Each set comes with two comfortable stamps that deliver powerful Growth-Activat…" at bounding box center [306, 154] width 208 height 38
click at [292, 135] on p "⁠⁠⁠⁠⁠⁠⁠ Each set comes with two comfortable stamps that deliver powerful Growth…" at bounding box center [306, 154] width 208 height 38
click at [298, 173] on p "Flooding your follicles with the nutrients they need to come back to life and r…" at bounding box center [306, 187] width 208 height 29
click at [315, 173] on p "⁠⁠⁠⁠⁠⁠⁠ Flooding your follicles with the nutrients they need to come back to li…" at bounding box center [306, 187] width 208 height 29
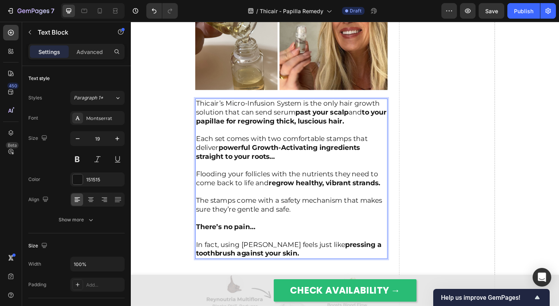
click at [276, 177] on p "⁠⁠⁠⁠⁠⁠⁠ Flooding your follicles with the nutrients they need to come back to li…" at bounding box center [306, 187] width 208 height 29
click at [286, 193] on strong "regrow healthy, vibrant strands." at bounding box center [342, 197] width 122 height 9
click at [350, 173] on p "Flooding your hair with the nutrients they need to come back to life and regrow…" at bounding box center [306, 187] width 208 height 29
click at [348, 177] on p "⁠⁠⁠⁠⁠⁠⁠ Flooding your hair with the nutrients they need to come back to life an…" at bounding box center [306, 187] width 208 height 29
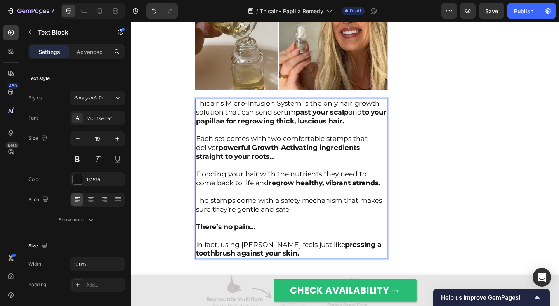
click at [348, 177] on p "⁠⁠⁠⁠⁠⁠⁠ Flooding your hair with the nutrients they need to come back to life an…" at bounding box center [306, 187] width 208 height 29
click at [272, 164] on strong "straight to your roots…" at bounding box center [245, 168] width 86 height 9
click at [364, 179] on p "Flooding your hair with the nutrients it need to come back to life and regrow h…" at bounding box center [306, 187] width 208 height 29
click at [176, 168] on div "Luckily, There’s Now A Better Way To Send Hair Growth Ingredients To Damaged Pa…" at bounding box center [364, 34] width 466 height 1566
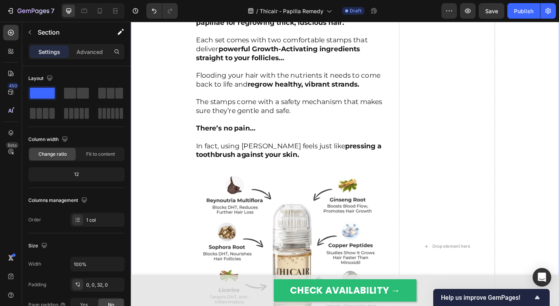
scroll to position [4267, 0]
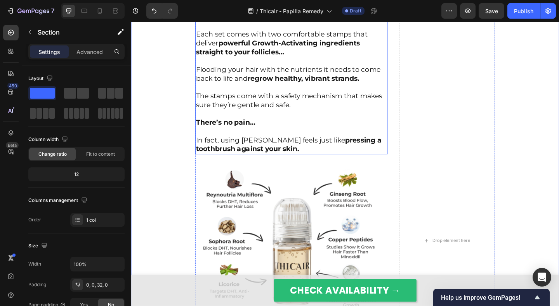
click at [230, 101] on p "The stamps come with a safety mechanism that makes sure they’re gentle and safe." at bounding box center [306, 102] width 208 height 29
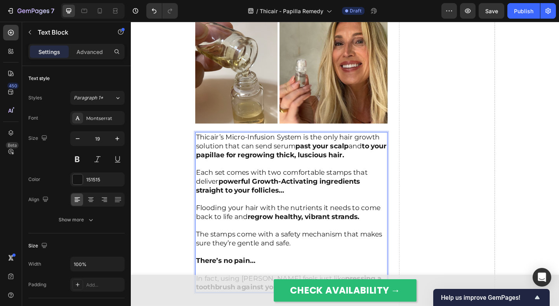
scroll to position [4128, 0]
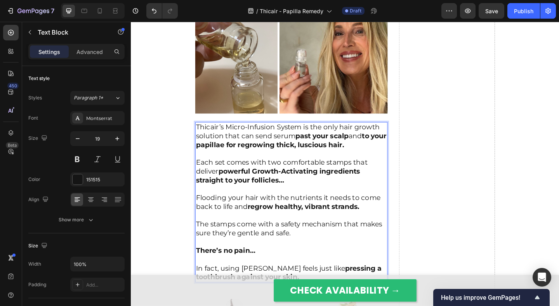
click at [231, 239] on p "The stamps come with a safety mechanism that makes sure they’re gentle and safe." at bounding box center [306, 242] width 208 height 29
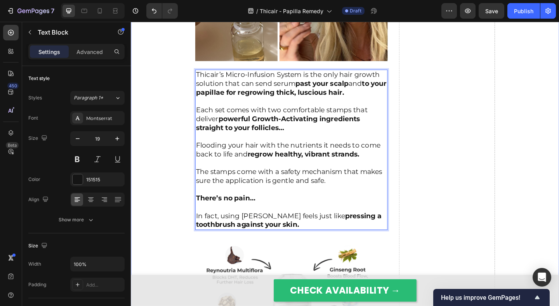
click at [181, 181] on div "Luckily, There’s Now A Better Way To Send Hair Growth Ingredients To Damaged Pa…" at bounding box center [364, 3] width 466 height 1566
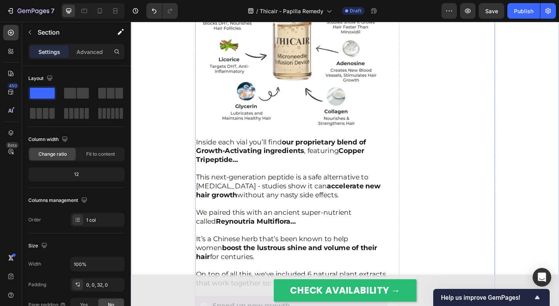
scroll to position [4528, 0]
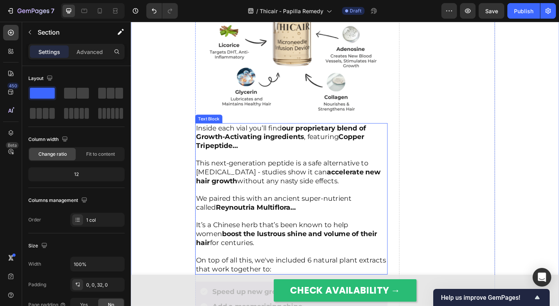
click at [303, 162] on p at bounding box center [306, 167] width 208 height 10
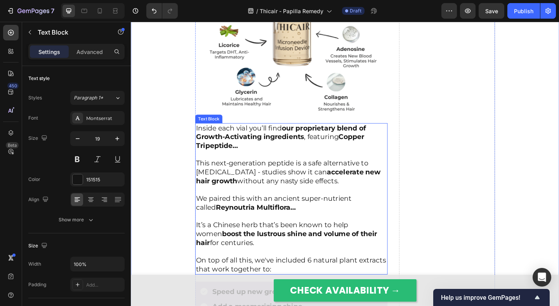
click at [303, 162] on p at bounding box center [306, 167] width 208 height 10
click at [311, 162] on p "Rich Text Editor. Editing area: main" at bounding box center [306, 167] width 208 height 10
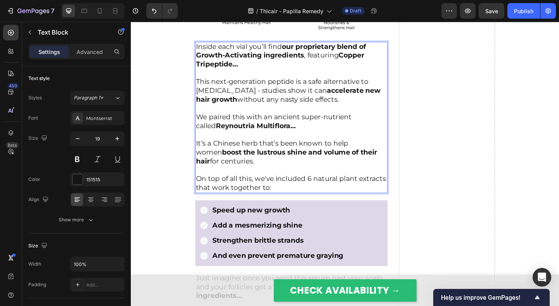
scroll to position [4769, 0]
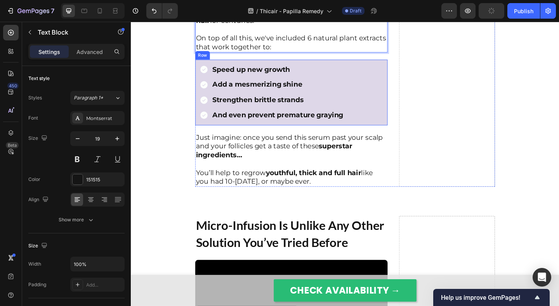
click at [204, 93] on div "Speed up new growth Add a mesmerizing shine Strengthen brittle strands And even…" at bounding box center [305, 98] width 209 height 71
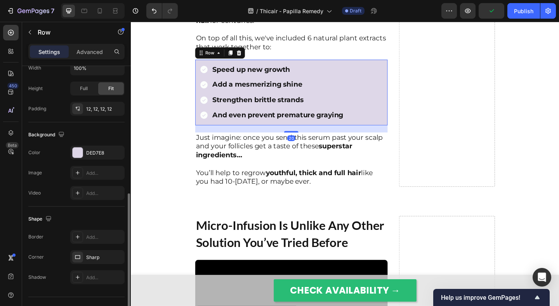
scroll to position [212, 0]
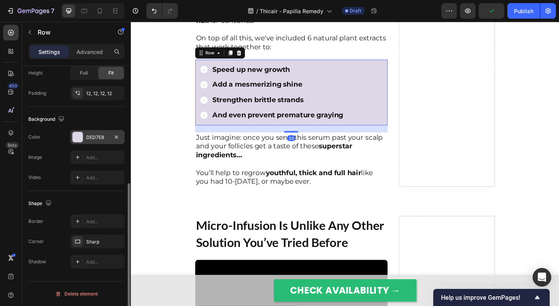
click at [83, 131] on div "DED7E8" at bounding box center [97, 137] width 54 height 14
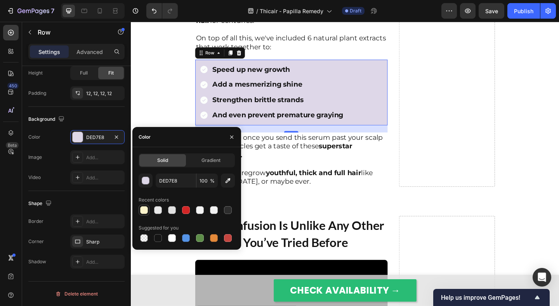
click at [143, 209] on div at bounding box center [144, 210] width 8 height 8
type input "FBF4CB"
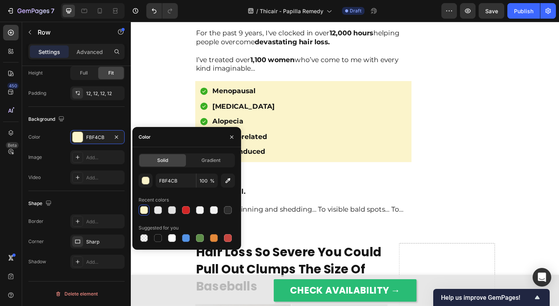
scroll to position [354, 0]
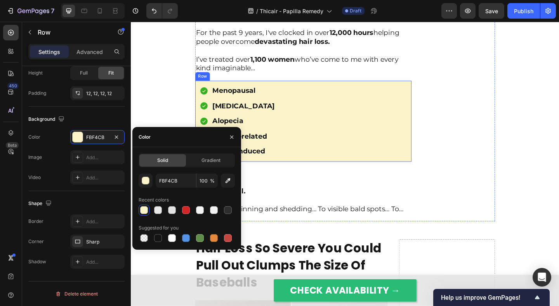
click at [204, 108] on div "Menopausal [MEDICAL_DATA] Alopecia Thyroid-related Stress-induced Item List Row" at bounding box center [318, 130] width 235 height 88
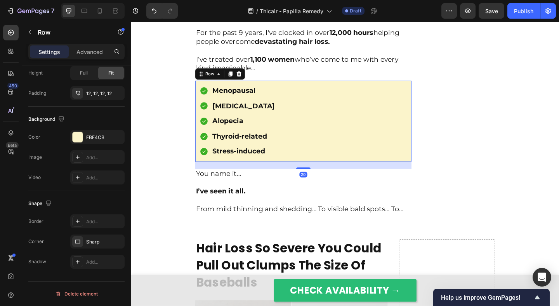
click at [212, 108] on div "Menopausal [MEDICAL_DATA] Alopecia Thyroid-related Stress-induced" at bounding box center [246, 129] width 83 height 79
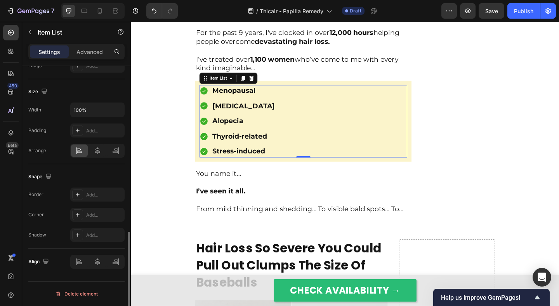
scroll to position [0, 0]
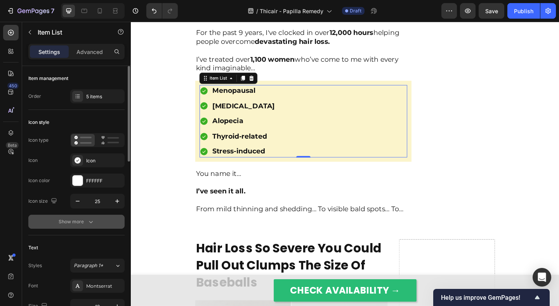
click at [78, 223] on div "Show more" at bounding box center [77, 222] width 36 height 8
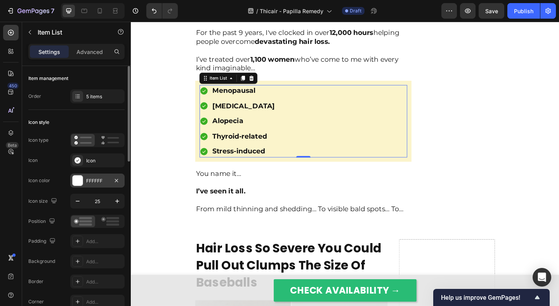
click at [80, 181] on div at bounding box center [78, 181] width 10 height 10
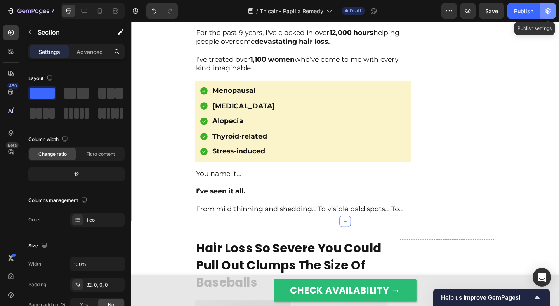
click at [541, 9] on button "button" at bounding box center [549, 11] width 16 height 16
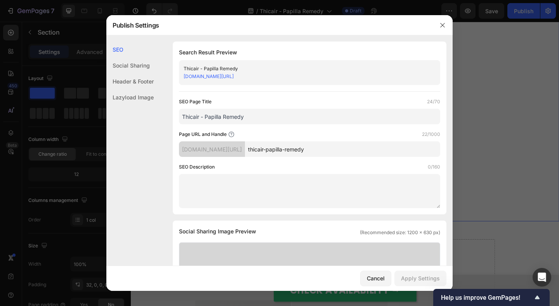
click at [310, 151] on input "thicair-papilla-remedy" at bounding box center [342, 149] width 195 height 16
type input "adv-1-p"
click at [413, 277] on div "Apply Settings" at bounding box center [420, 278] width 39 height 8
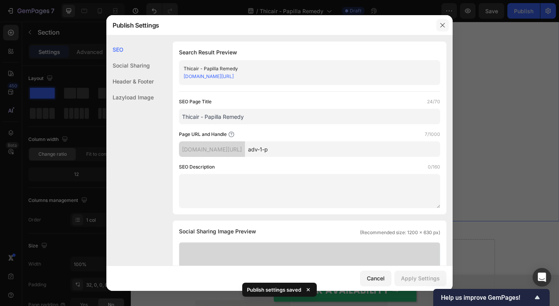
click at [438, 27] on button "button" at bounding box center [443, 25] width 12 height 12
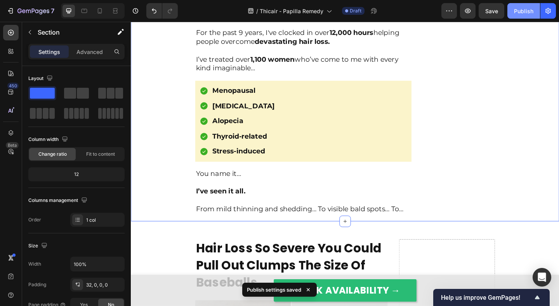
click at [525, 9] on div "Publish" at bounding box center [523, 11] width 19 height 8
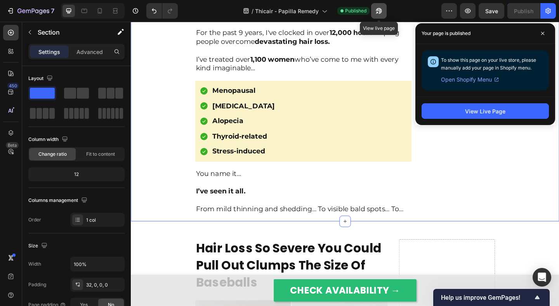
click at [381, 14] on icon "button" at bounding box center [379, 11] width 8 height 8
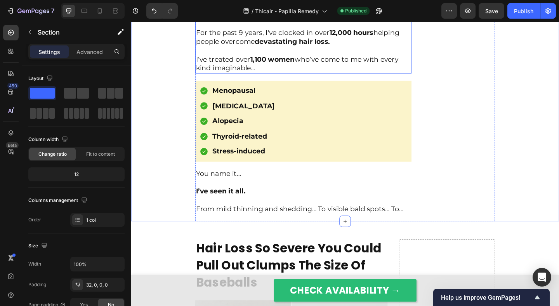
click at [231, 58] on p at bounding box center [319, 54] width 234 height 10
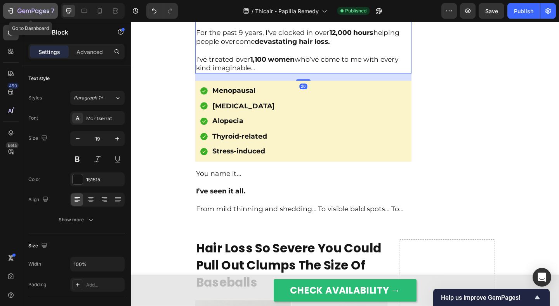
click at [33, 7] on div "7" at bounding box center [35, 10] width 37 height 9
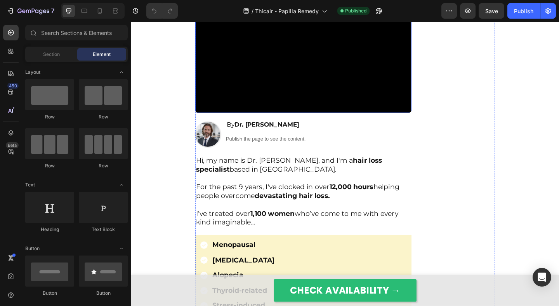
scroll to position [327, 0]
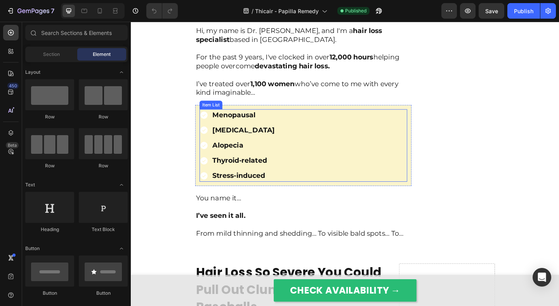
click at [209, 152] on div "Menopausal [MEDICAL_DATA] Alopecia Thyroid-related Stress-induced" at bounding box center [246, 156] width 83 height 79
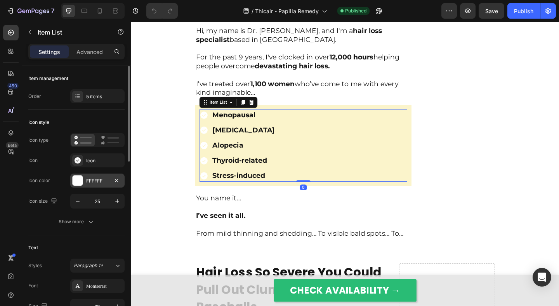
click at [83, 185] on div "FFFFFF" at bounding box center [97, 181] width 54 height 14
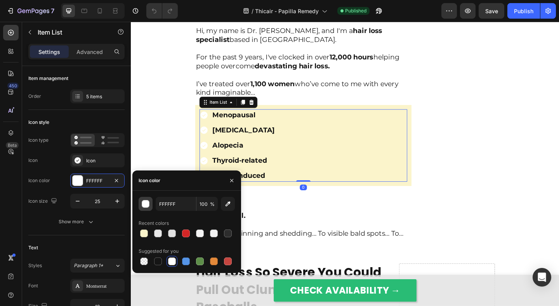
click at [142, 197] on button "button" at bounding box center [146, 204] width 14 height 14
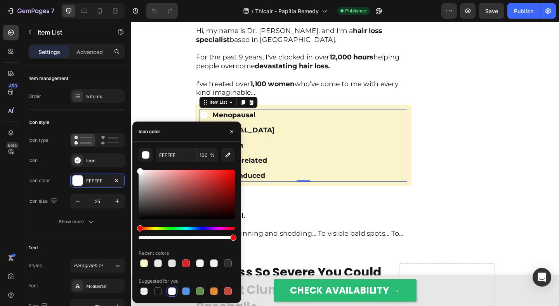
click at [169, 226] on div at bounding box center [187, 204] width 96 height 73
click at [170, 227] on div "Hue" at bounding box center [187, 228] width 96 height 3
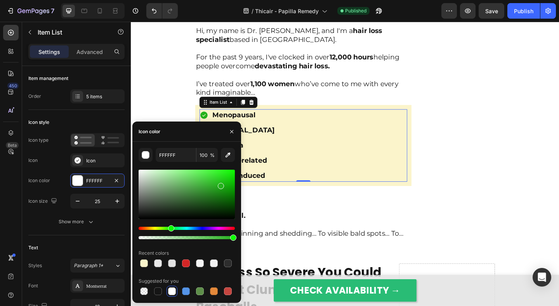
type input "24B21C"
drag, startPoint x: 213, startPoint y: 192, endPoint x: 220, endPoint y: 184, distance: 10.4
click at [220, 184] on div at bounding box center [187, 194] width 96 height 49
click at [179, 154] on input "24B21C" at bounding box center [176, 155] width 40 height 14
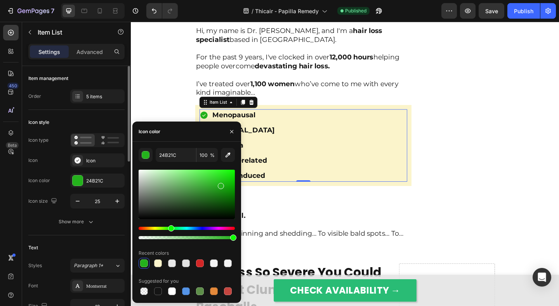
click at [63, 189] on div "Icon type Icon Icon Icon color 24B21C Icon size 25" at bounding box center [76, 170] width 96 height 75
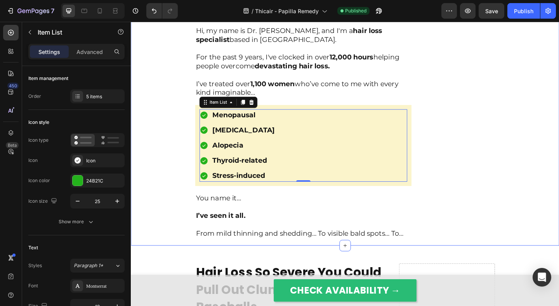
click at [171, 179] on div "Revealed: This 'Scalp Stamping Ritual' Grows Thick, Healthy Hair FAST Text Bloc…" at bounding box center [364, 4] width 466 height 522
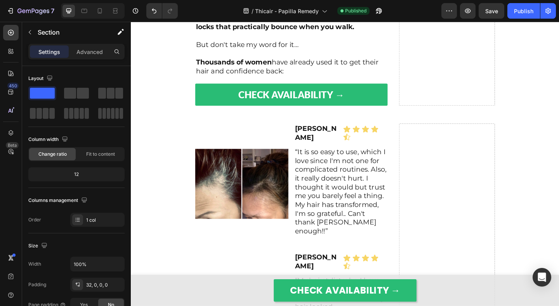
scroll to position [4685, 0]
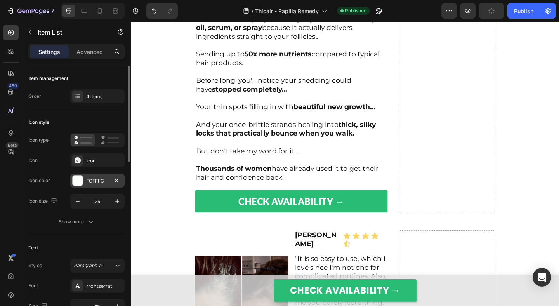
click at [89, 184] on div "FCFFFC" at bounding box center [97, 180] width 23 height 7
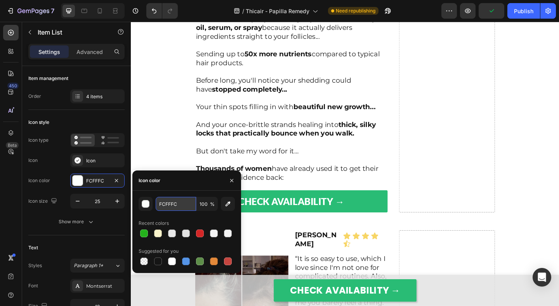
click at [180, 208] on input "FCFFFC" at bounding box center [176, 204] width 40 height 14
paste input "24B21"
type input "24B21C"
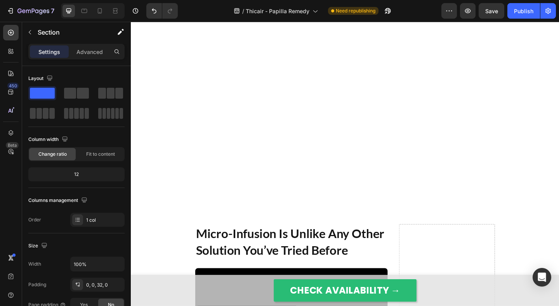
scroll to position [4684, 0]
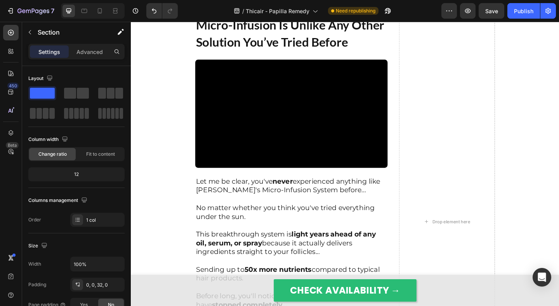
scroll to position [4927, 0]
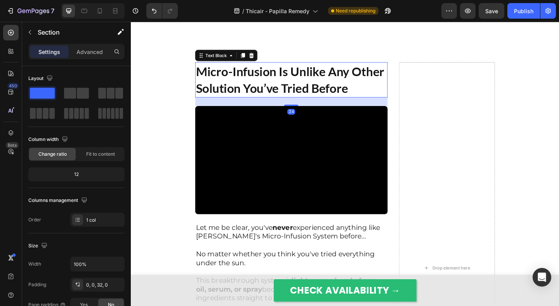
click at [228, 96] on strong "Micro-Infusion Is Unlike Any Other Solution You’ve Tried Before" at bounding box center [304, 85] width 205 height 35
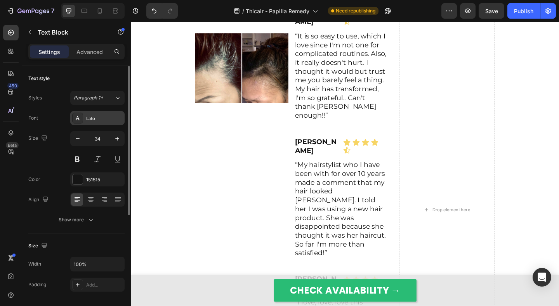
click at [93, 124] on div "Lato" at bounding box center [97, 118] width 54 height 14
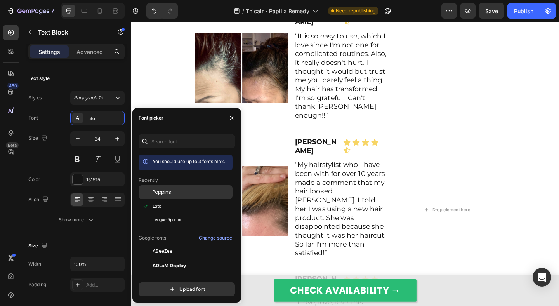
click at [151, 193] on div at bounding box center [146, 192] width 14 height 14
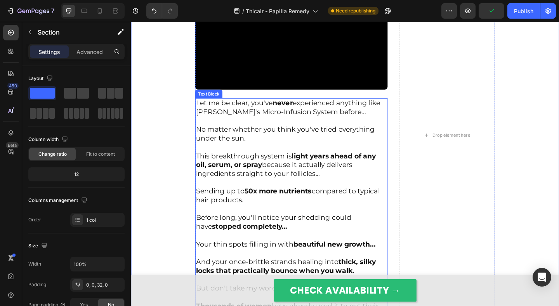
scroll to position [5094, 0]
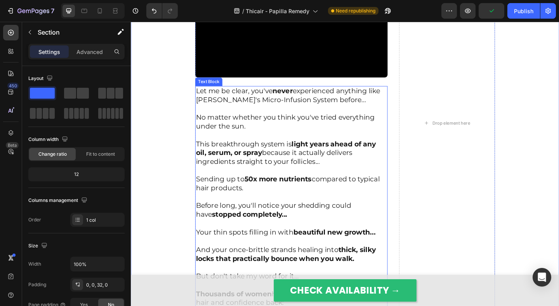
click at [299, 144] on p "This breakthrough system is light years ahead of any oil, serum, or spray becau…" at bounding box center [306, 160] width 208 height 38
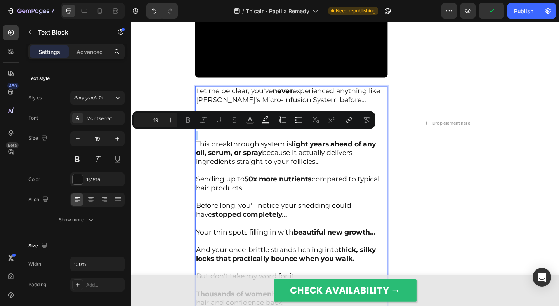
click at [296, 168] on p "This breakthrough system is light years ahead of any oil, serum, or spray becau…" at bounding box center [306, 160] width 208 height 38
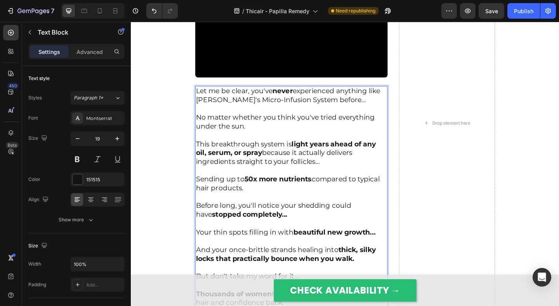
click at [303, 185] on p "Rich Text Editor. Editing area: main" at bounding box center [306, 184] width 208 height 10
click at [320, 186] on p "Rich Text Editor. Editing area: main" at bounding box center [306, 184] width 208 height 10
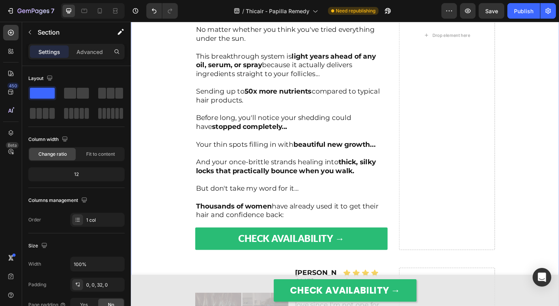
scroll to position [5191, 0]
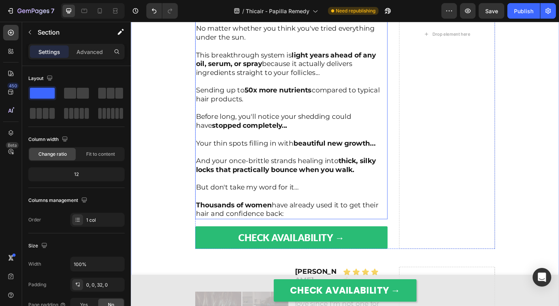
click at [267, 161] on p "Rich Text Editor. Editing area: main" at bounding box center [306, 164] width 208 height 10
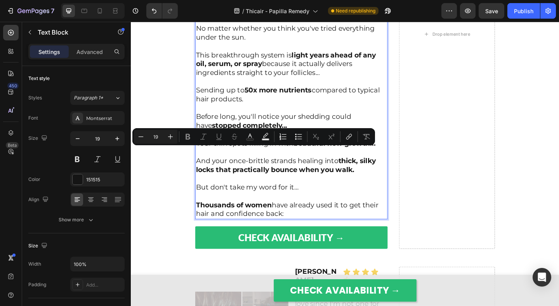
click at [280, 164] on p "Rich Text Editor. Editing area: main" at bounding box center [306, 164] width 208 height 10
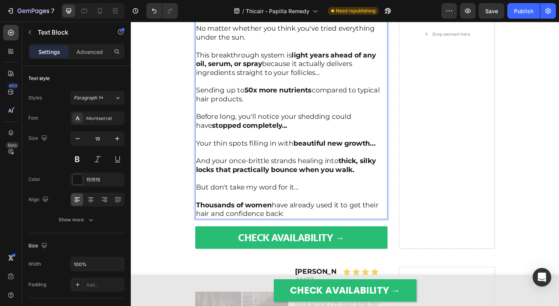
click at [297, 164] on p "Rich Text Editor. Editing area: main" at bounding box center [306, 164] width 208 height 10
click at [314, 195] on p "But don't take my word for it…" at bounding box center [306, 197] width 208 height 19
click at [314, 195] on p "⁠⁠⁠⁠⁠⁠⁠ But don't take my word for it…" at bounding box center [306, 197] width 208 height 19
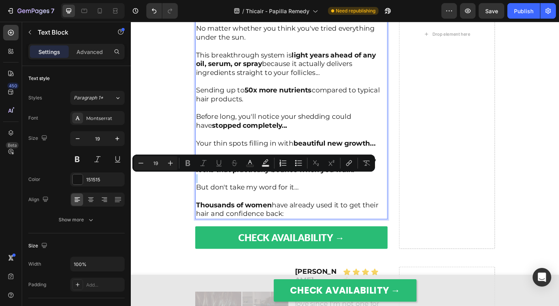
click at [334, 198] on p "But don't take my word for it…" at bounding box center [306, 197] width 208 height 19
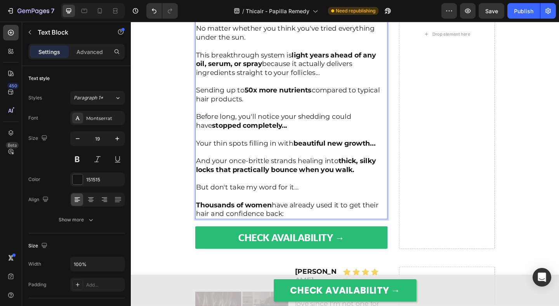
click at [343, 208] on p "Thousands of women have already used it to get their hair and confidence back:" at bounding box center [306, 221] width 208 height 29
click at [357, 208] on p "⁠⁠⁠⁠⁠⁠⁠ Thousands of women have already used it to get their hair and confidenc…" at bounding box center [306, 221] width 208 height 29
click at [370, 209] on p "⁠⁠⁠⁠⁠⁠⁠ Thousands of women have already used it to get their hair and confidenc…" at bounding box center [306, 221] width 208 height 29
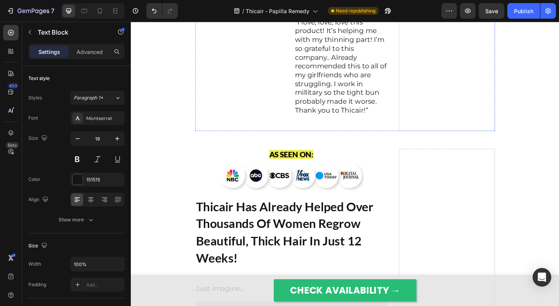
scroll to position [5692, 0]
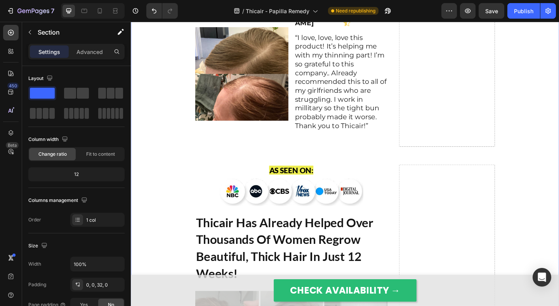
scroll to position [5763, 0]
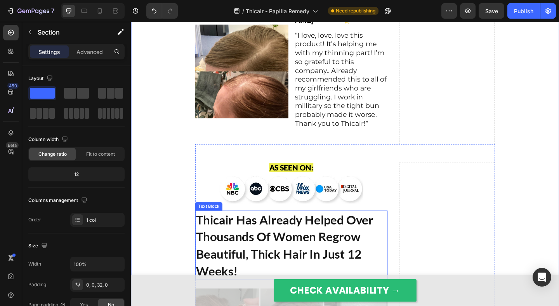
click at [230, 229] on strong "Thicair Has Already Helped Over Thousands Of Women Regrow Beautiful, Thick Hair…" at bounding box center [298, 264] width 193 height 71
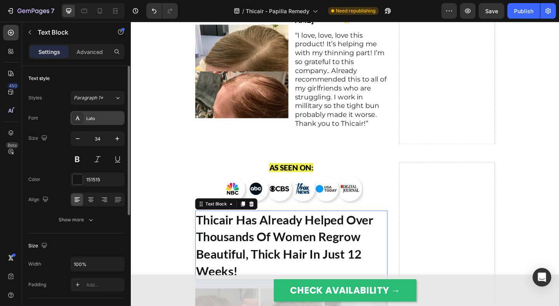
click at [92, 122] on div "Lato" at bounding box center [97, 118] width 54 height 14
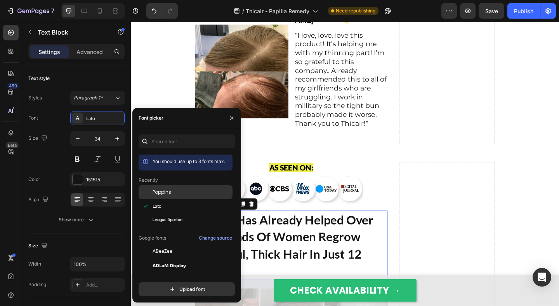
click at [160, 193] on span "Poppins" at bounding box center [162, 192] width 19 height 7
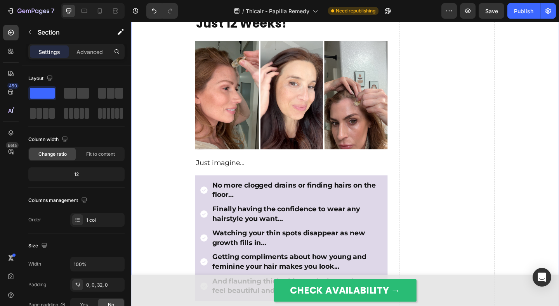
scroll to position [6068, 0]
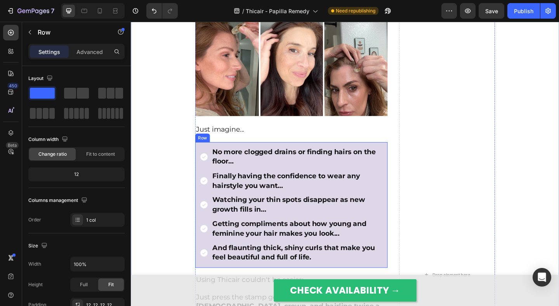
click at [202, 153] on div "No more clogged drains or finding hairs on the floor… Finally having the confid…" at bounding box center [305, 221] width 209 height 137
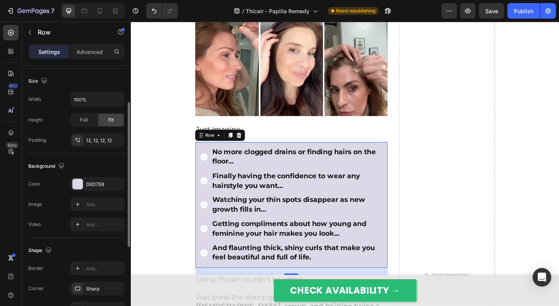
scroll to position [212, 0]
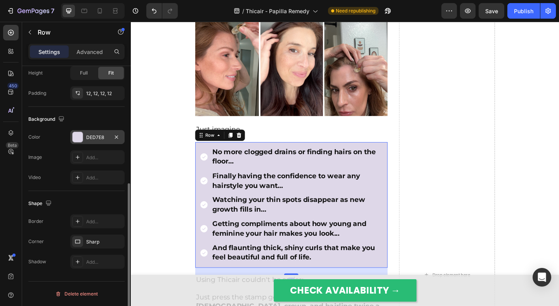
click at [82, 141] on div at bounding box center [78, 137] width 10 height 10
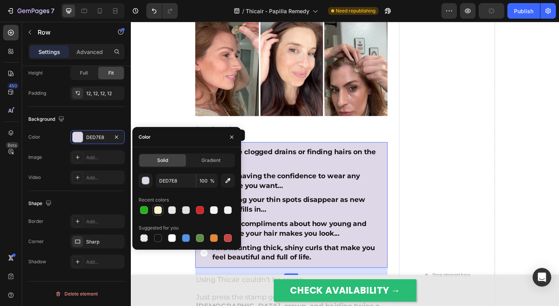
click at [158, 210] on div at bounding box center [158, 210] width 8 height 8
type input "FBF4CB"
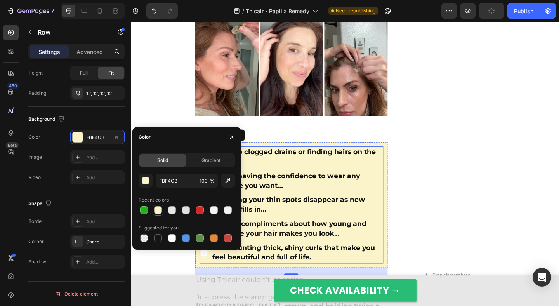
click at [218, 157] on div "No more clogged drains or finding hairs on the floor…" at bounding box center [311, 168] width 187 height 23
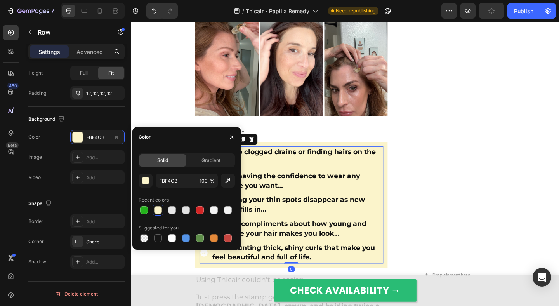
scroll to position [0, 0]
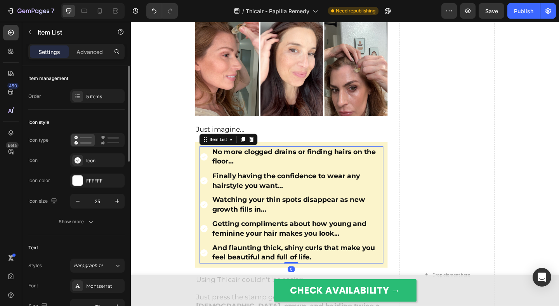
click at [215, 157] on div "No more clogged drains or finding hairs on the floor… Finally having the confid…" at bounding box center [305, 220] width 200 height 127
click at [82, 183] on div at bounding box center [78, 181] width 10 height 10
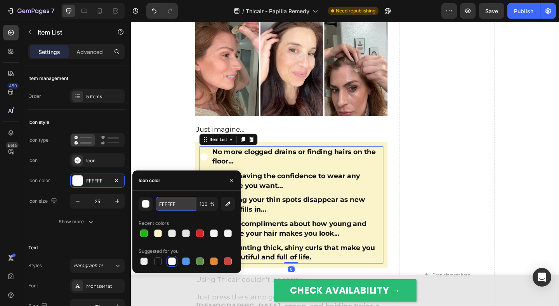
click at [173, 204] on input "FFFFFF" at bounding box center [176, 204] width 40 height 14
paste input "24B21C"
click at [173, 204] on input "24B21CF" at bounding box center [176, 204] width 40 height 14
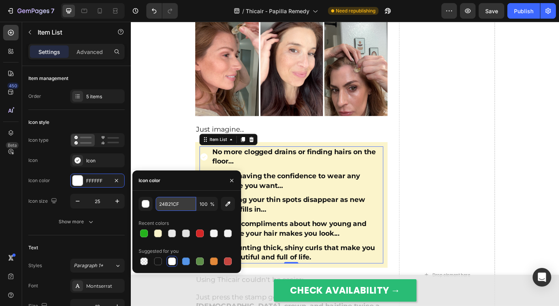
paste input "text"
type input "24B21C"
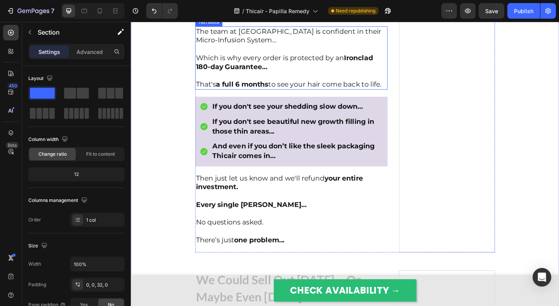
scroll to position [6546, 0]
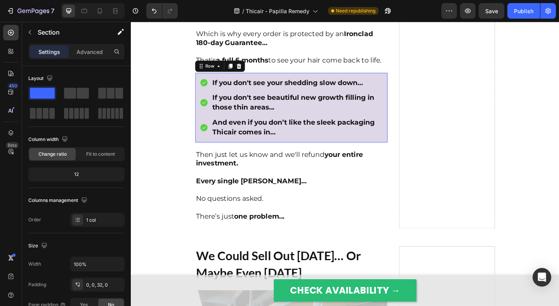
click at [202, 153] on div "If you don't see your shedding slow down… If you don't see beautiful new growth…" at bounding box center [305, 115] width 209 height 76
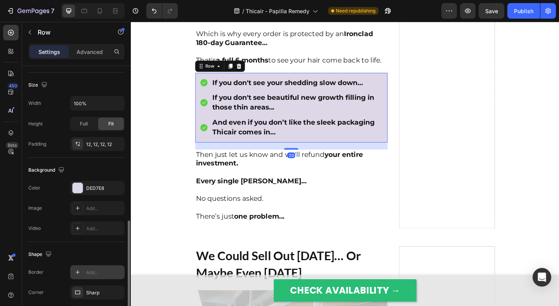
scroll to position [203, 0]
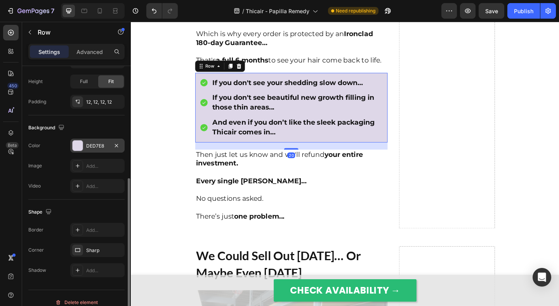
click at [90, 146] on div "DED7E8" at bounding box center [97, 146] width 23 height 7
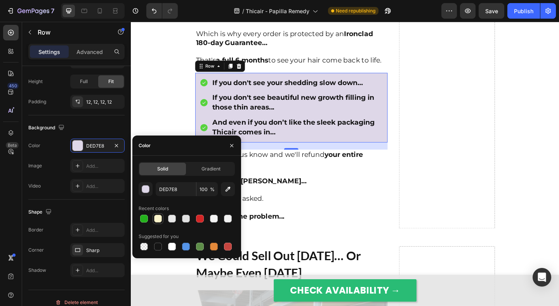
click at [159, 220] on div at bounding box center [158, 219] width 8 height 8
type input "FBF4CB"
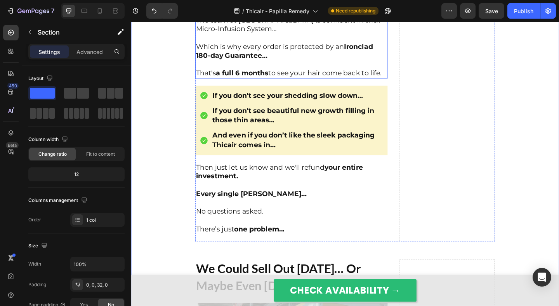
scroll to position [6562, 0]
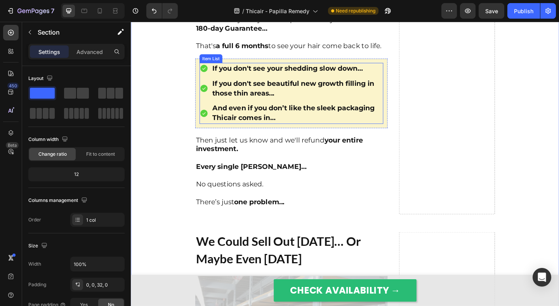
click at [215, 132] on div "And even if you don’t like the sleek packaging Thicair comes in…" at bounding box center [305, 121] width 200 height 23
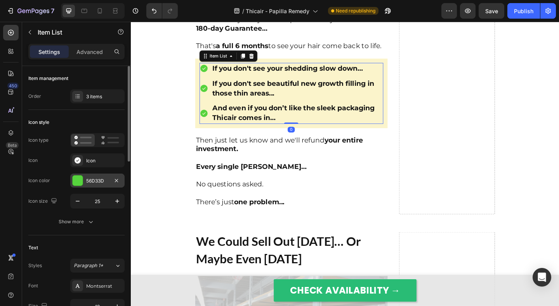
click at [94, 181] on div "56D33D" at bounding box center [97, 180] width 23 height 7
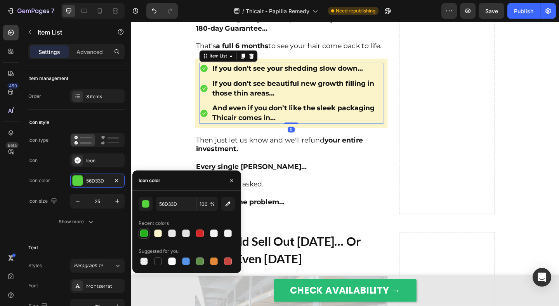
click at [143, 231] on div at bounding box center [144, 234] width 8 height 8
type input "24B21C"
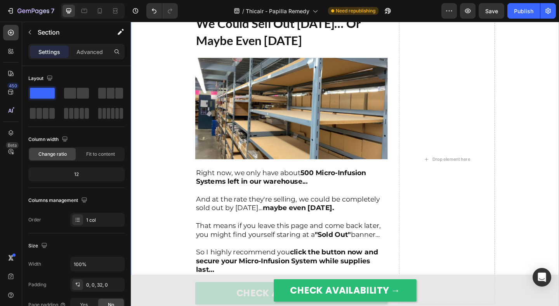
scroll to position [6717, 0]
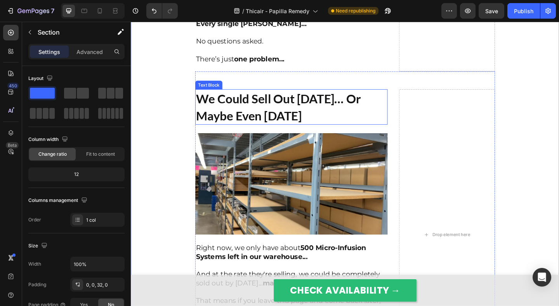
click at [240, 132] on strong "We Could Sell Out [DATE]… Or Maybe Even [DATE]" at bounding box center [291, 114] width 179 height 35
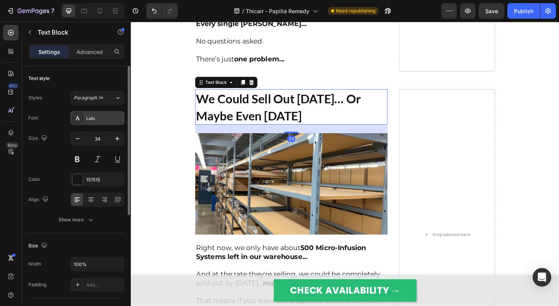
click at [96, 119] on div "Lato" at bounding box center [104, 118] width 37 height 7
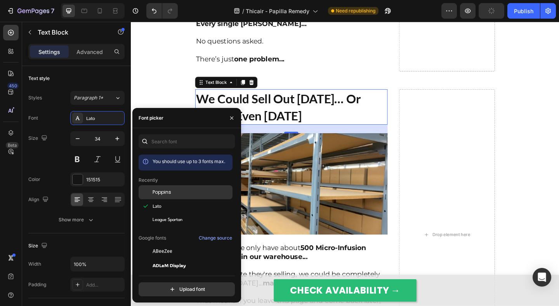
click at [157, 193] on span "Poppins" at bounding box center [162, 192] width 19 height 7
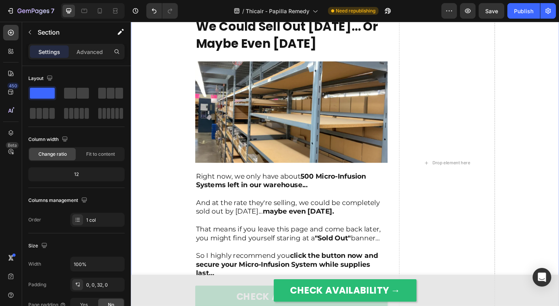
scroll to position [6782, 0]
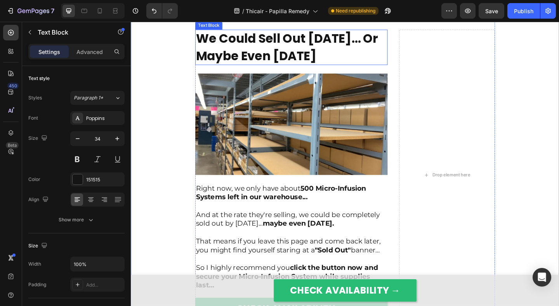
click at [227, 68] on strong "We Could Sell Out [DATE]… Or Maybe Even [DATE]" at bounding box center [301, 49] width 198 height 37
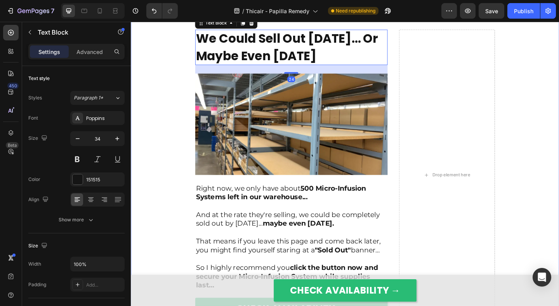
click at [149, 161] on div "Micro-Infusion Is Unlike Any Other Solution You’ve Tried Before Text Block Vide…" at bounding box center [364, 303] width 466 height 4224
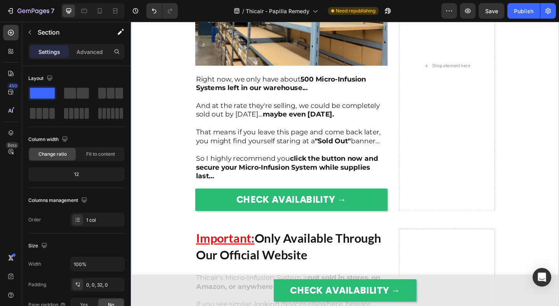
scroll to position [6903, 0]
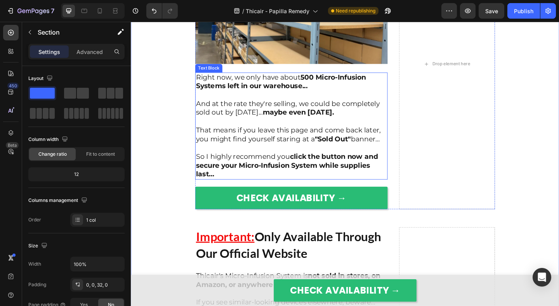
click at [325, 96] on strong "500 Micro-Infusion Systems left in our warehouse..." at bounding box center [294, 87] width 185 height 19
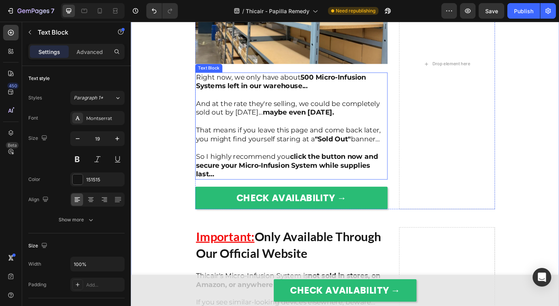
click at [325, 96] on strong "500 Micro-Infusion Systems left in our warehouse..." at bounding box center [294, 87] width 185 height 19
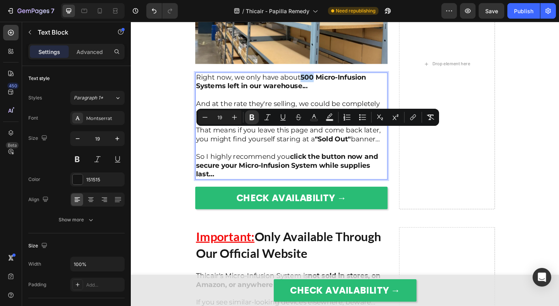
click at [322, 96] on strong "500 Micro-Infusion Systems left in our warehouse..." at bounding box center [294, 87] width 185 height 19
click at [320, 97] on p "Right now, we only have about 2 00 Micro-Infusion Systems left in our warehouse…" at bounding box center [306, 87] width 208 height 19
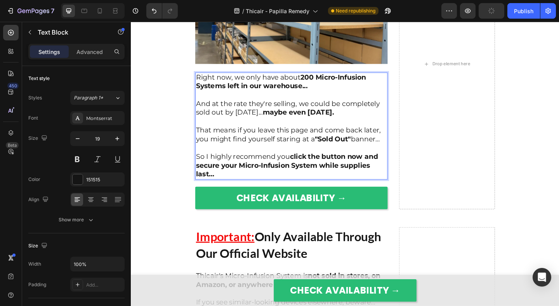
click at [323, 125] on p "And at the rate they're selling, we could be completely sold out by tomorrow...…" at bounding box center [306, 111] width 208 height 29
click at [181, 149] on div "Micro-Infusion Is Unlike Any Other Solution You’ve Tried Before Text Block Vide…" at bounding box center [364, 183] width 466 height 4224
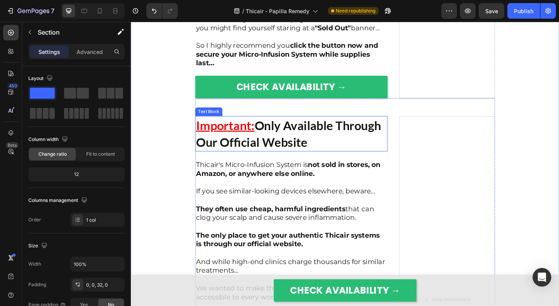
scroll to position [7033, 0]
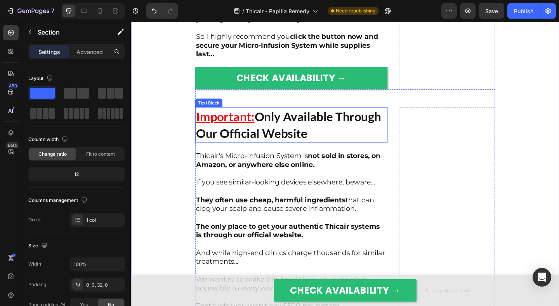
click at [218, 151] on strong "Only Available Through Our Official Website" at bounding box center [303, 134] width 202 height 35
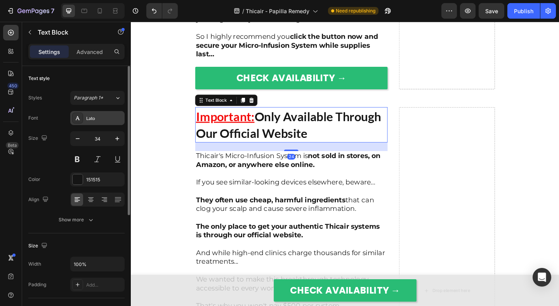
click at [98, 118] on div "Lato" at bounding box center [104, 118] width 37 height 7
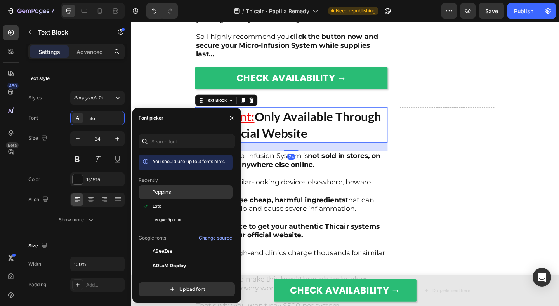
click at [150, 187] on div at bounding box center [146, 192] width 14 height 14
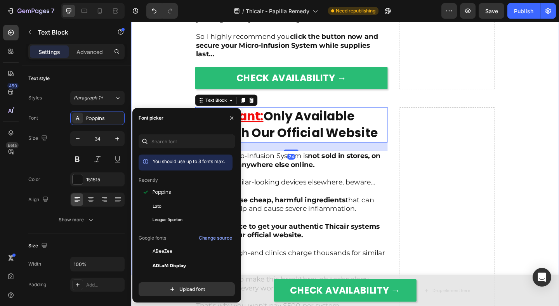
click at [144, 71] on div "Micro-Infusion Is Unlike Any Other Solution You’ve Tried Before Text Block Vide…" at bounding box center [364, 52] width 466 height 4224
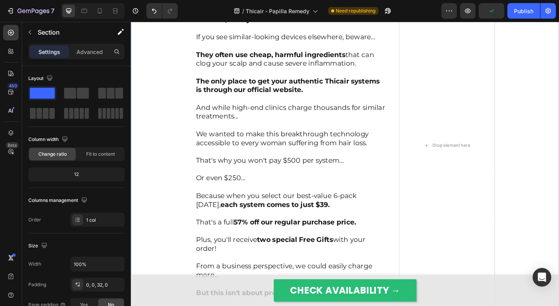
scroll to position [7253, 0]
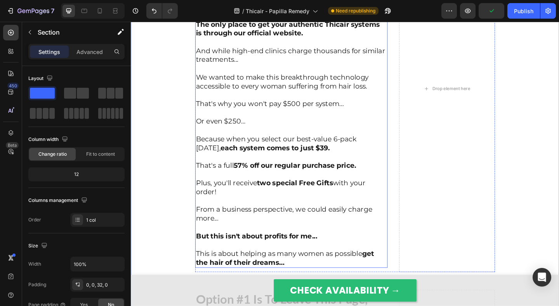
click at [262, 97] on p "We wanted to make this breakthrough technology accessible to every woman suffer…" at bounding box center [306, 82] width 208 height 29
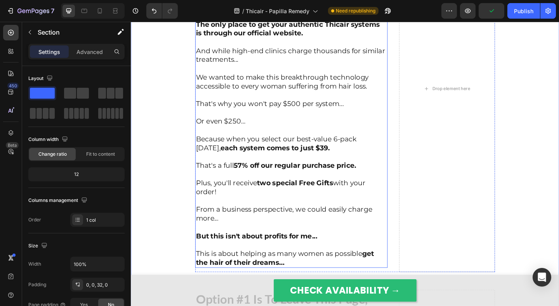
click at [261, 97] on p "We wanted to make this breakthrough technology accessible to every woman suffer…" at bounding box center [306, 82] width 208 height 29
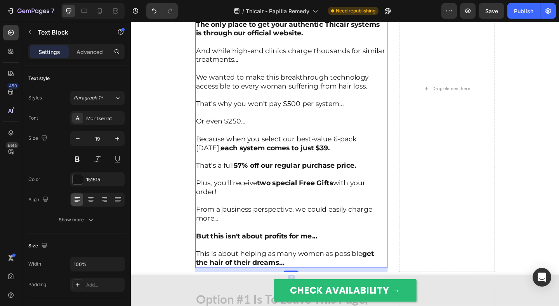
click at [251, 116] on p "That's why you won't pay $500 per system..." at bounding box center [306, 106] width 208 height 19
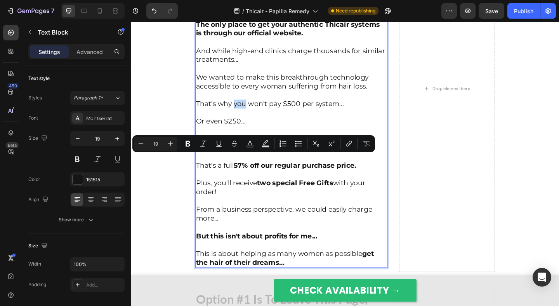
click at [270, 135] on p "Or even $250…" at bounding box center [306, 125] width 208 height 19
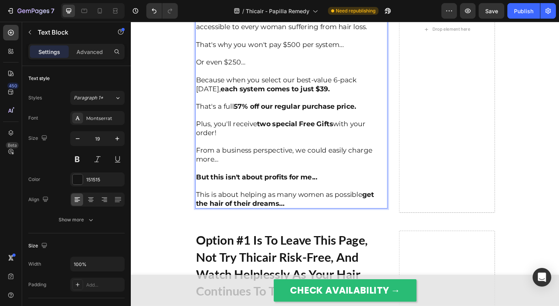
scroll to position [7323, 0]
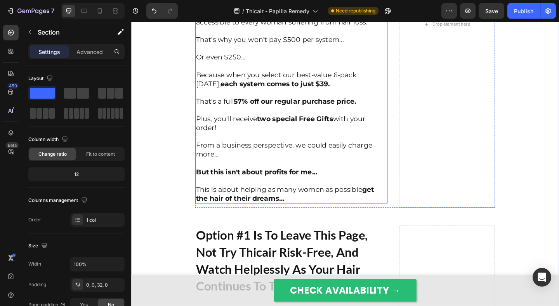
click at [315, 104] on p "Rich Text Editor. Editing area: main" at bounding box center [306, 99] width 208 height 10
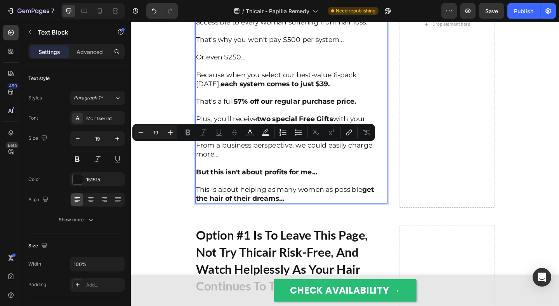
click at [331, 104] on p "Rich Text Editor. Editing area: main" at bounding box center [306, 99] width 208 height 10
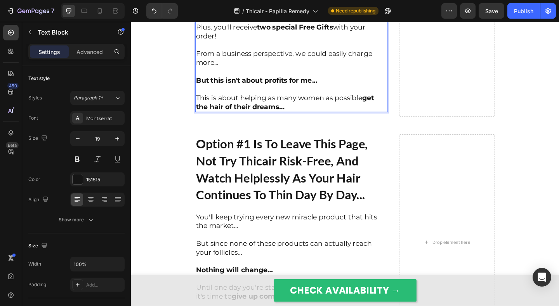
scroll to position [7491, 0]
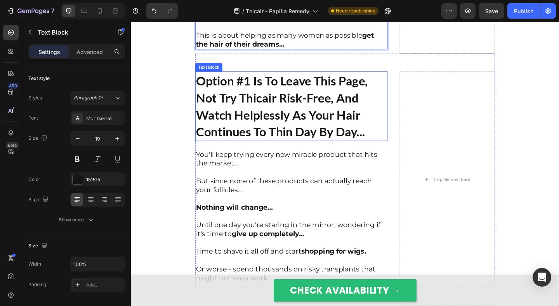
click at [252, 149] on strong "Option #1 Is To Leave This Page, Not Try Thicair Risk-Free, And Watch Helplessl…" at bounding box center [295, 113] width 187 height 71
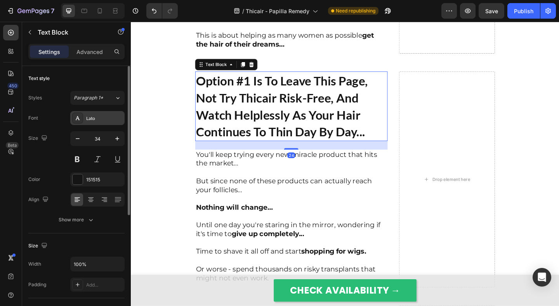
click at [90, 118] on div "Lato" at bounding box center [104, 118] width 37 height 7
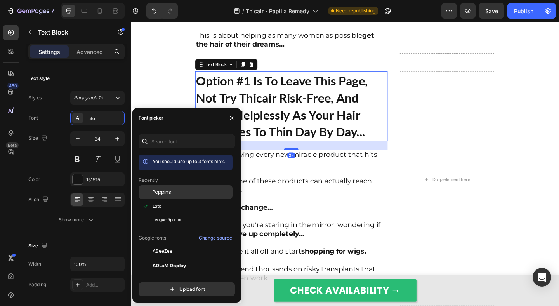
click at [148, 187] on div at bounding box center [146, 192] width 14 height 14
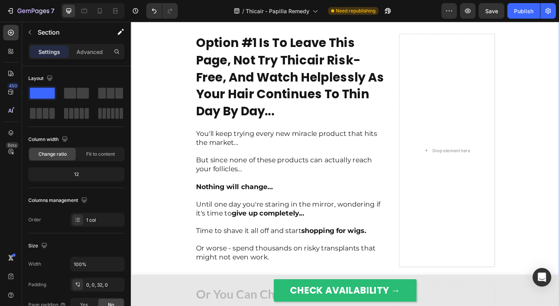
scroll to position [7583, 0]
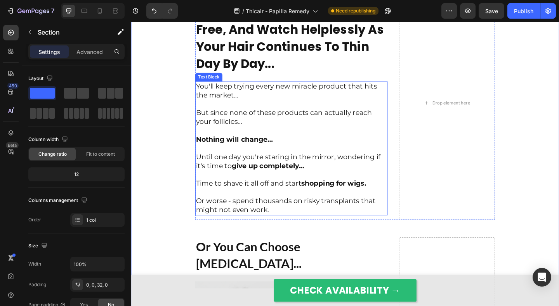
click at [233, 136] on p "But since none of these products can actually reach your follicles..." at bounding box center [306, 121] width 208 height 29
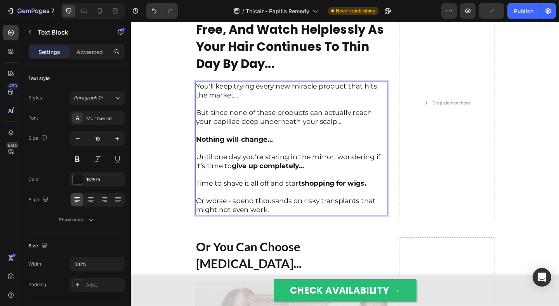
click at [282, 155] on p "Nothing will change…" at bounding box center [306, 145] width 208 height 19
click at [318, 183] on p "Until one day you're staring in the mirror, wondering if it's time to give up c…" at bounding box center [306, 169] width 208 height 29
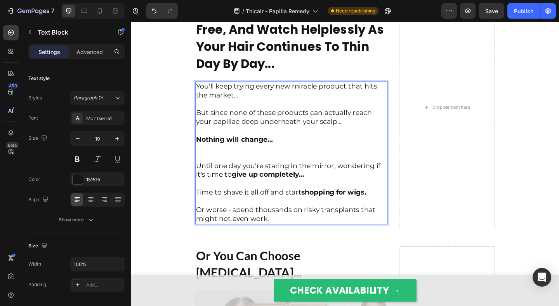
drag, startPoint x: 305, startPoint y: 226, endPoint x: 303, endPoint y: 222, distance: 4.4
click at [303, 164] on p "Rich Text Editor. Editing area: main" at bounding box center [306, 160] width 208 height 10
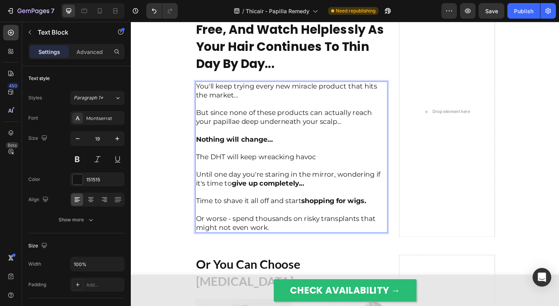
click at [288, 203] on p "Until one day you're staring in the mirror, wondering if it's time to give up c…" at bounding box center [306, 188] width 208 height 29
click at [288, 174] on p "The DHT will keep wreacking havoc" at bounding box center [306, 169] width 208 height 10
click at [334, 174] on p "The DHT will keep wreaking havoc" at bounding box center [306, 169] width 208 height 10
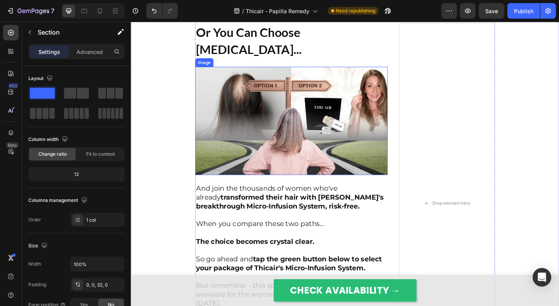
scroll to position [7840, 0]
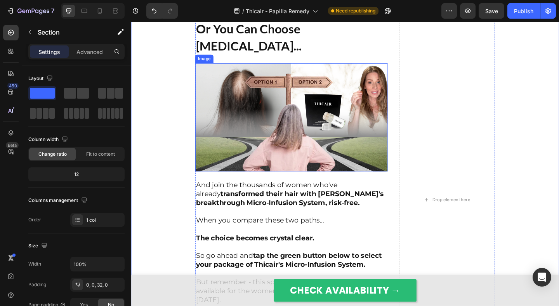
click at [275, 56] on strong "Or You Can Choose [MEDICAL_DATA]..." at bounding box center [259, 38] width 115 height 35
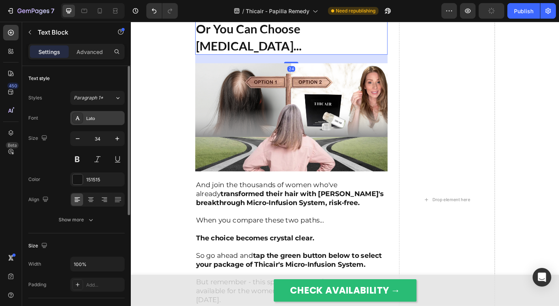
click at [92, 120] on div "Lato" at bounding box center [104, 118] width 37 height 7
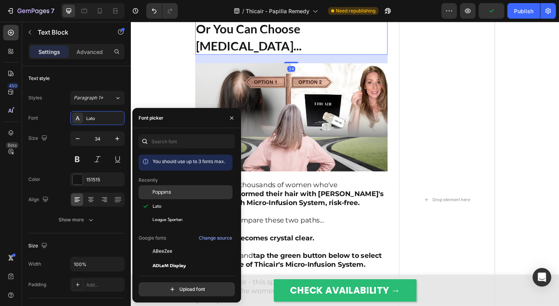
click at [153, 196] on div "Poppins" at bounding box center [186, 192] width 94 height 14
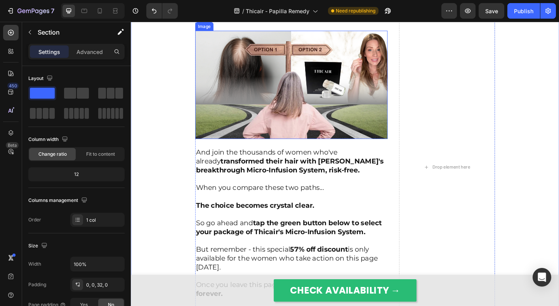
scroll to position [7864, 0]
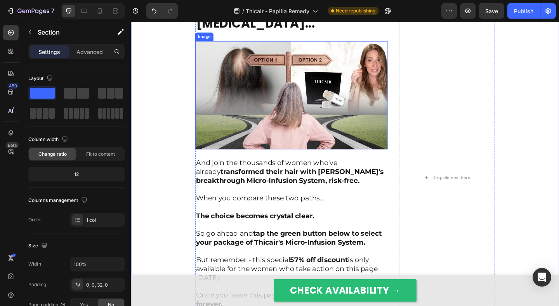
click at [271, 160] on img at bounding box center [305, 102] width 209 height 118
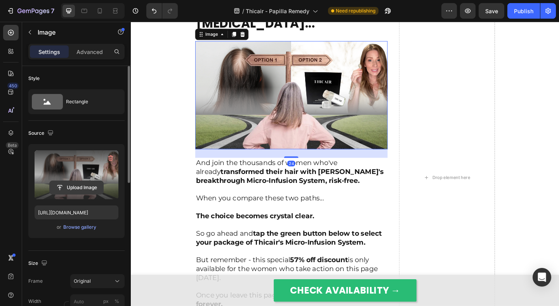
click at [86, 189] on input "file" at bounding box center [77, 187] width 54 height 13
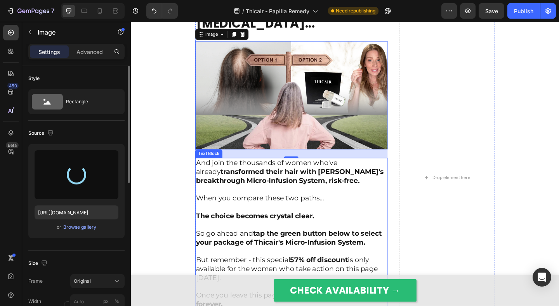
type input "https://cdn.shopify.com/s/files/1/0609/3442/2659/files/gempages_527440438852846…"
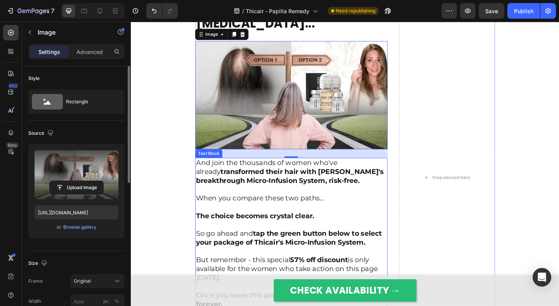
click at [383, 219] on p "When you compare these two paths..." at bounding box center [306, 209] width 208 height 19
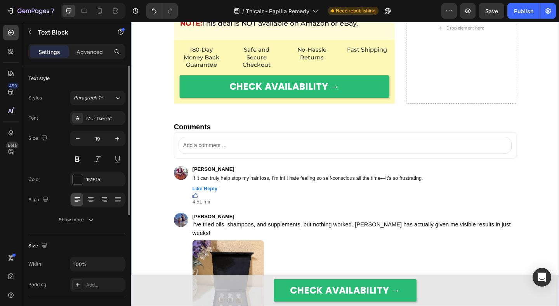
scroll to position [8318, 0]
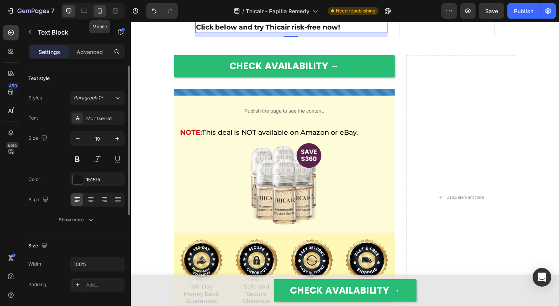
click at [102, 12] on icon at bounding box center [100, 11] width 8 height 8
type input "18"
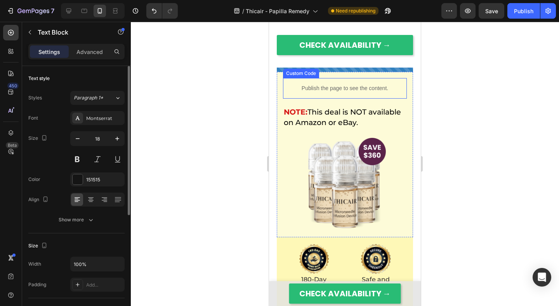
scroll to position [8932, 0]
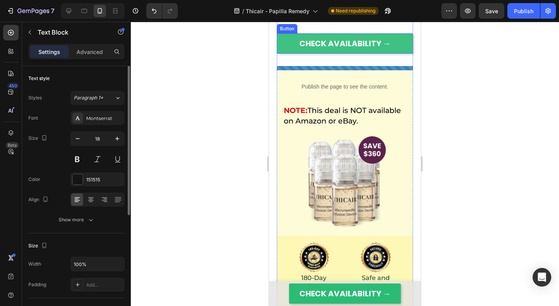
click at [280, 54] on link "CHECK AVAILABILITY →" at bounding box center [345, 43] width 137 height 20
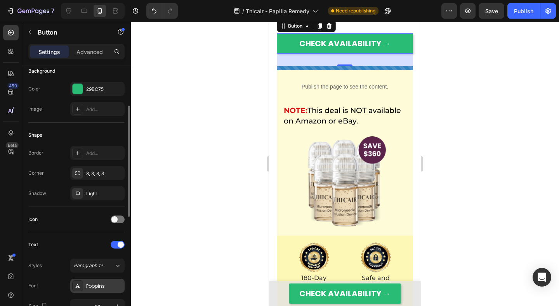
scroll to position [110, 0]
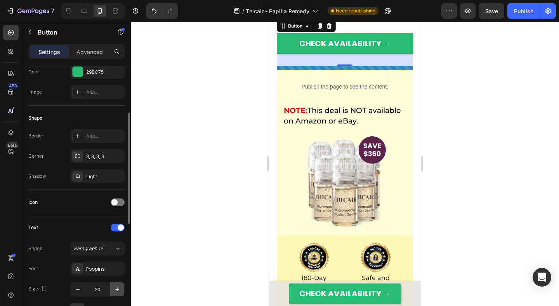
click at [115, 289] on icon "button" at bounding box center [117, 289] width 4 height 4
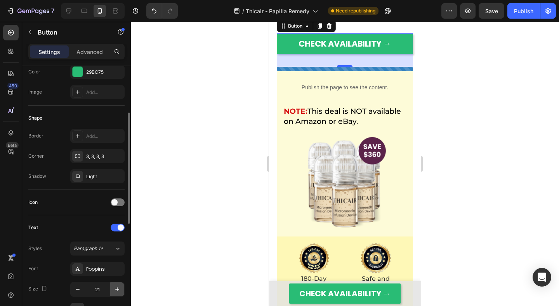
click at [115, 289] on icon "button" at bounding box center [117, 289] width 4 height 4
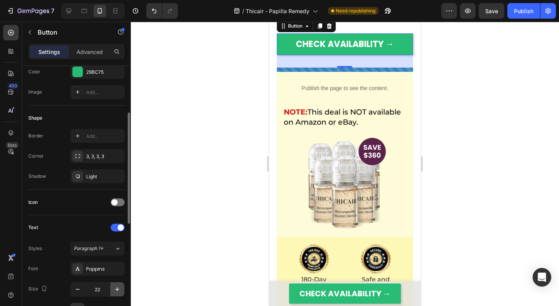
click at [115, 289] on icon "button" at bounding box center [117, 289] width 4 height 4
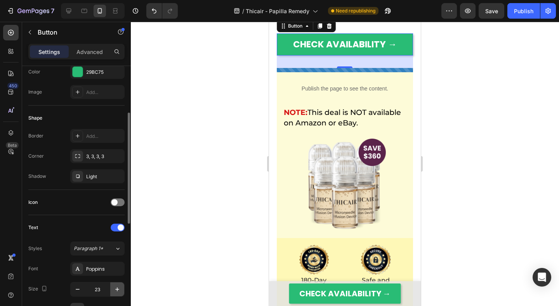
type input "24"
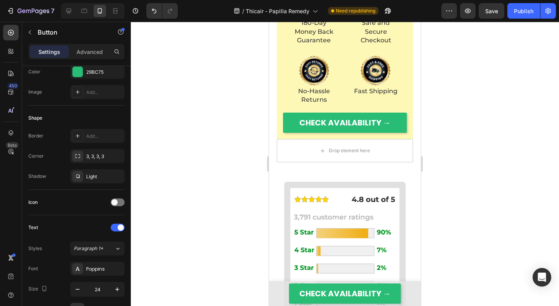
scroll to position [9165, 0]
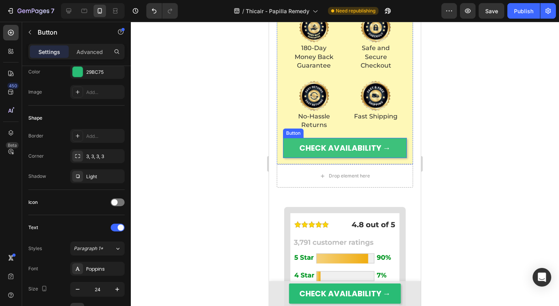
click at [287, 158] on link "CHECK AVAILABILITY →" at bounding box center [345, 148] width 124 height 20
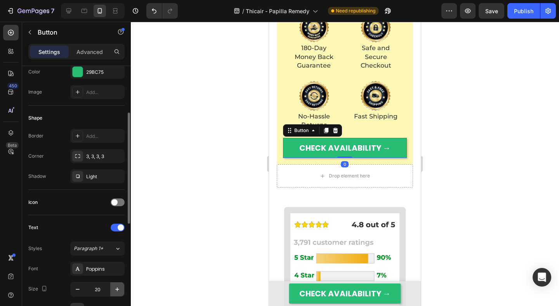
click at [117, 287] on icon "button" at bounding box center [117, 289] width 8 height 8
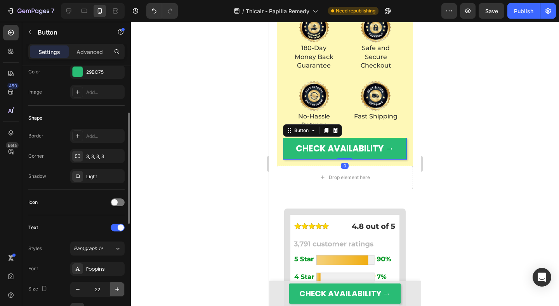
click at [117, 287] on icon "button" at bounding box center [117, 289] width 8 height 8
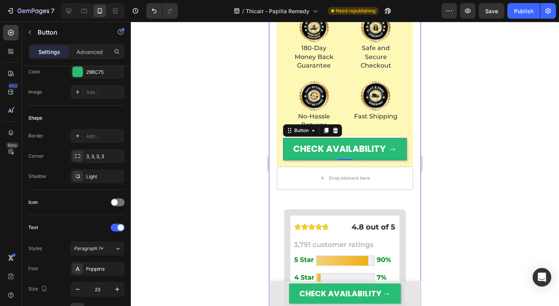
scroll to position [9173, 0]
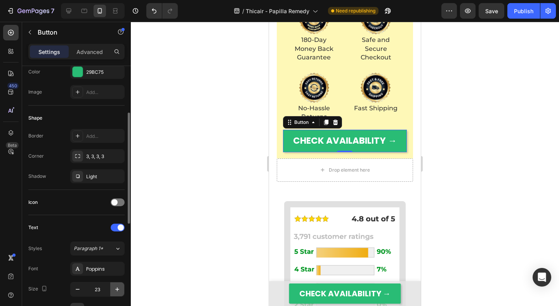
click at [120, 292] on icon "button" at bounding box center [117, 289] width 8 height 8
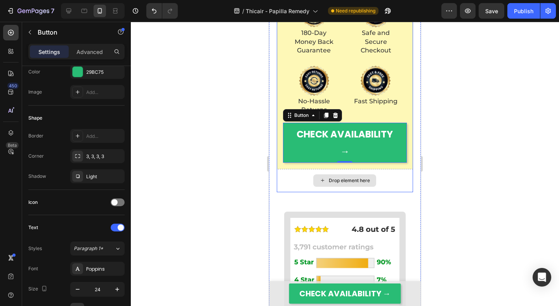
scroll to position [9181, 0]
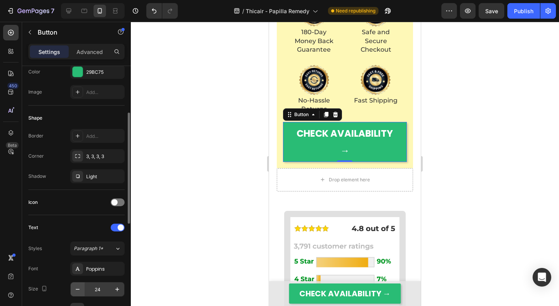
click at [79, 290] on icon "button" at bounding box center [78, 289] width 8 height 8
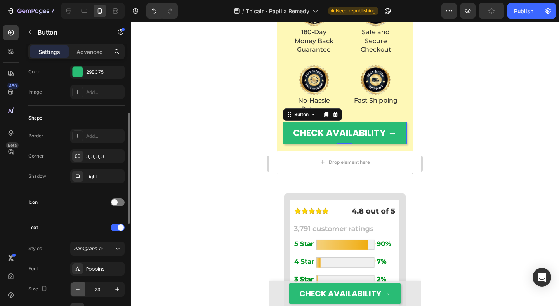
type input "22"
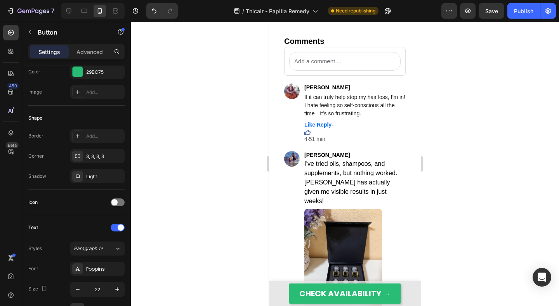
scroll to position [9584, 0]
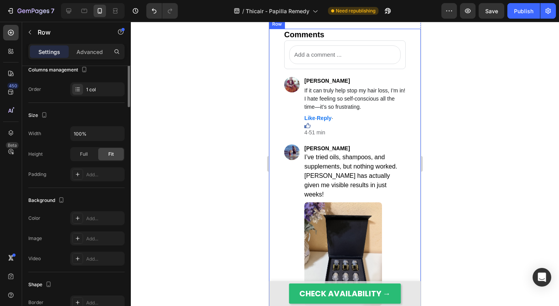
scroll to position [0, 0]
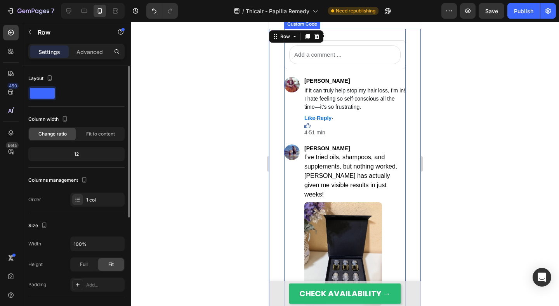
click at [285, 70] on div at bounding box center [345, 54] width 122 height 29
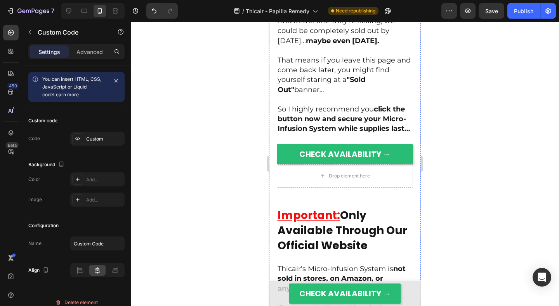
scroll to position [7395, 0]
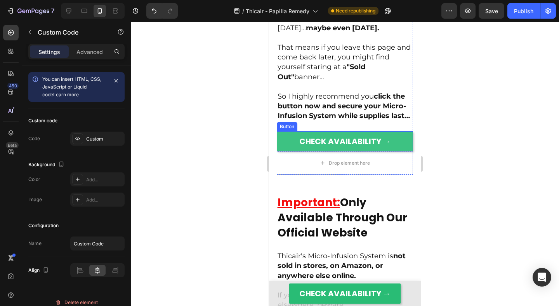
click at [280, 151] on link "CHECK AVAILABILITY →" at bounding box center [345, 141] width 137 height 20
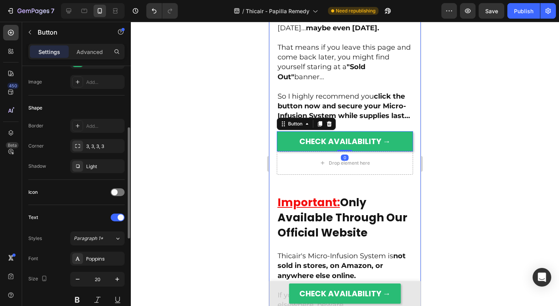
scroll to position [128, 0]
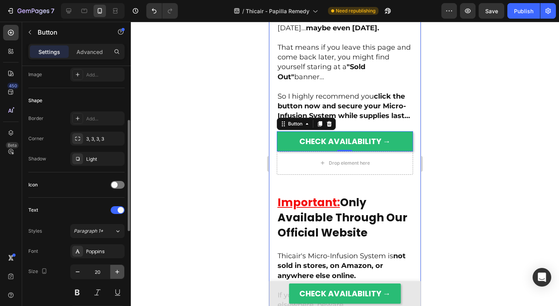
click at [115, 269] on icon "button" at bounding box center [117, 272] width 8 height 8
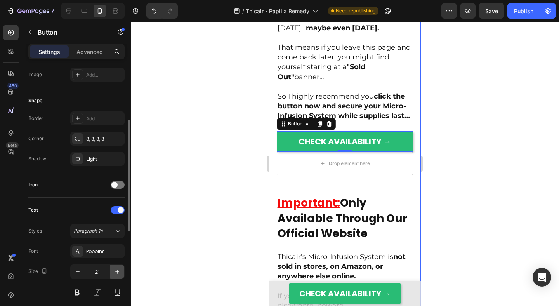
click at [115, 269] on icon "button" at bounding box center [117, 272] width 8 height 8
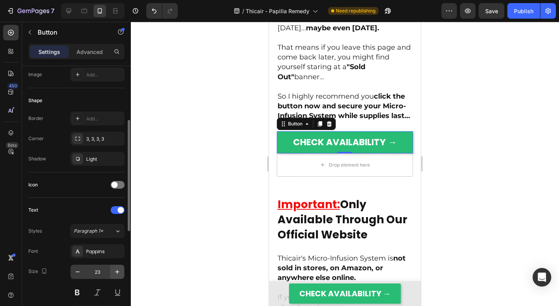
click at [116, 273] on icon "button" at bounding box center [117, 272] width 8 height 8
type input "24"
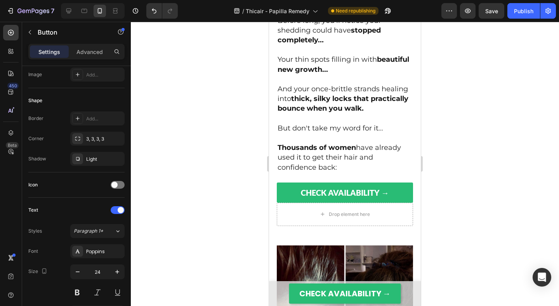
scroll to position [5285, 0]
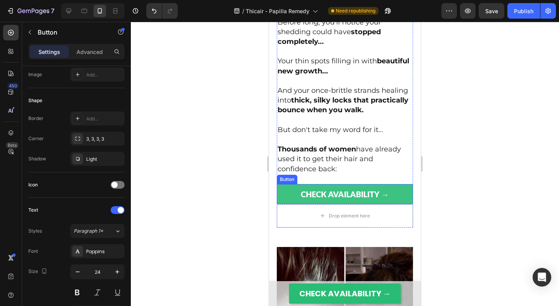
click at [284, 184] on link "CHECK AVAILABILITY →" at bounding box center [345, 194] width 137 height 20
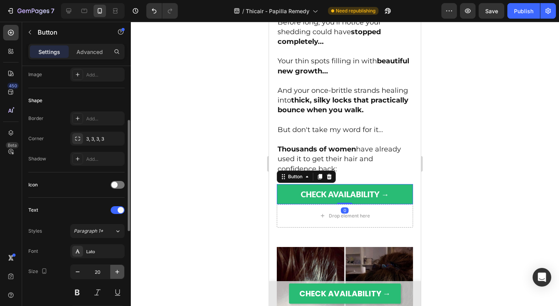
click at [117, 270] on icon "button" at bounding box center [117, 272] width 8 height 8
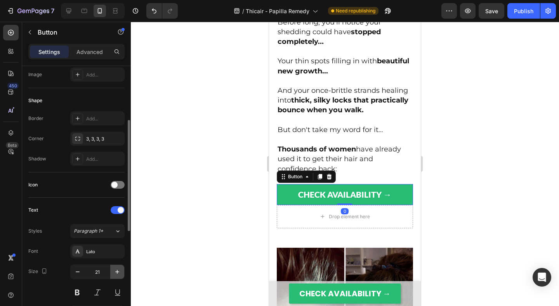
click at [117, 270] on icon "button" at bounding box center [117, 272] width 8 height 8
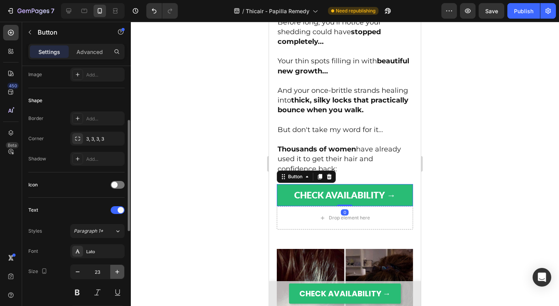
type input "24"
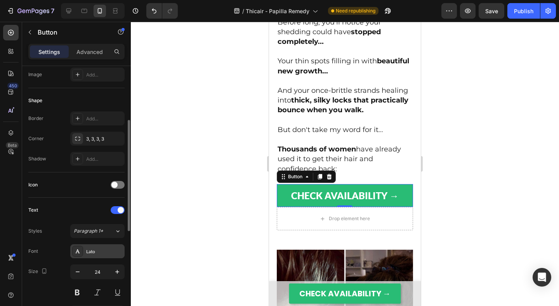
click at [107, 255] on div "Lato" at bounding box center [97, 251] width 54 height 14
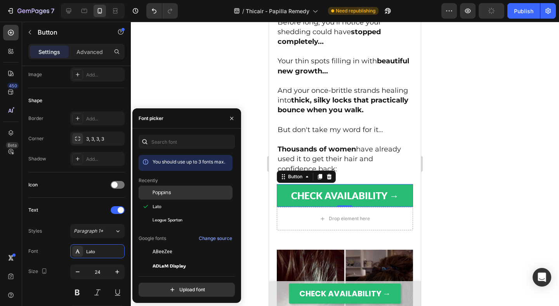
click at [157, 190] on span "Poppins" at bounding box center [162, 192] width 19 height 7
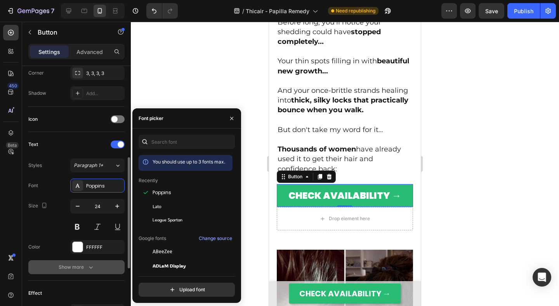
scroll to position [220, 0]
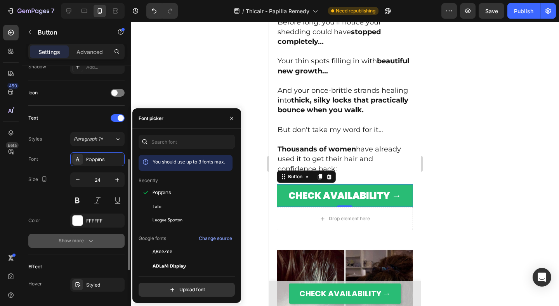
click at [84, 241] on div "Show more" at bounding box center [77, 241] width 36 height 8
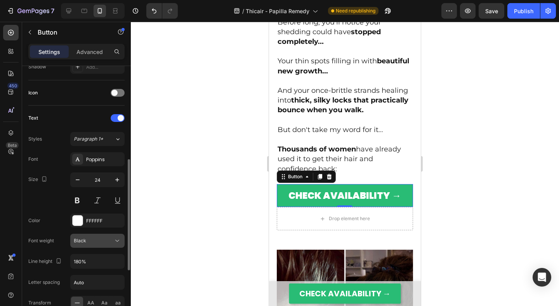
click at [94, 241] on div "Black" at bounding box center [94, 240] width 40 height 7
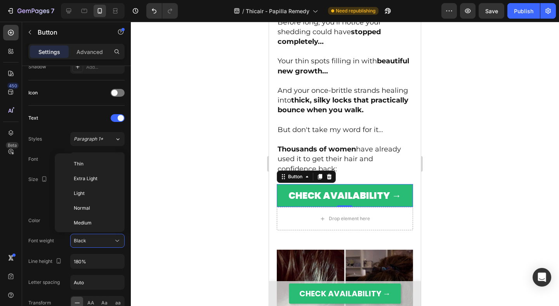
scroll to position [60, 0]
click at [97, 195] on p "Bold" at bounding box center [94, 192] width 41 height 7
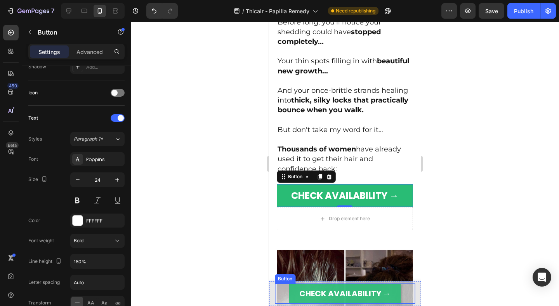
click at [296, 291] on link "CHECK AVAILABILITY →" at bounding box center [345, 294] width 112 height 20
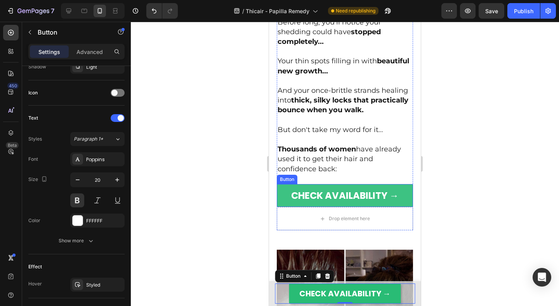
click at [279, 184] on link "CHECK AVAILABILITY →" at bounding box center [345, 195] width 137 height 23
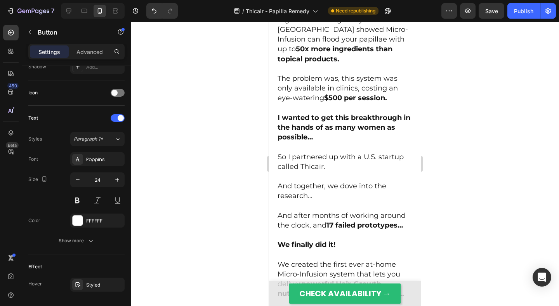
scroll to position [3742, 0]
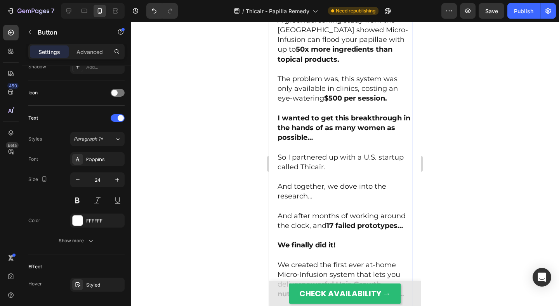
click at [333, 64] on p "A groundbreaking study from the University of Jordan showed Micro-Infusion can …" at bounding box center [345, 35] width 135 height 59
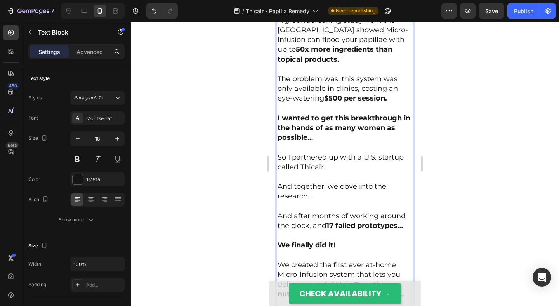
click at [356, 64] on p "A groundbreaking study from the University of Jordan showed Micro-Infusion can …" at bounding box center [345, 35] width 135 height 59
click at [334, 64] on p "A groundbreaking study from the University of Jordan showed Micro-Infusion can …" at bounding box center [345, 35] width 135 height 59
click at [369, 64] on p "⁠⁠⁠⁠⁠⁠⁠ A groundbreaking study from the University of Jordan showed Micro-Infus…" at bounding box center [345, 35] width 135 height 59
click at [369, 64] on p "A groundbreaking study from the University of Jordan showed Micro-Infusion can …" at bounding box center [345, 35] width 135 height 59
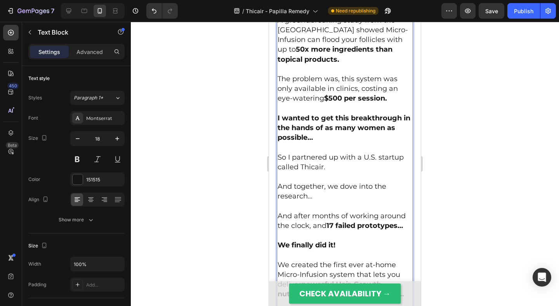
click at [362, 64] on p "A groundbreaking study from the University of Jordan showed Micro-Infusion can …" at bounding box center [345, 35] width 135 height 59
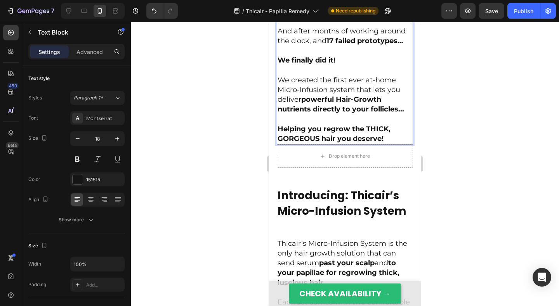
scroll to position [3993, 0]
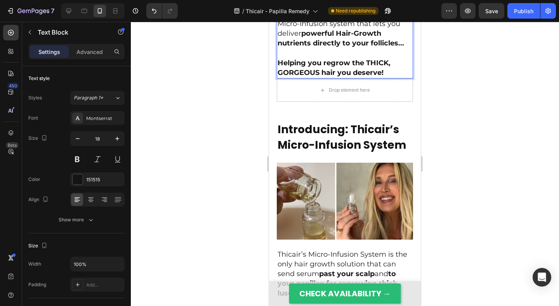
click at [382, 49] on p "We created the first ever at-home Micro-Infusion system that lets you deliver p…" at bounding box center [345, 24] width 135 height 49
click at [376, 78] on p "Helping you regrow the THICK, GORGEOUS hair you deserve!" at bounding box center [345, 64] width 135 height 30
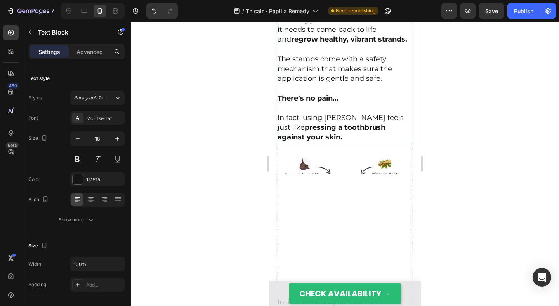
scroll to position [4342, 0]
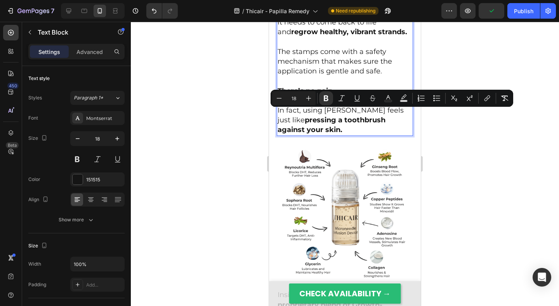
click at [321, 37] on p "Flooding your hair with the nutrients it needs to come back to life and regrow …" at bounding box center [345, 17] width 135 height 39
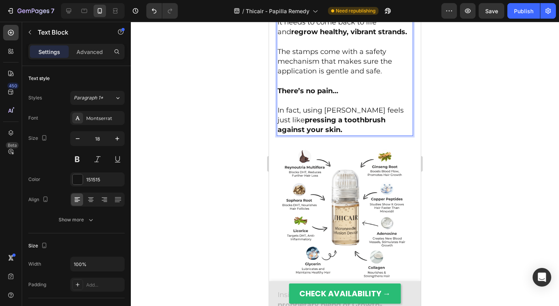
click at [353, 37] on p "⁠⁠⁠⁠⁠⁠⁠ Flooding your hair with the nutrients it needs to come back to life and…" at bounding box center [345, 17] width 135 height 39
click at [355, 76] on p "The stamps come with a safety mechanism that makes sure the application is gent…" at bounding box center [345, 56] width 135 height 39
click at [364, 76] on p "⁠⁠⁠⁠⁠⁠⁠ The stamps come with a safety mechanism that makes sure the application…" at bounding box center [345, 56] width 135 height 39
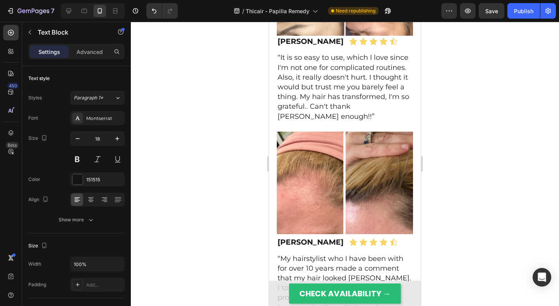
scroll to position [5814, 0]
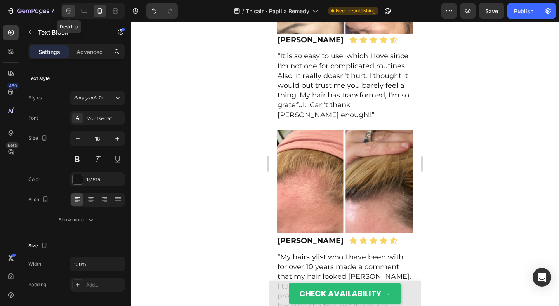
click at [72, 9] on icon at bounding box center [69, 11] width 8 height 8
type input "19"
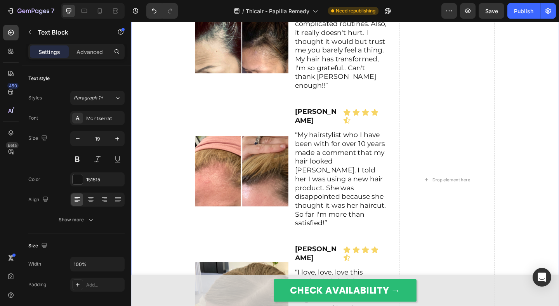
scroll to position [5751, 0]
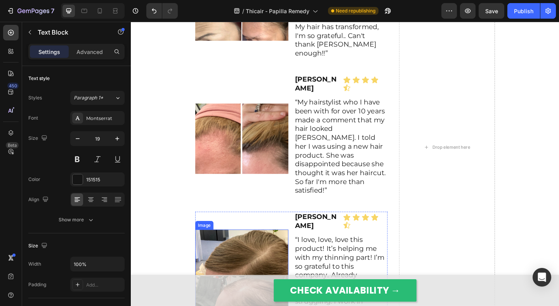
click at [283, 248] on img at bounding box center [251, 298] width 101 height 101
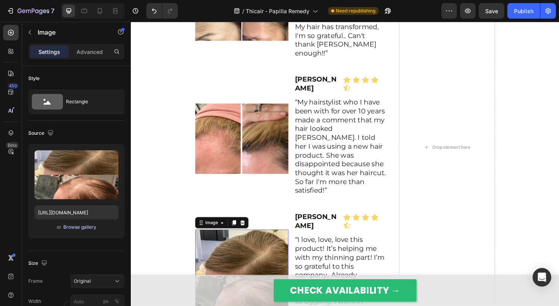
click at [88, 230] on div "Browse gallery" at bounding box center [79, 227] width 33 height 7
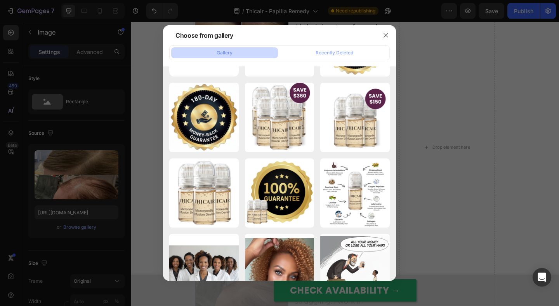
scroll to position [0, 0]
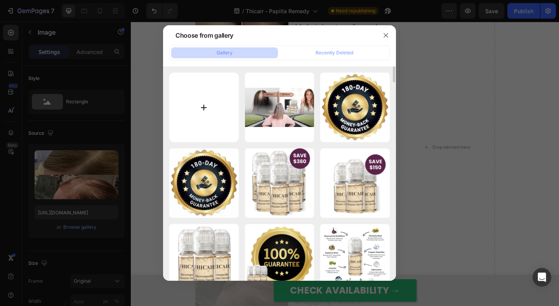
click at [223, 109] on input "file" at bounding box center [204, 108] width 70 height 70
type input "C:\fakepath\image 39.png"
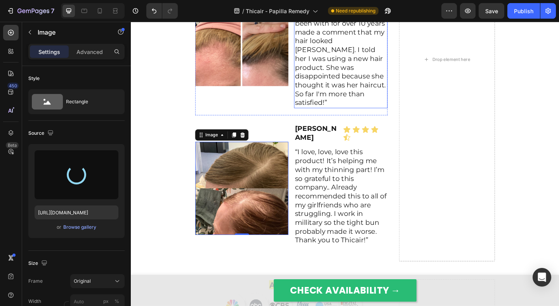
scroll to position [5852, 0]
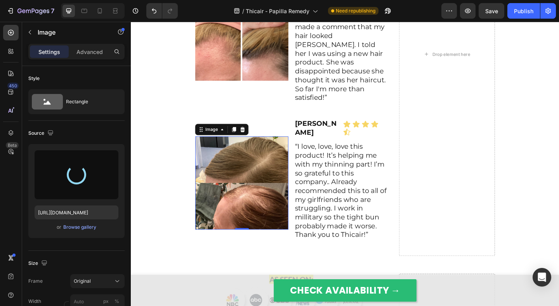
type input "https://cdn.shopify.com/s/files/1/0609/3442/2659/files/gempages_527440438852846…"
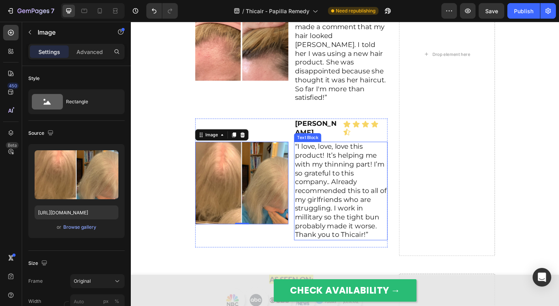
click at [360, 160] on p "“I love, love, love this product! It’s helping me with my thinning part! I’m so…" at bounding box center [359, 206] width 100 height 106
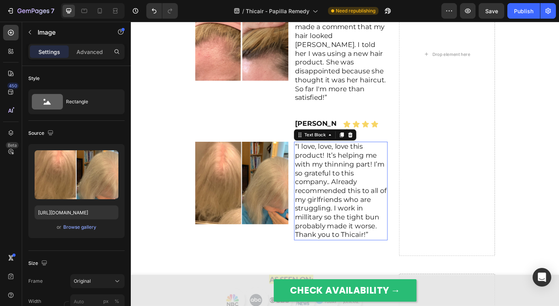
click at [360, 160] on p "“I love, love, love this product! It’s helping me with my thinning part! I’m so…" at bounding box center [359, 206] width 100 height 106
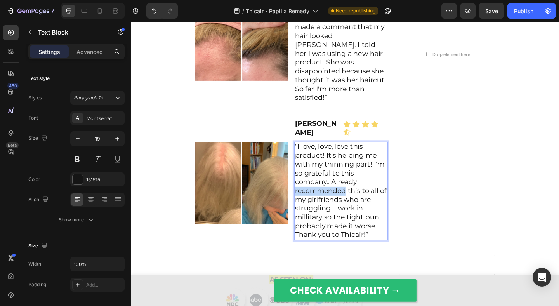
click at [360, 160] on p "“I love, love, love this product! It’s helping me with my thinning part! I’m so…" at bounding box center [359, 206] width 100 height 106
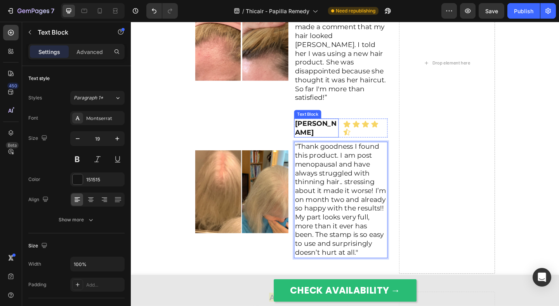
click at [320, 128] on p "[PERSON_NAME]" at bounding box center [332, 137] width 47 height 19
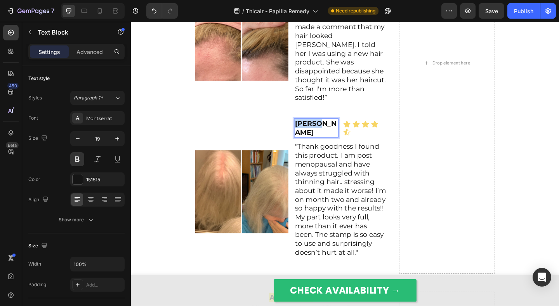
click at [320, 128] on p "[PERSON_NAME]" at bounding box center [332, 137] width 47 height 19
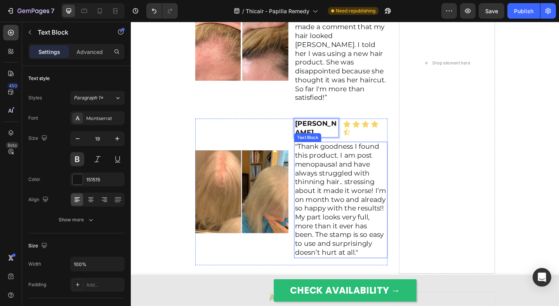
click at [366, 153] on p ""Thank goodness I found this product. I am post menopausal and have always stru…" at bounding box center [359, 215] width 100 height 125
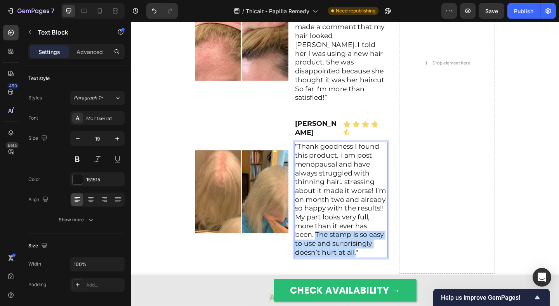
drag, startPoint x: 376, startPoint y: 224, endPoint x: 334, endPoint y: 206, distance: 46.5
click at [334, 206] on p ""Thank goodness I found this product. I am post menopausal and have always stru…" at bounding box center [359, 215] width 100 height 125
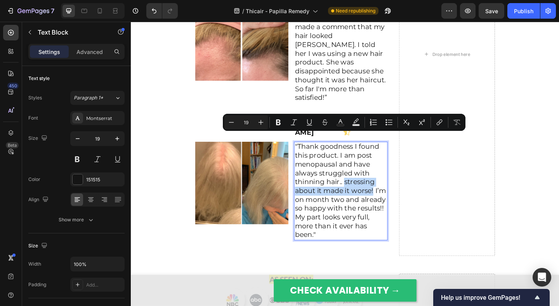
drag, startPoint x: 362, startPoint y: 149, endPoint x: 395, endPoint y: 155, distance: 33.5
click at [395, 155] on p ""Thank goodness I found this product. I am post menopausal and have always stru…" at bounding box center [359, 206] width 100 height 106
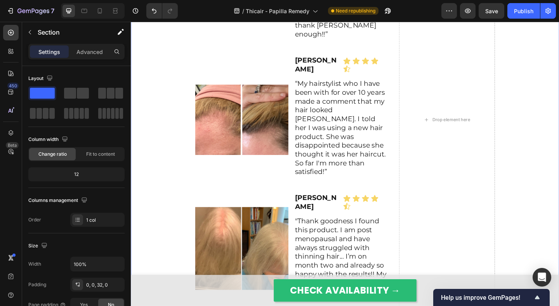
scroll to position [5771, 0]
click at [284, 110] on img at bounding box center [251, 128] width 101 height 76
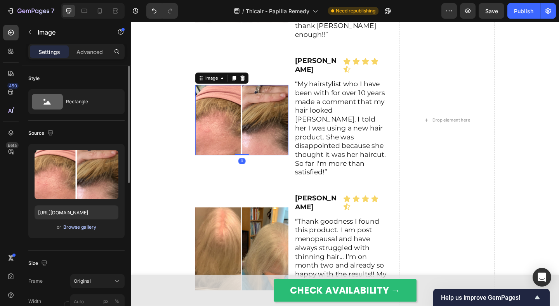
click at [82, 226] on div "Browse gallery" at bounding box center [79, 227] width 33 height 7
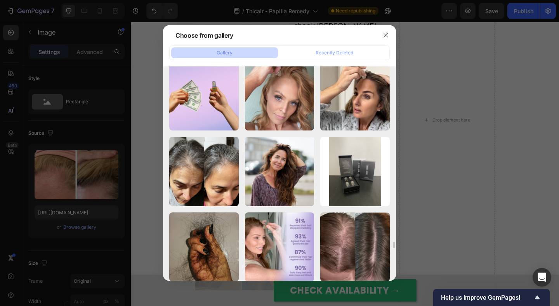
scroll to position [5747, 0]
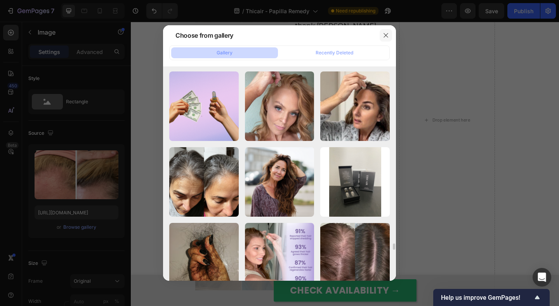
click at [386, 36] on icon "button" at bounding box center [386, 35] width 6 height 6
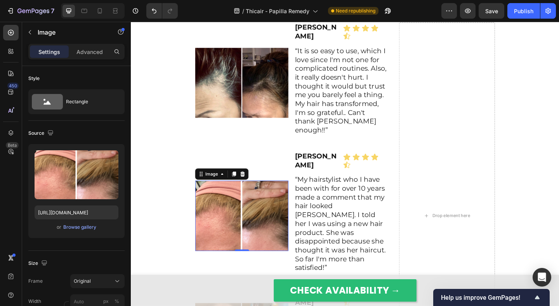
scroll to position [5665, 0]
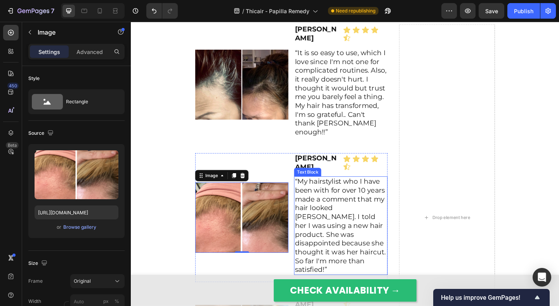
click at [388, 214] on p "“My hairstylist who I have been with for over 10 years made a comment that my h…" at bounding box center [359, 244] width 100 height 106
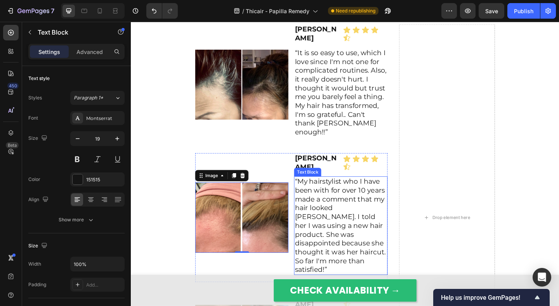
click at [388, 214] on p "“My hairstylist who I have been with for over 10 years made a comment that my h…" at bounding box center [359, 244] width 100 height 106
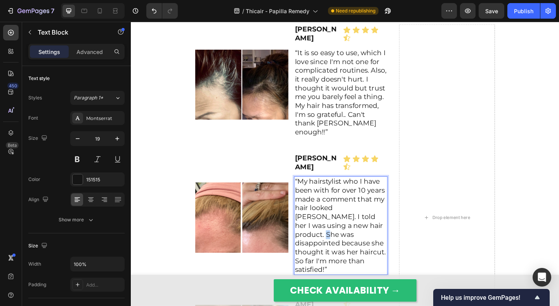
click at [390, 230] on p "“My hairstylist who I have been with for over 10 years made a comment that my h…" at bounding box center [359, 244] width 100 height 106
click at [399, 252] on p "“My hairstylist who I have been with for over 10 years made a comment that my h…" at bounding box center [359, 244] width 100 height 106
click at [391, 249] on p "“My hairstylist who I have been with for over 10 years made a comment that my h…" at bounding box center [359, 244] width 100 height 106
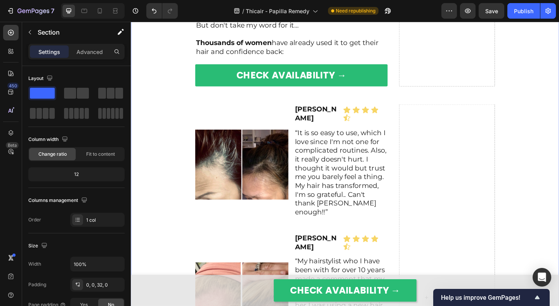
scroll to position [5577, 0]
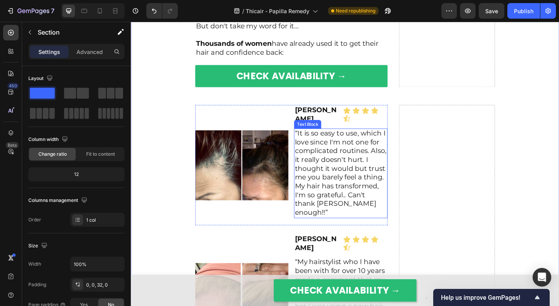
click at [339, 164] on p "“It is so easy to use, which I love since I'm not one for complicated routines.…" at bounding box center [359, 187] width 100 height 96
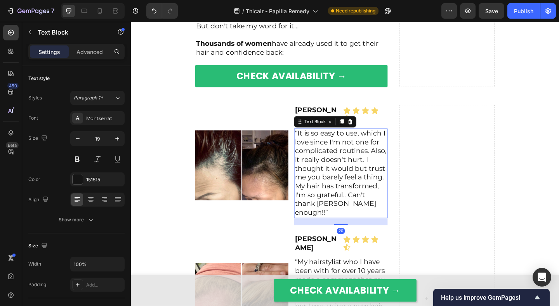
click at [339, 164] on p "“It is so easy to use, which I love since I'm not one for complicated routines.…" at bounding box center [359, 187] width 100 height 96
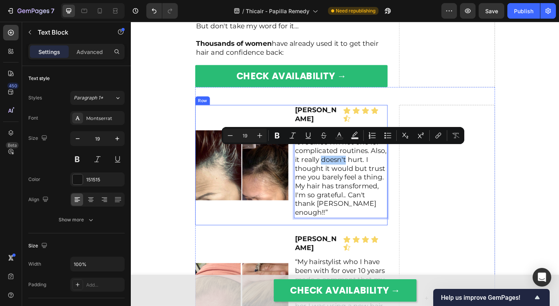
click at [305, 160] on div "Image Irene L. Text Block Icon Icon Icon Icon Icon Icon List Row “It is so easy…" at bounding box center [305, 177] width 209 height 130
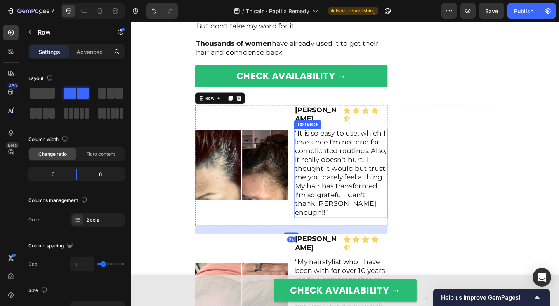
click at [327, 173] on p "“It is so easy to use, which I love since I'm not one for complicated routines.…" at bounding box center [359, 187] width 100 height 96
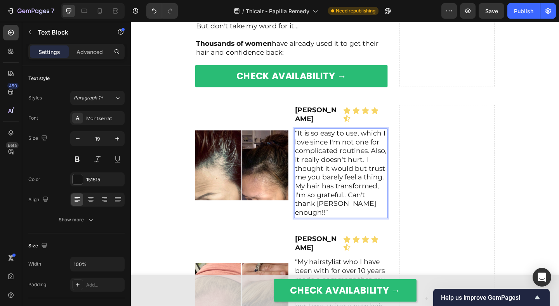
click at [365, 180] on p "“It is so easy to use, which I love since I'm not one for complicated routines.…" at bounding box center [359, 187] width 100 height 96
click at [383, 168] on p "“It is so easy to use, which I love since I'm not one for complicated routines.…" at bounding box center [359, 187] width 100 height 96
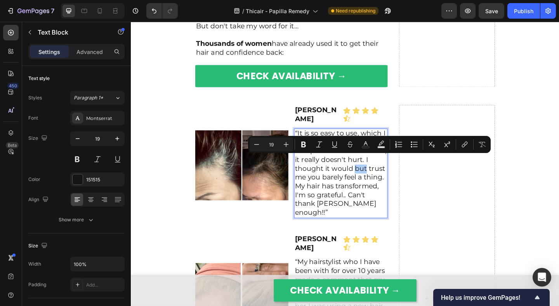
click at [363, 150] on button "Text Color" at bounding box center [366, 144] width 14 height 14
type input "151515"
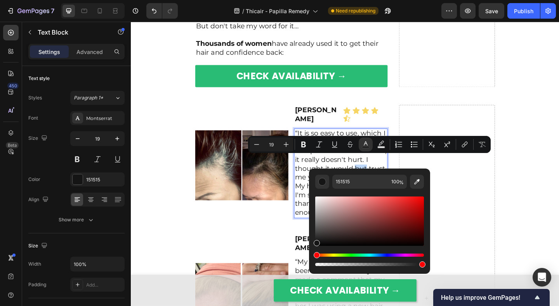
click at [382, 169] on p "“It is so easy to use, which I love since I'm not one for complicated routines.…" at bounding box center [359, 187] width 100 height 96
click at [390, 172] on p "“It is so easy to use, which I love since I'm not one for complicated routines.…" at bounding box center [359, 187] width 100 height 96
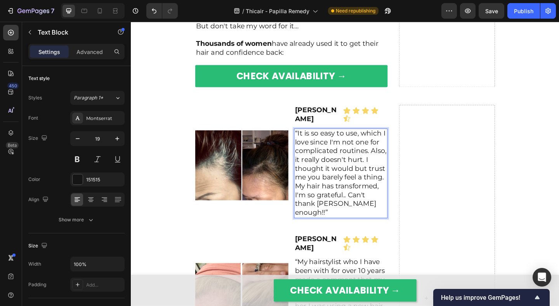
click at [391, 154] on p "“It is so easy to use, which I love since I'm not one for complicated routines.…" at bounding box center [359, 187] width 100 height 96
drag, startPoint x: 386, startPoint y: 162, endPoint x: 315, endPoint y: 164, distance: 71.9
click at [315, 164] on p "“It is so easy to use, which I love since I'm not one for complicated routines.…" at bounding box center [359, 187] width 100 height 96
click at [351, 162] on p "“It is so easy to use, which I love since I'm not one for complicated routines.…" at bounding box center [359, 187] width 100 height 96
click at [363, 162] on p "“It is so easy to use, which I love since I'm not one for complicated routines.…" at bounding box center [359, 187] width 100 height 96
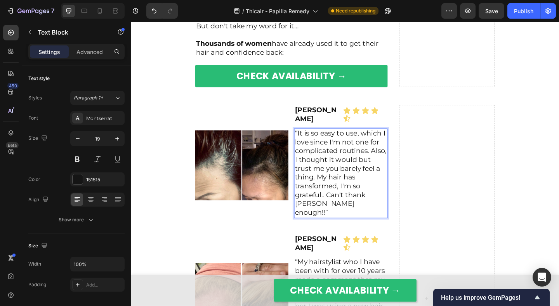
click at [374, 163] on p "“It is so easy to use, which I love since I'm not one for complicated routines.…" at bounding box center [359, 187] width 100 height 96
click at [375, 163] on p "“It is so easy to use, which I love since I'm not one for complicated routines.…" at bounding box center [359, 187] width 100 height 96
drag, startPoint x: 332, startPoint y: 183, endPoint x: 312, endPoint y: 173, distance: 22.8
click at [312, 173] on p "“It is so easy to use, which I love since I'm not one for complicated routines.…" at bounding box center [359, 187] width 100 height 96
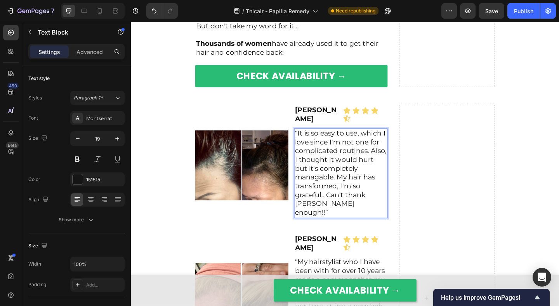
click at [311, 182] on p "“It is so easy to use, which I love since I'm not one for complicated routines.…" at bounding box center [359, 187] width 100 height 96
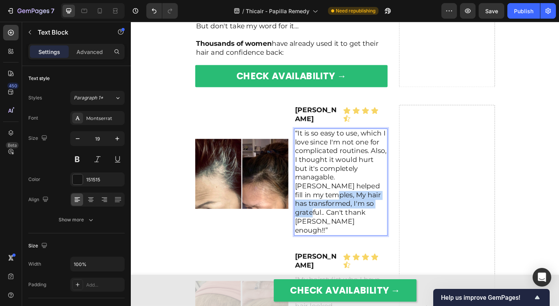
drag, startPoint x: 343, startPoint y: 210, endPoint x: 343, endPoint y: 192, distance: 18.3
click at [343, 192] on p "“It is so easy to use, which I love since I'm not one for complicated routines.…" at bounding box center [359, 196] width 100 height 115
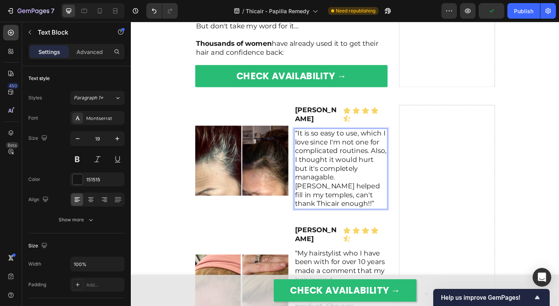
click at [323, 203] on p "“It is so easy to use, which I love since I'm not one for complicated routines.…" at bounding box center [359, 182] width 100 height 86
click at [314, 199] on p "“It is so easy to use, which I love since I'm not one for complicated routines.…" at bounding box center [359, 182] width 100 height 86
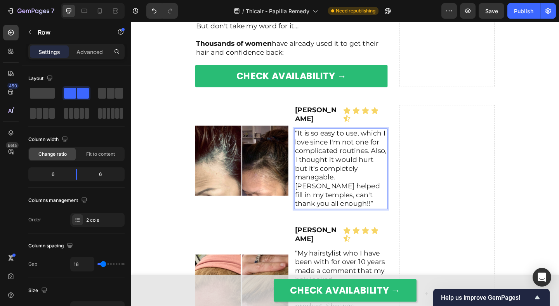
click at [341, 209] on div "Irene L. Text Block Icon Icon Icon Icon Icon Icon List Row “It is so easy to us…" at bounding box center [358, 172] width 101 height 121
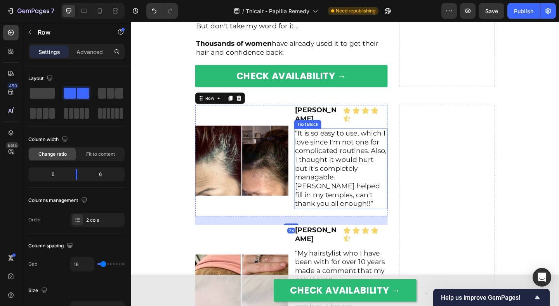
click at [405, 195] on p "“It is so easy to use, which I love since I'm not one for complicated routines.…" at bounding box center [359, 182] width 100 height 86
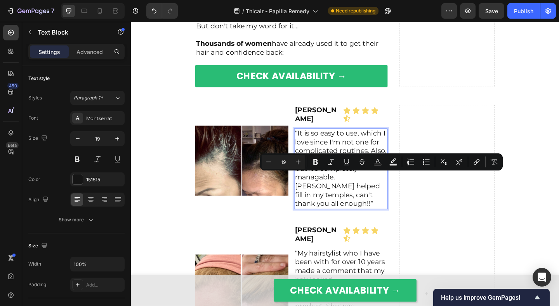
click at [339, 185] on p "“It is so easy to use, which I love since I'm not one for complicated routines.…" at bounding box center [359, 182] width 100 height 86
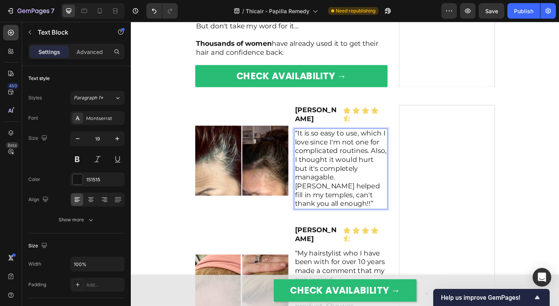
click at [364, 190] on p "“It is so easy to use, which I love since I'm not one for complicated routines.…" at bounding box center [359, 182] width 100 height 86
click at [372, 197] on p "“It is so easy to use, which I love since I'm not one for complicated routines.…" at bounding box center [359, 182] width 100 height 86
click at [376, 197] on p "“It is so easy to use, which I love since I'm not one for complicated routines.…" at bounding box center [359, 182] width 100 height 86
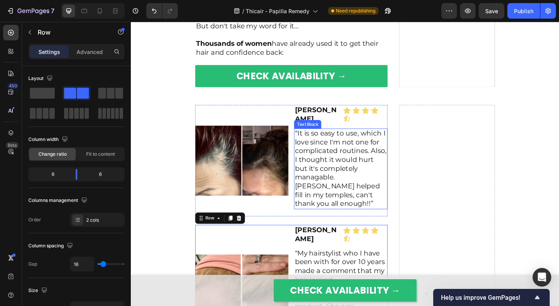
click at [346, 186] on p "“It is so easy to use, which I love since I'm not one for complicated routines.…" at bounding box center [359, 182] width 100 height 86
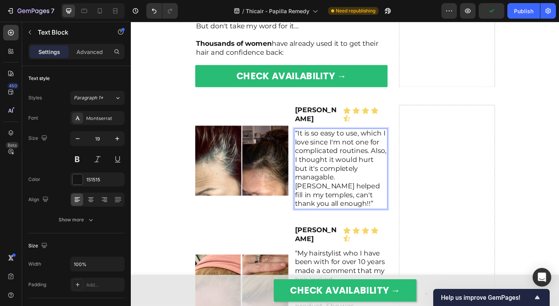
click at [383, 182] on p "“It is so easy to use, which I love since I'm not one for complicated routines.…" at bounding box center [359, 182] width 100 height 86
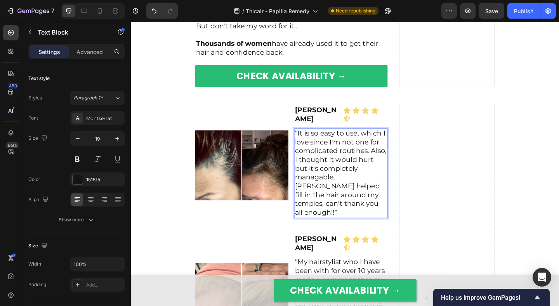
click at [381, 174] on p "“It is so easy to use, which I love since I'm not one for complicated routines.…" at bounding box center [359, 187] width 100 height 96
click at [389, 174] on p "“It is so easy to use, which I love since I'm not one for complicated routines.…" at bounding box center [359, 187] width 100 height 96
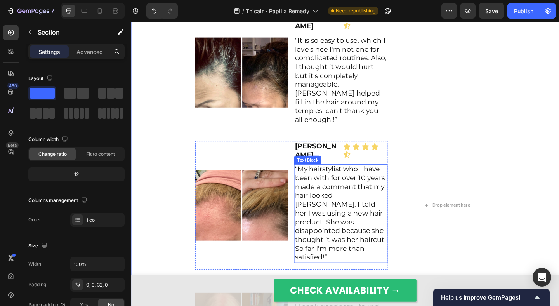
scroll to position [5678, 0]
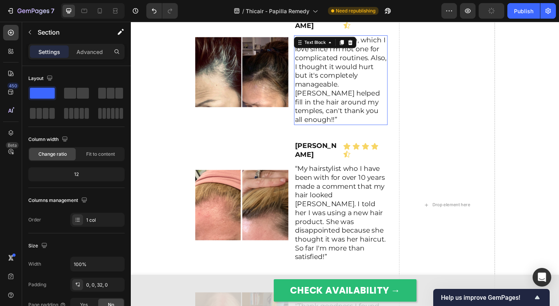
click at [381, 103] on p "“It is so easy to use, which I love since I'm not one for complicated routines.…" at bounding box center [359, 85] width 100 height 96
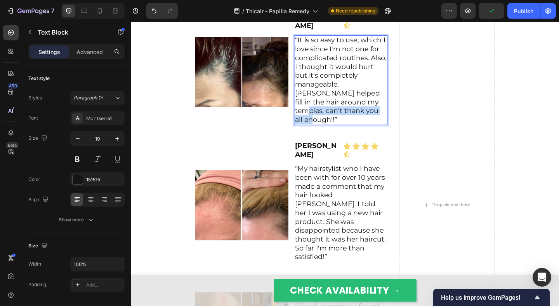
drag, startPoint x: 392, startPoint y: 109, endPoint x: 386, endPoint y: 101, distance: 10.8
click at [386, 101] on p "“It is so easy to use, which I love since I'm not one for complicated routines.…" at bounding box center [359, 85] width 100 height 96
click at [280, 113] on div "Image" at bounding box center [251, 76] width 101 height 130
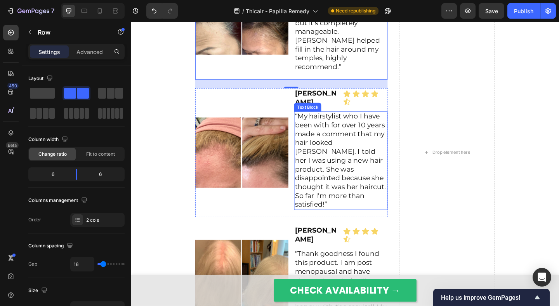
scroll to position [5742, 0]
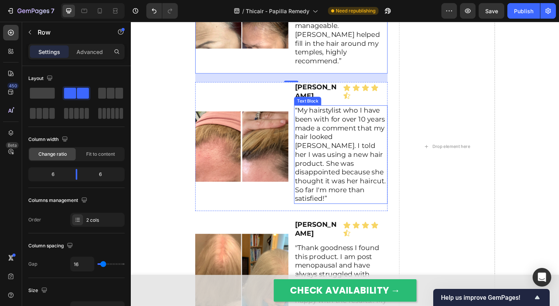
click at [365, 151] on p "“My hairstylist who I have been with for over 10 years made a comment that my h…" at bounding box center [359, 166] width 100 height 106
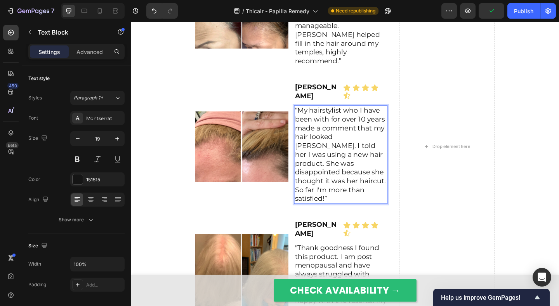
click at [339, 139] on p "“My hairstylist who I have been with for over 10 years made a comment that my h…" at bounding box center [359, 166] width 100 height 106
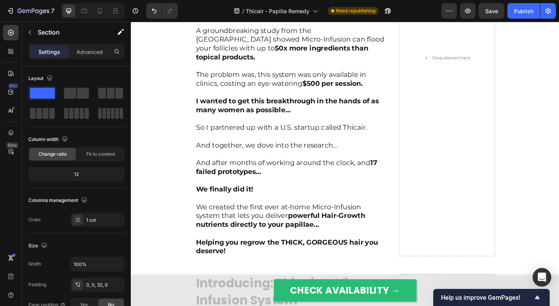
scroll to position [3436, 0]
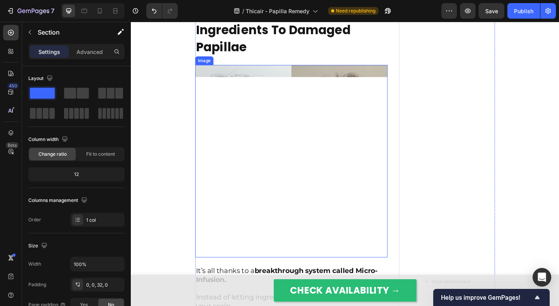
click at [305, 151] on img at bounding box center [305, 173] width 209 height 209
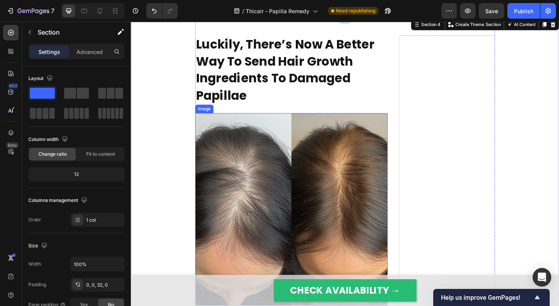
scroll to position [3384, 0]
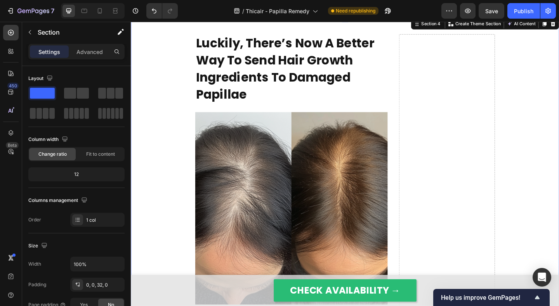
click at [251, 191] on img at bounding box center [305, 224] width 209 height 209
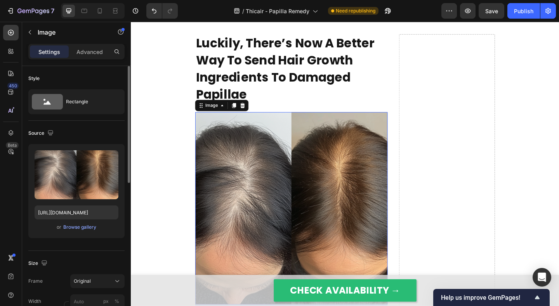
click at [78, 232] on div "Upload Image https://cdn.shopify.com/s/files/1/0609/3442/2659/files/gempages_52…" at bounding box center [76, 191] width 96 height 94
click at [83, 228] on div "Browse gallery" at bounding box center [79, 227] width 33 height 7
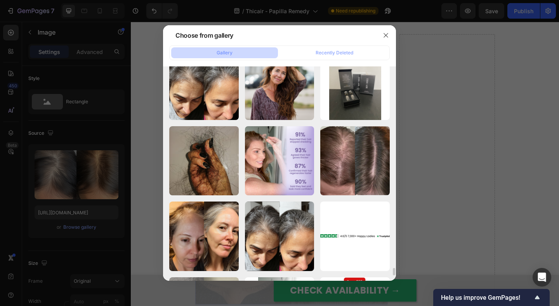
scroll to position [5845, 0]
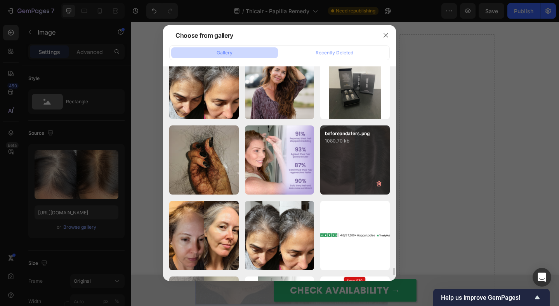
click at [385, 151] on div "beforeandafers.png 1080.70 kb" at bounding box center [355, 160] width 70 height 70
type input "https://cdn.shopify.com/s/files/1/0609/3442/2659/files/gempages_527440438852846…"
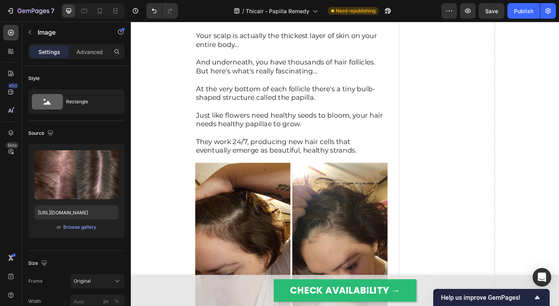
scroll to position [1052, 0]
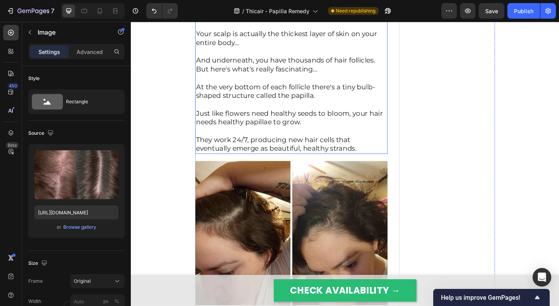
click at [331, 21] on p "You see, hair loss actually starts deep beneath your scalp, in a place most wom…" at bounding box center [306, 11] width 208 height 19
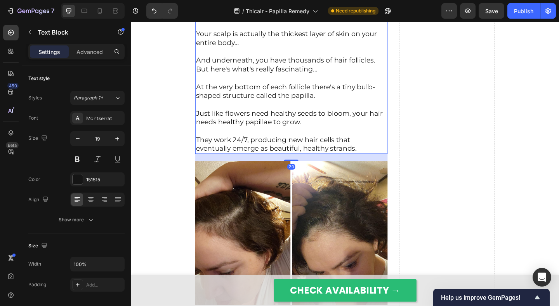
click at [354, 50] on p "Your scalp is actually the thickest layer of skin on your entire body…" at bounding box center [306, 35] width 208 height 29
